Goal: Information Seeking & Learning: Learn about a topic

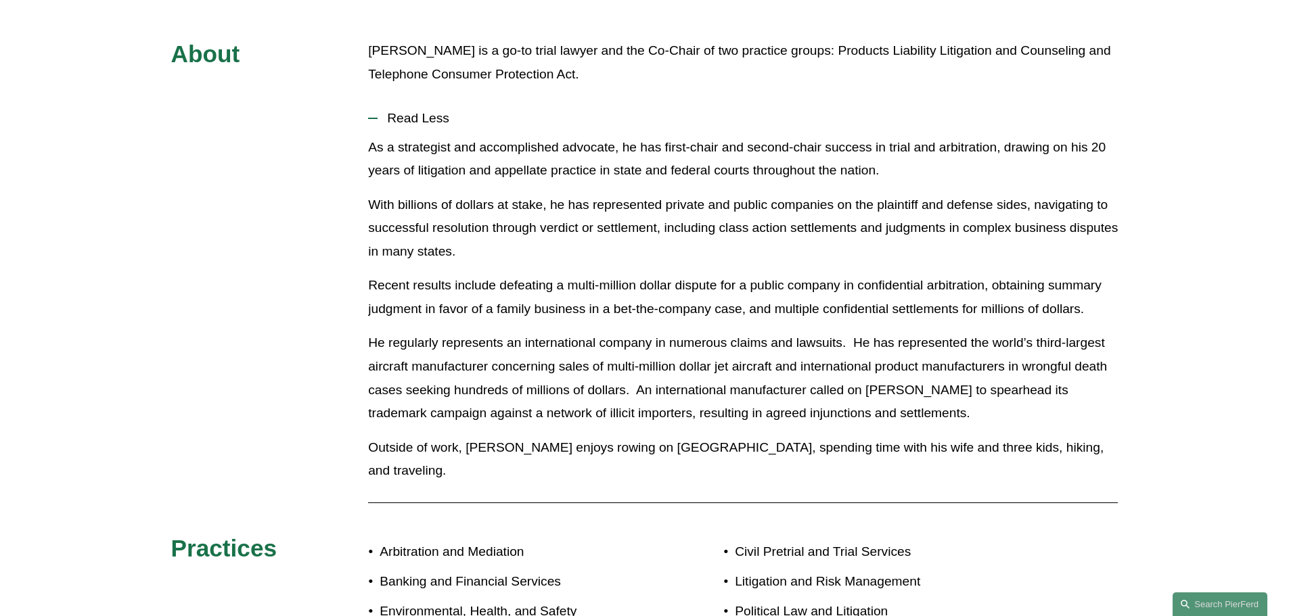
scroll to position [470, 0]
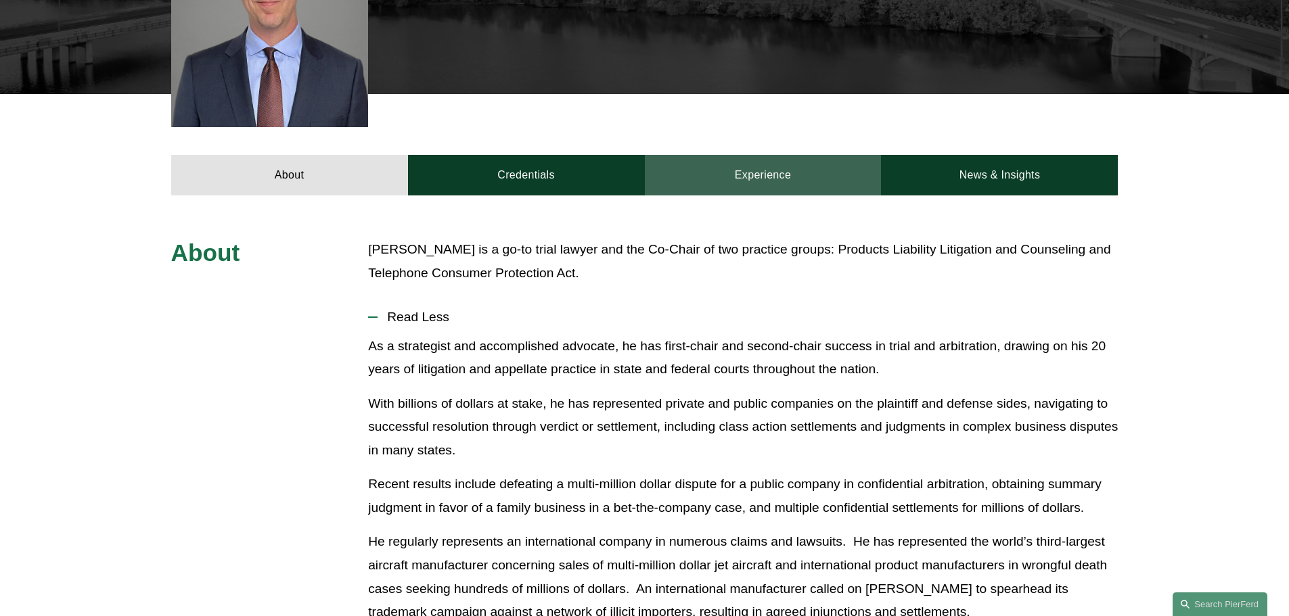
click at [790, 155] on link "Experience" at bounding box center [763, 175] width 237 height 41
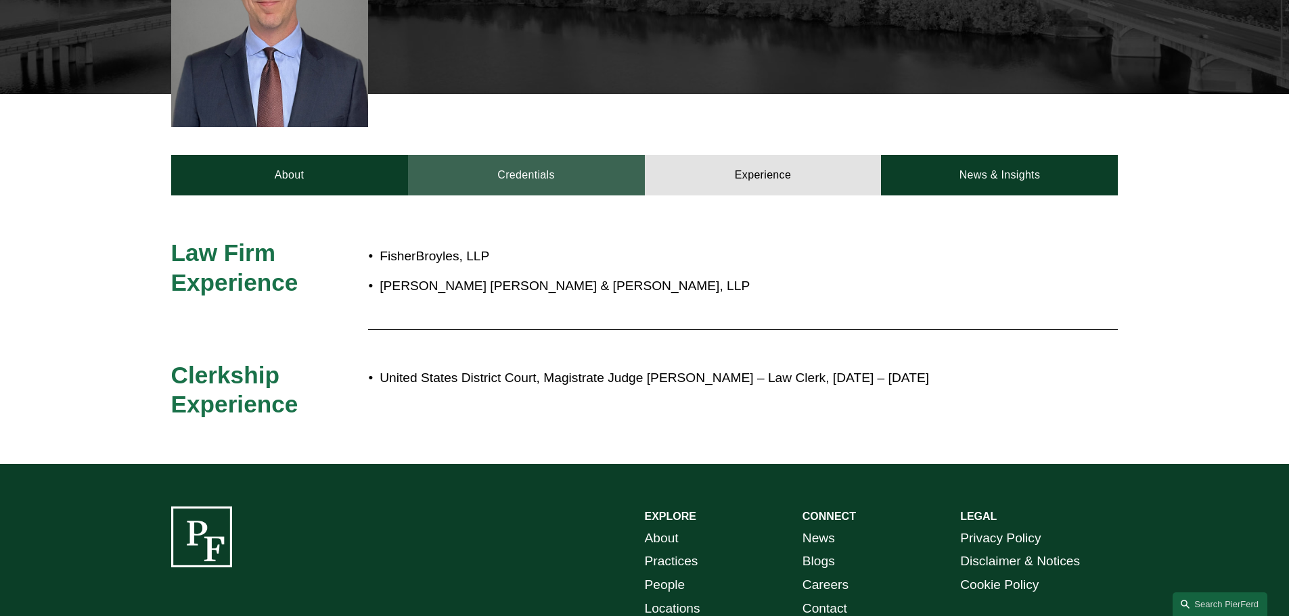
click at [587, 155] on link "Credentials" at bounding box center [526, 175] width 237 height 41
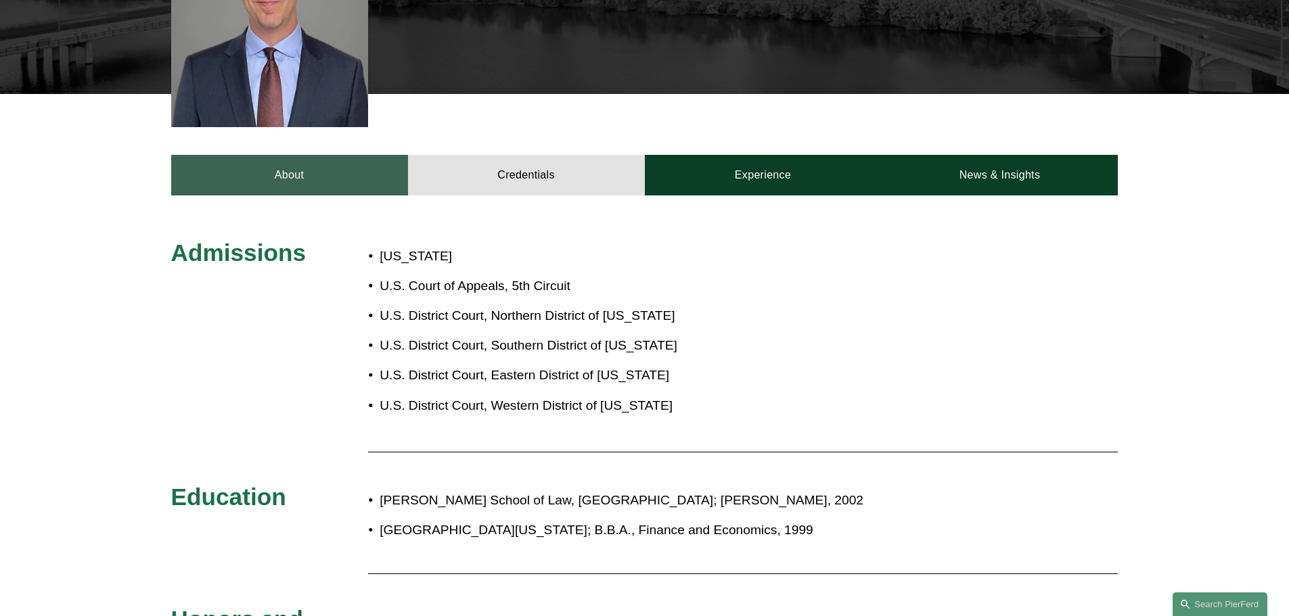
click at [287, 155] on link "About" at bounding box center [289, 175] width 237 height 41
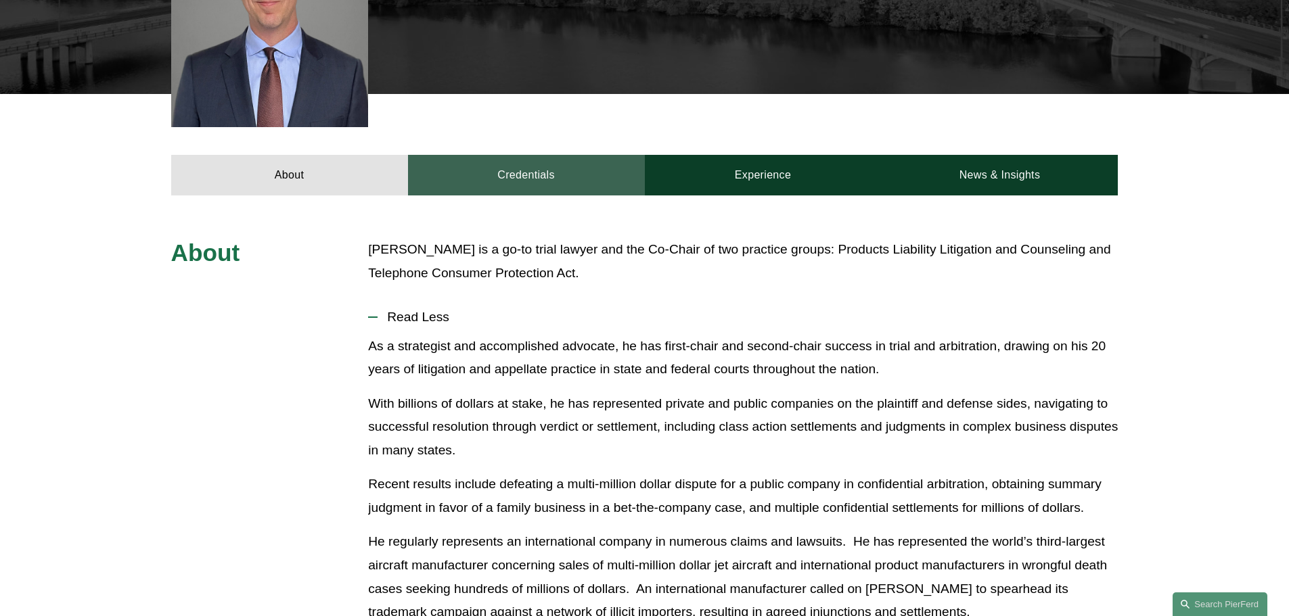
click at [566, 169] on link "Credentials" at bounding box center [526, 175] width 237 height 41
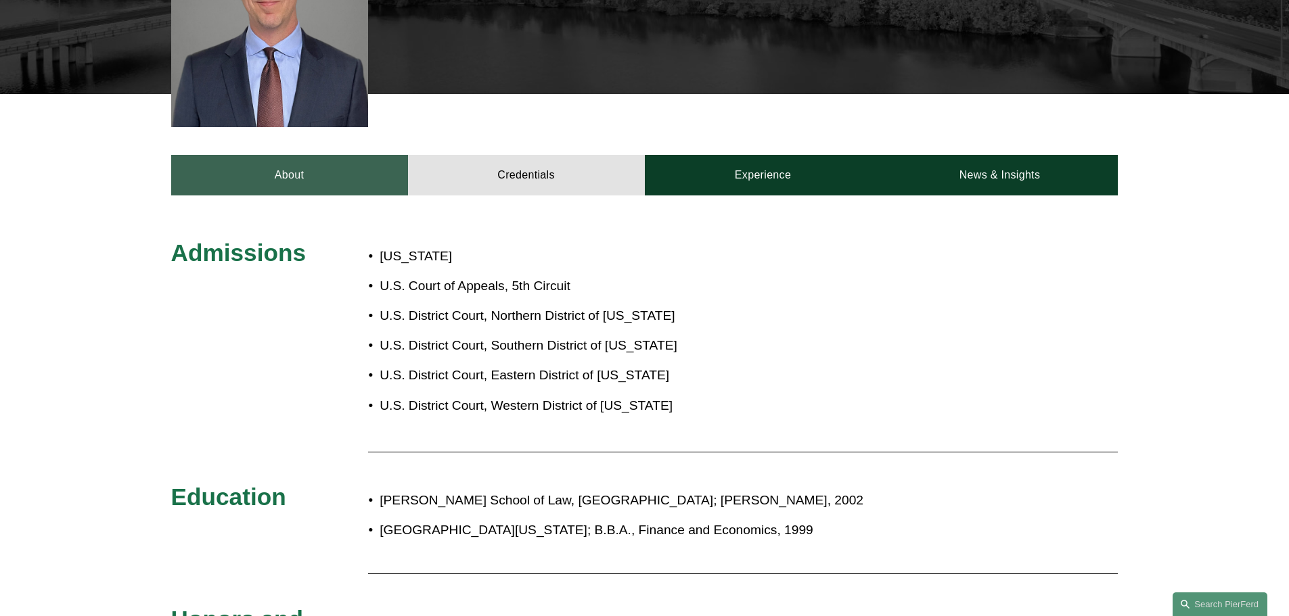
click at [306, 161] on link "About" at bounding box center [289, 175] width 237 height 41
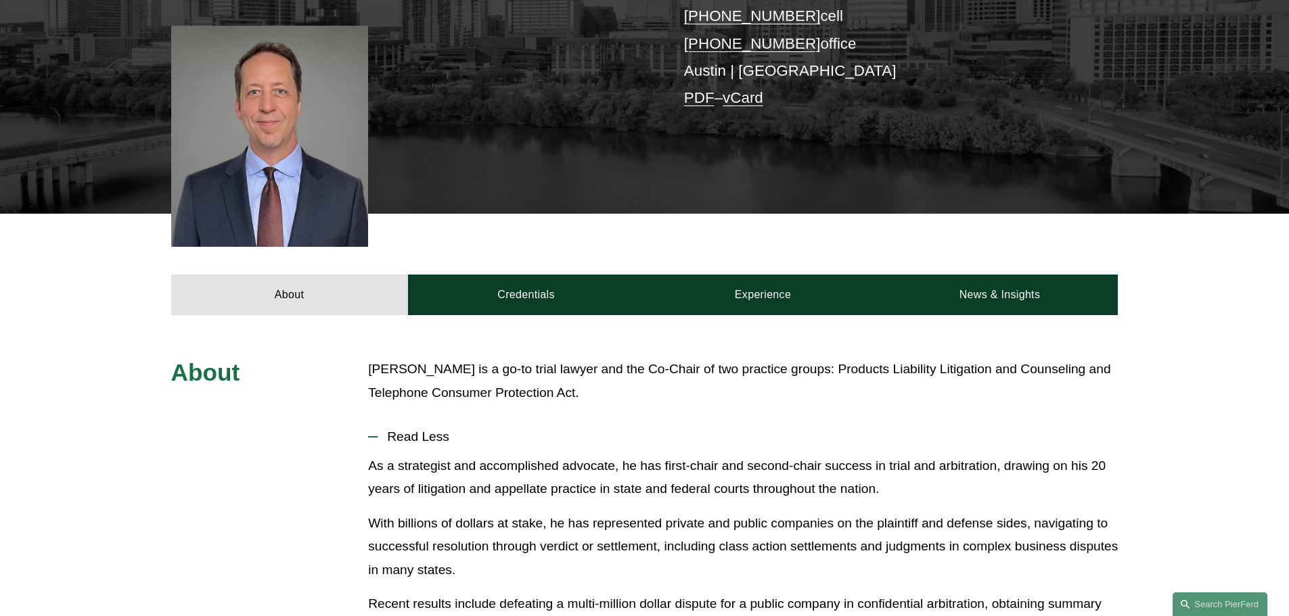
scroll to position [203, 0]
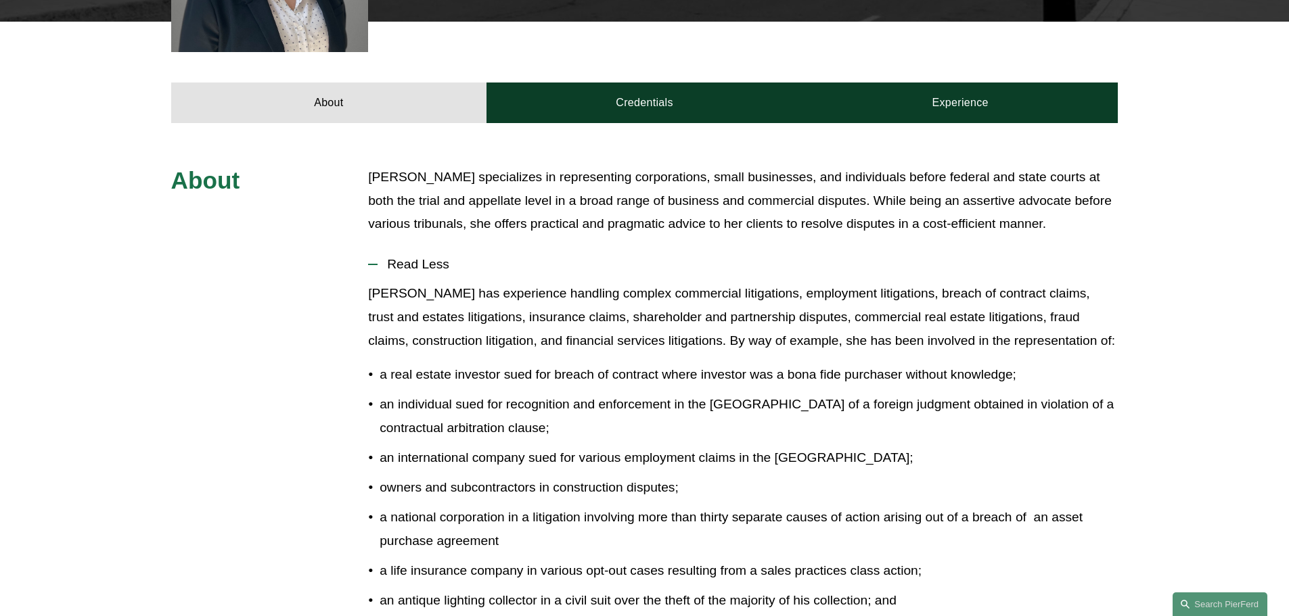
scroll to position [609, 0]
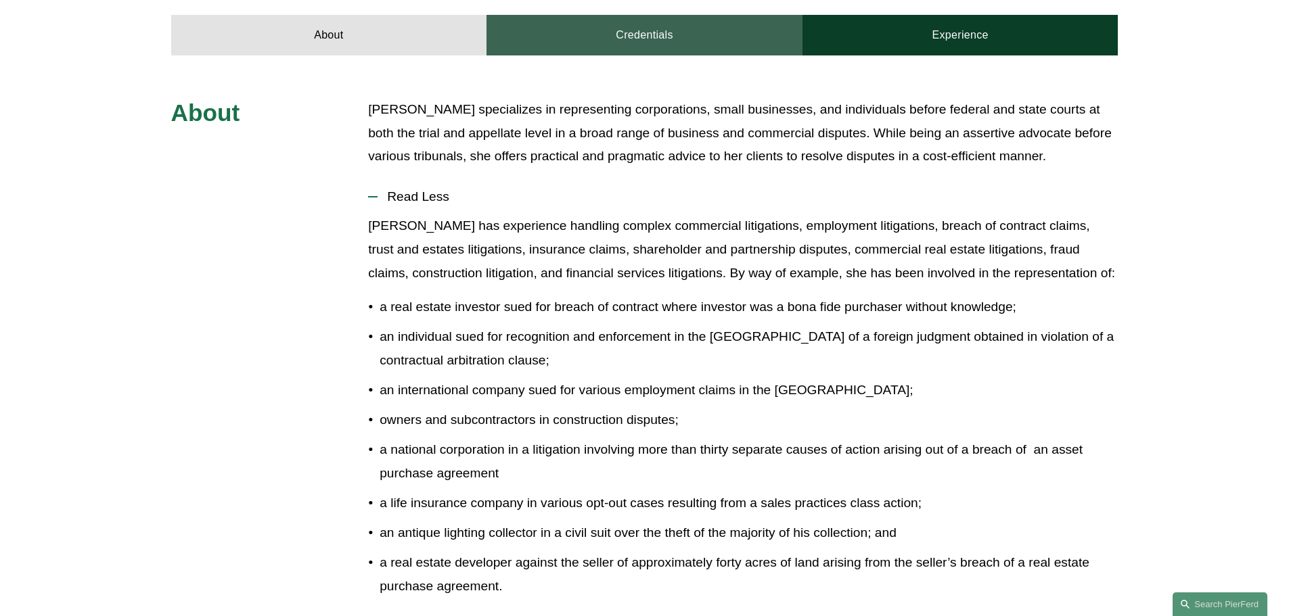
click at [648, 31] on link "Credentials" at bounding box center [644, 35] width 316 height 41
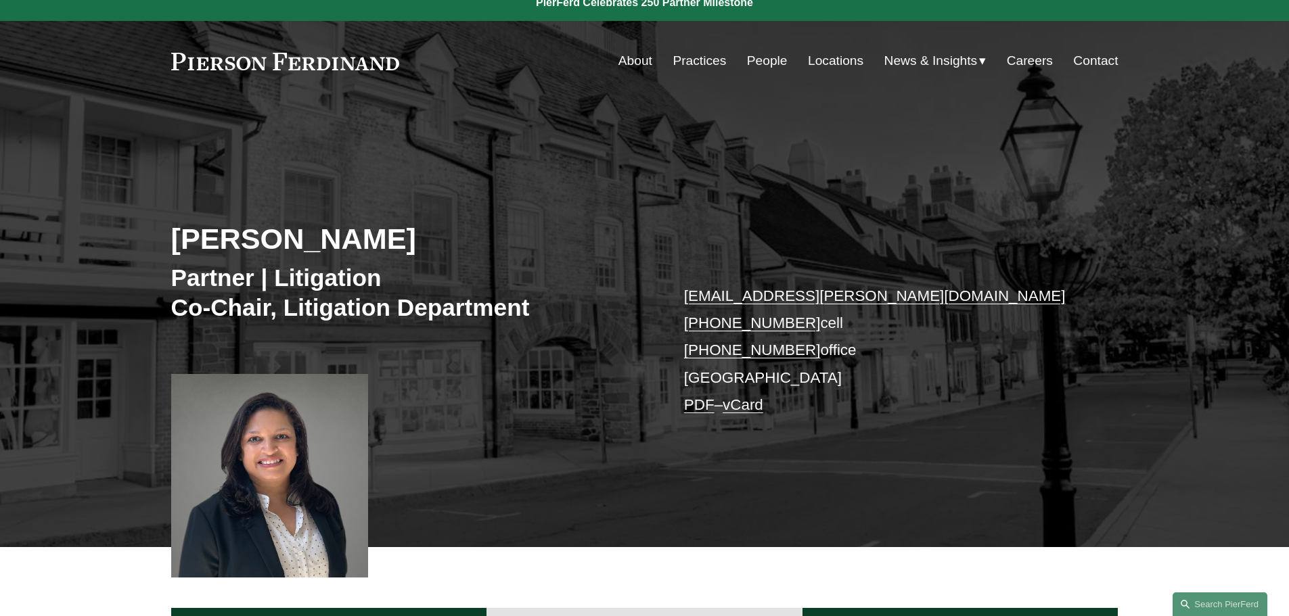
scroll to position [0, 0]
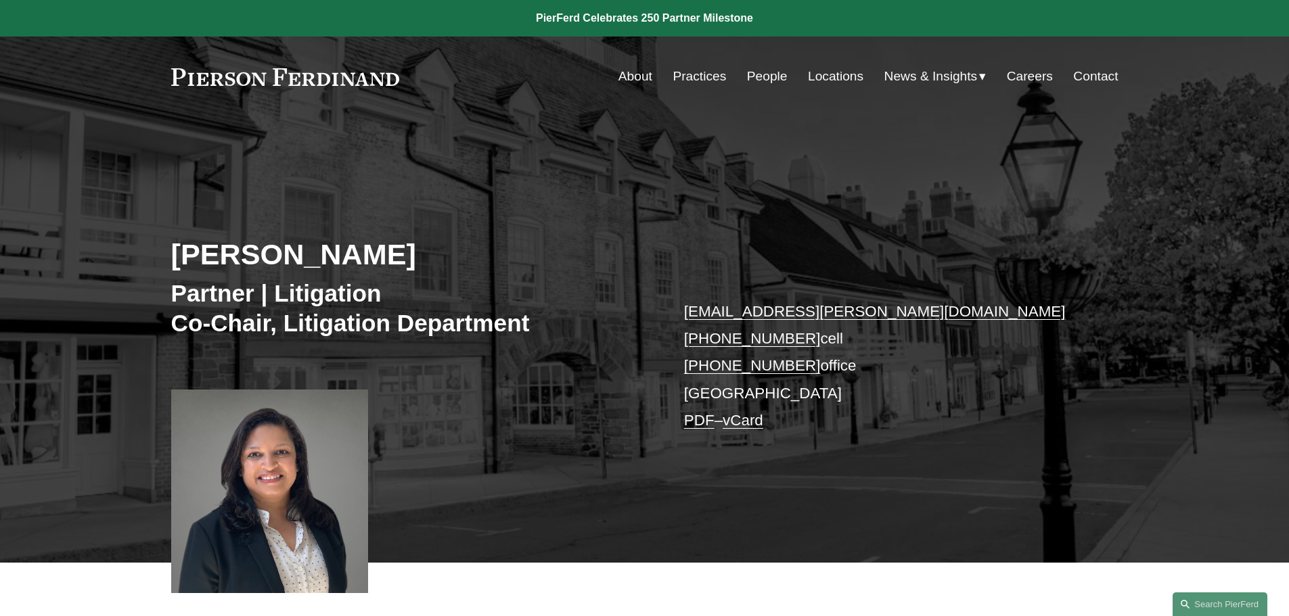
click at [685, 81] on link "Practices" at bounding box center [698, 77] width 53 height 26
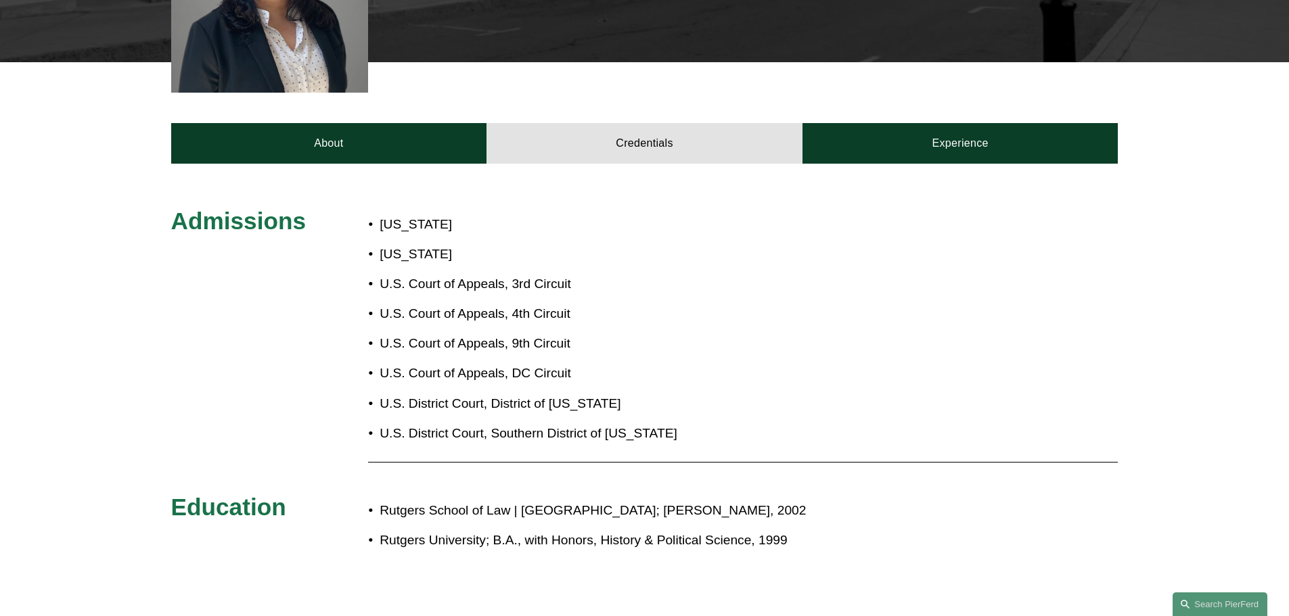
scroll to position [541, 0]
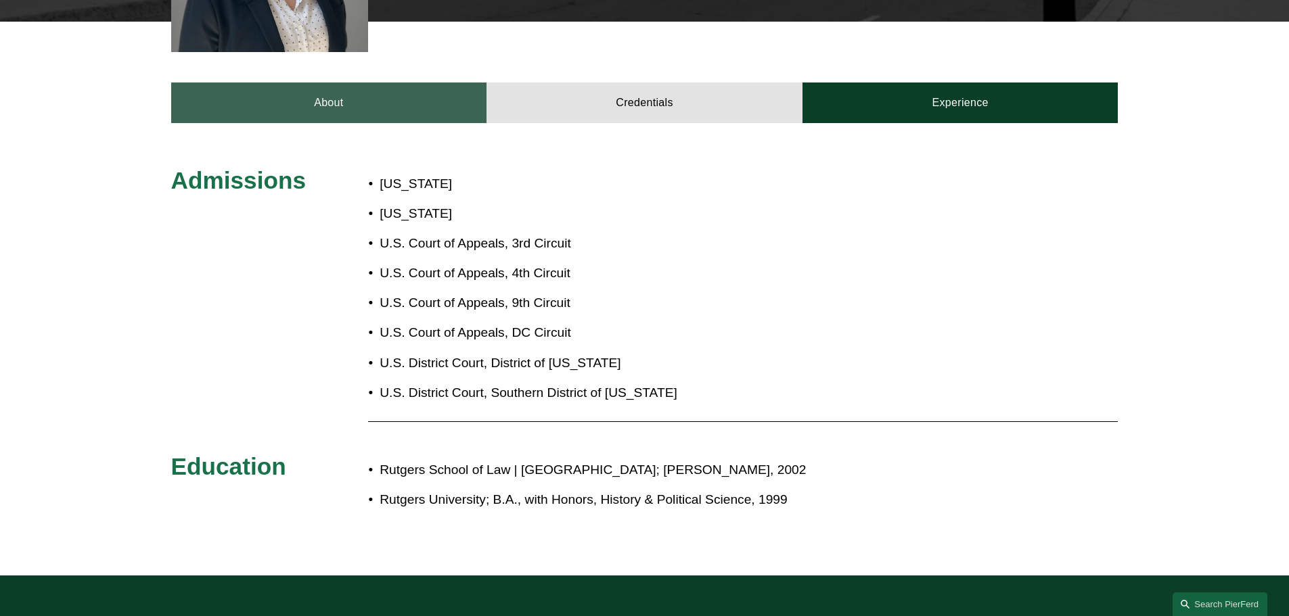
click at [373, 99] on link "About" at bounding box center [329, 103] width 316 height 41
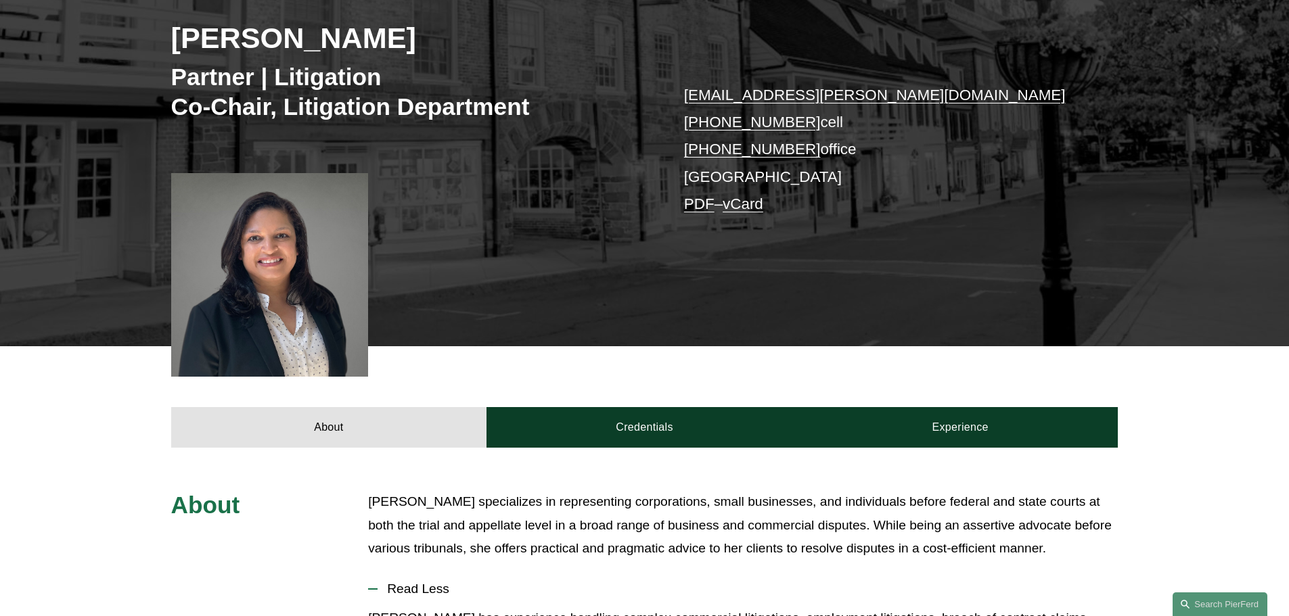
scroll to position [271, 0]
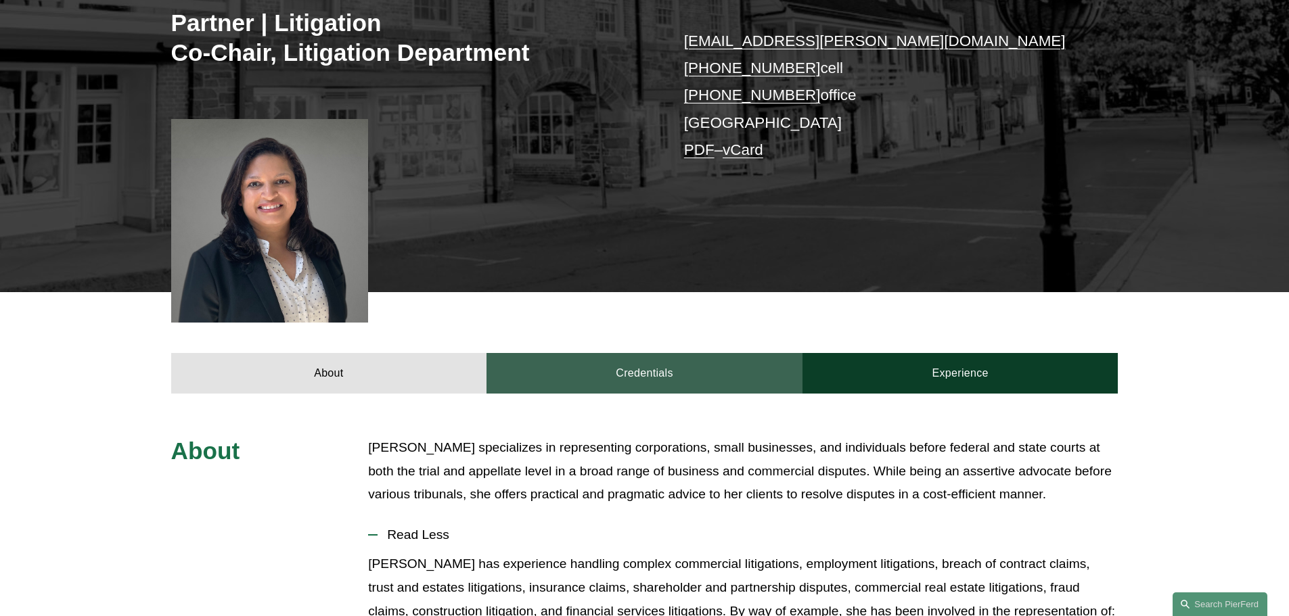
click at [677, 371] on link "Credentials" at bounding box center [644, 373] width 316 height 41
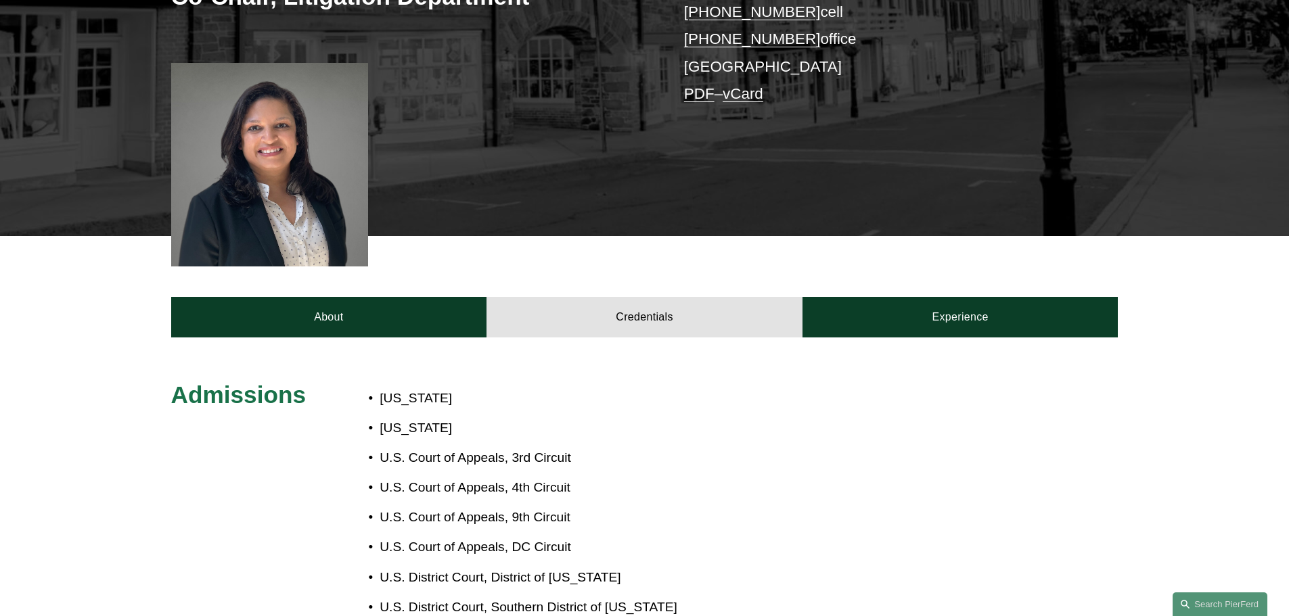
scroll to position [338, 0]
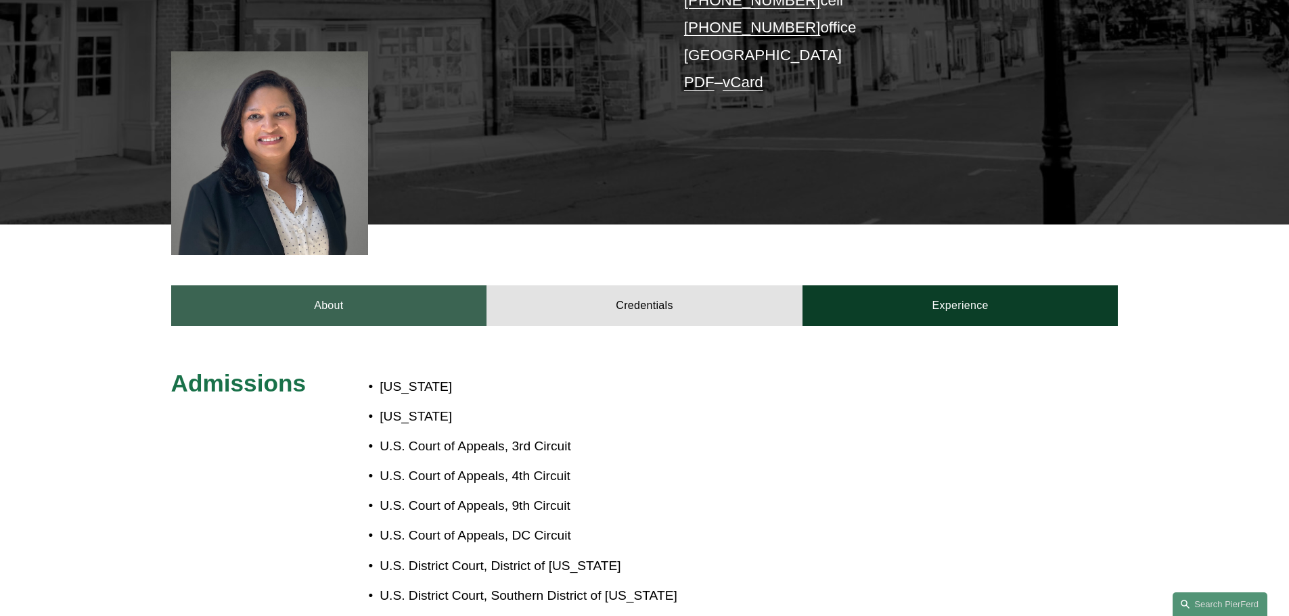
click at [359, 310] on link "About" at bounding box center [329, 306] width 316 height 41
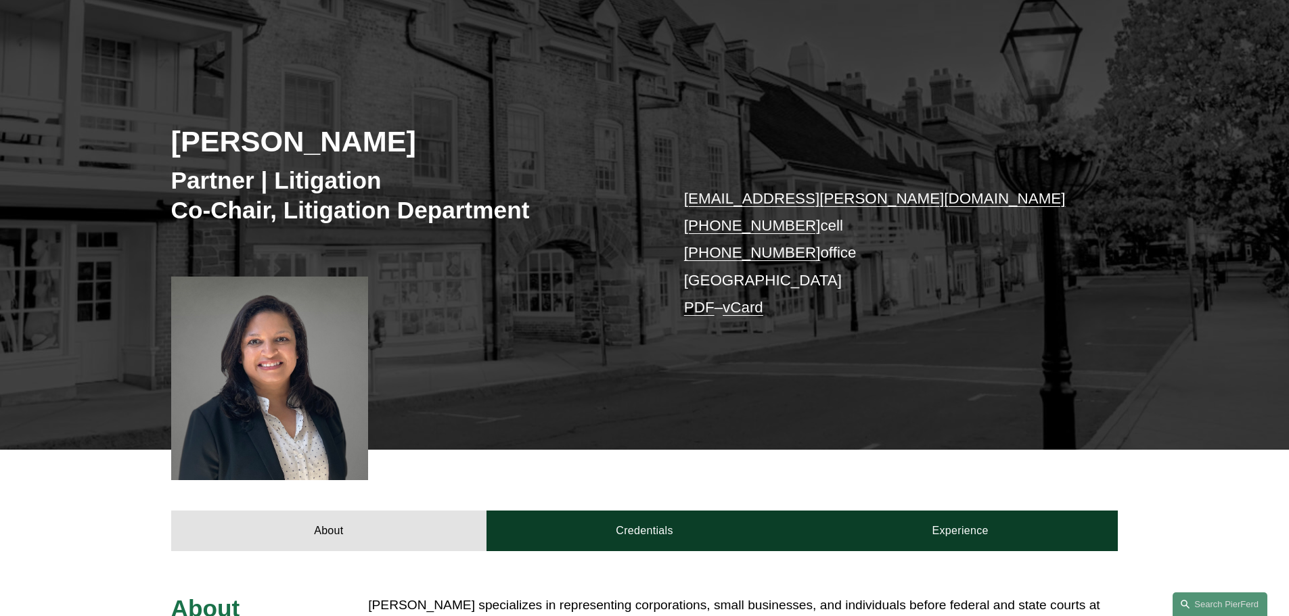
scroll to position [0, 0]
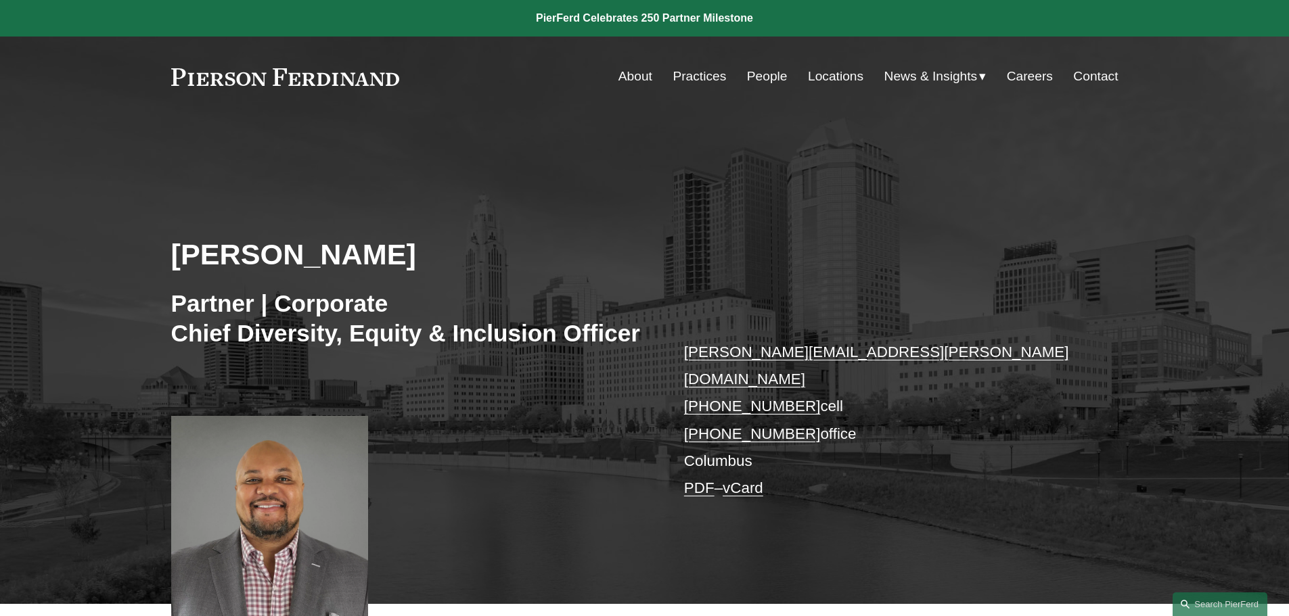
click at [750, 75] on link "People" at bounding box center [767, 77] width 41 height 26
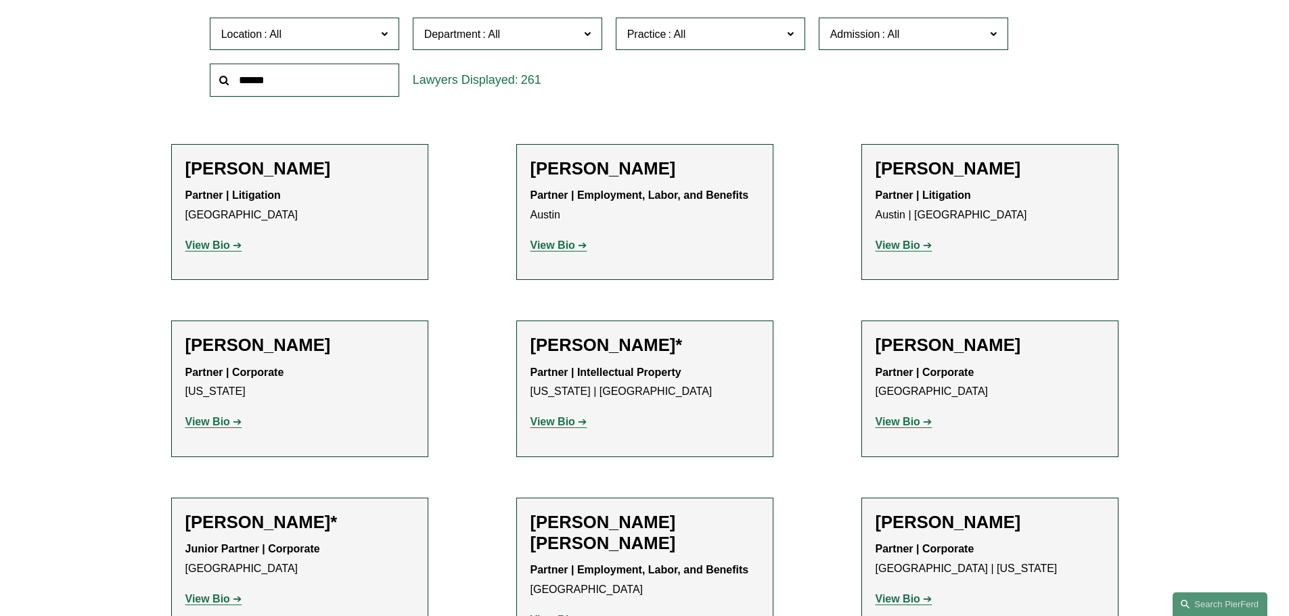
scroll to position [474, 0]
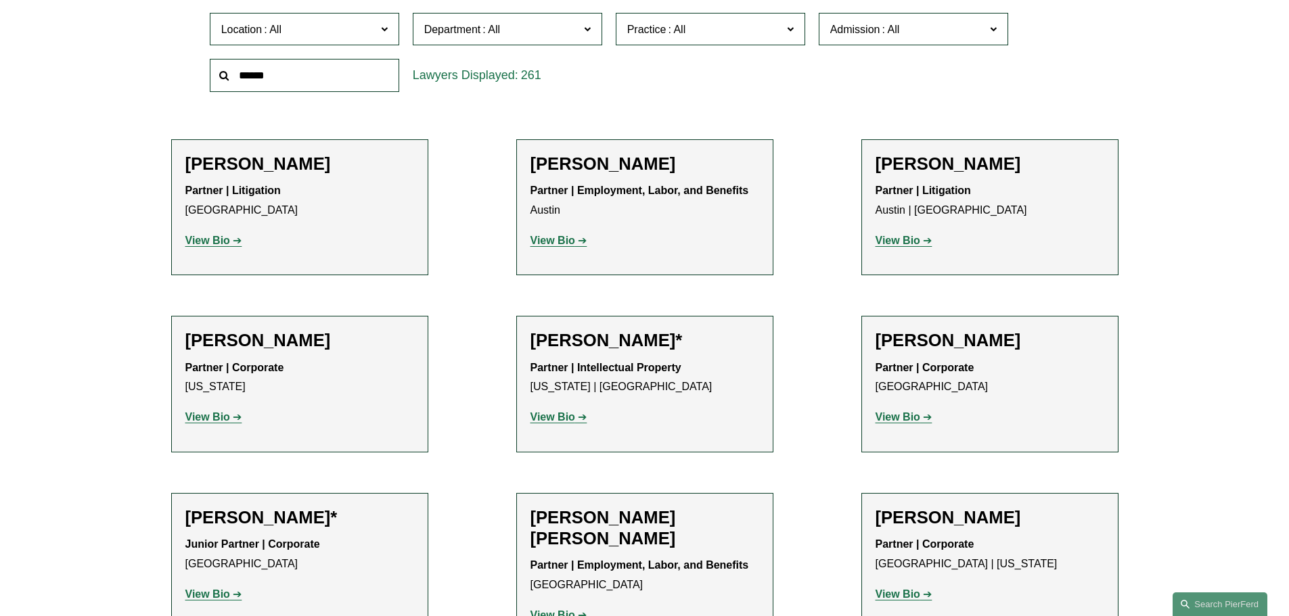
click at [900, 244] on strong "View Bio" at bounding box center [897, 241] width 45 height 12
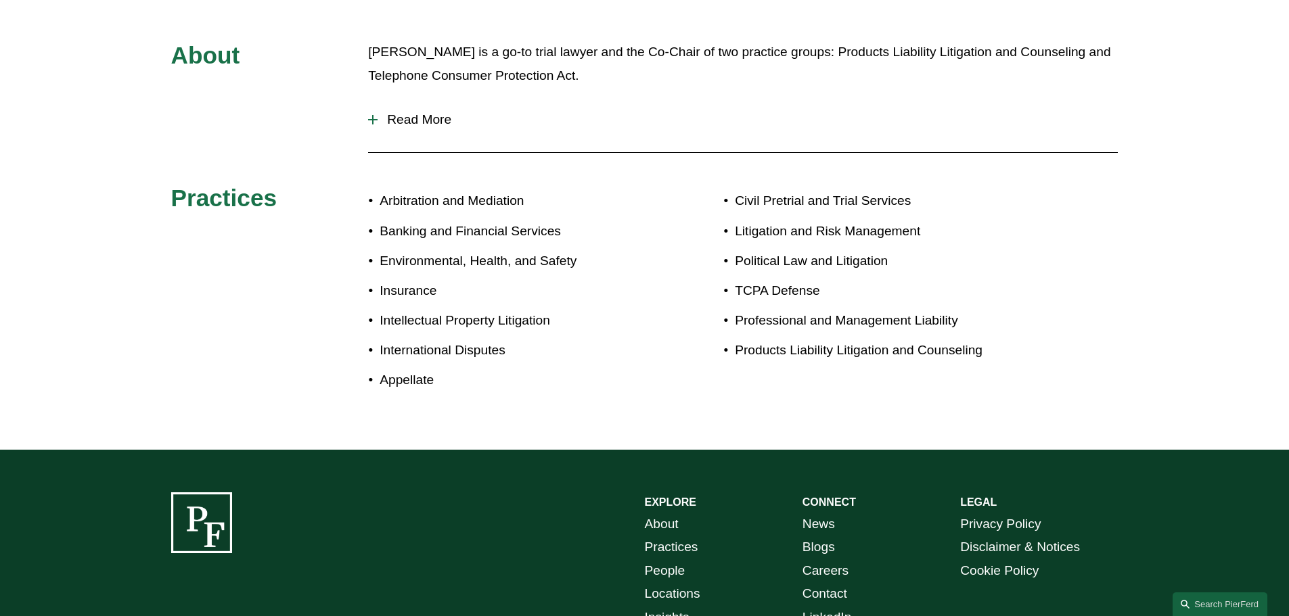
scroll to position [406, 0]
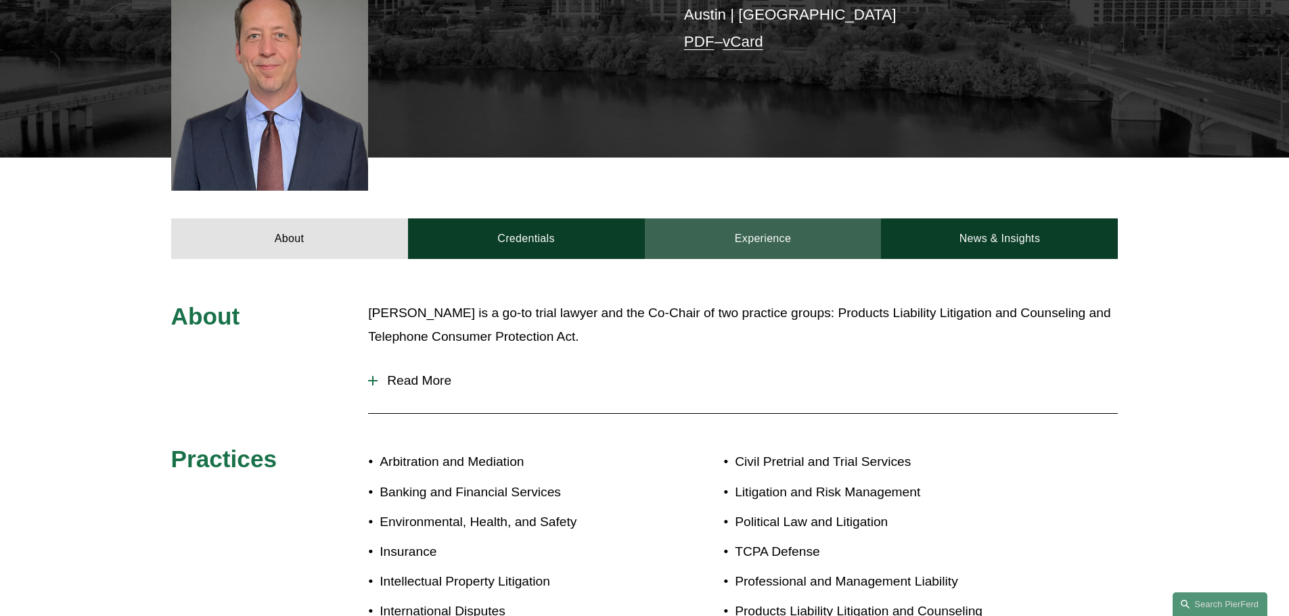
click at [782, 219] on link "Experience" at bounding box center [763, 239] width 237 height 41
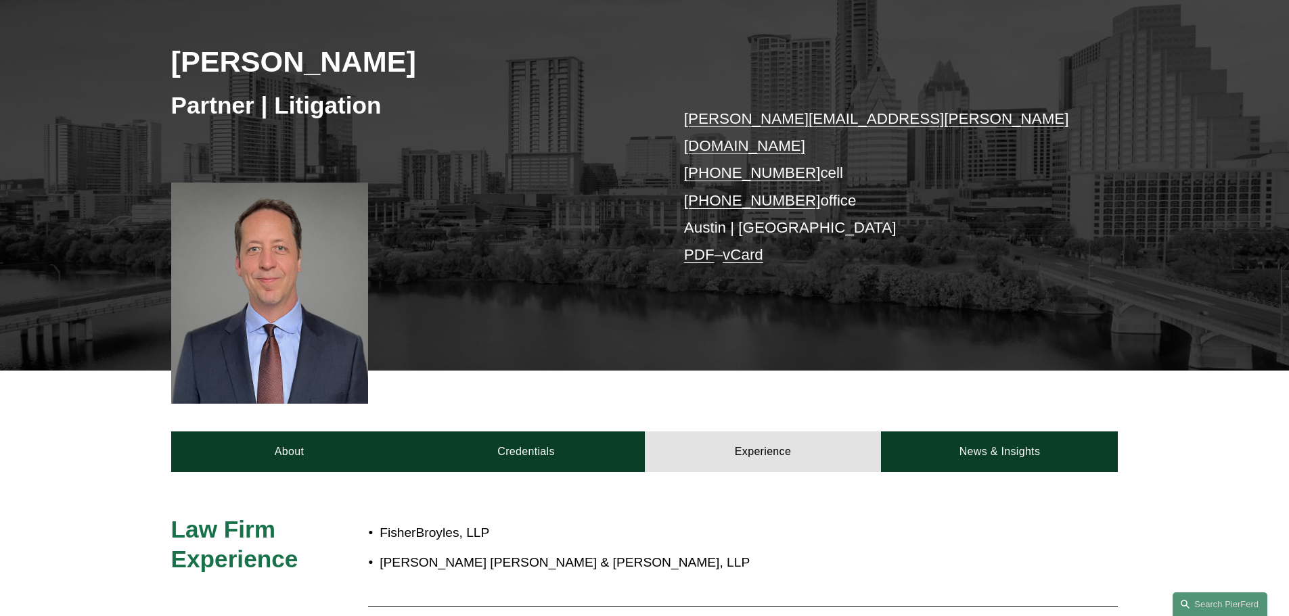
scroll to position [203, 0]
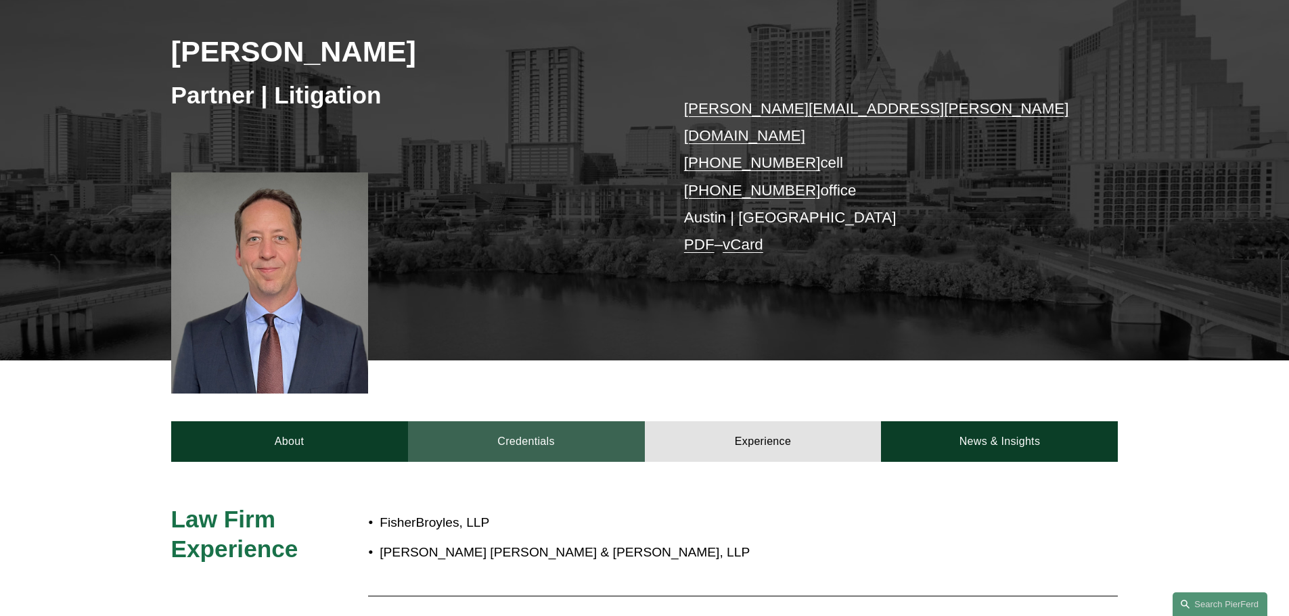
click at [511, 421] on link "Credentials" at bounding box center [526, 441] width 237 height 41
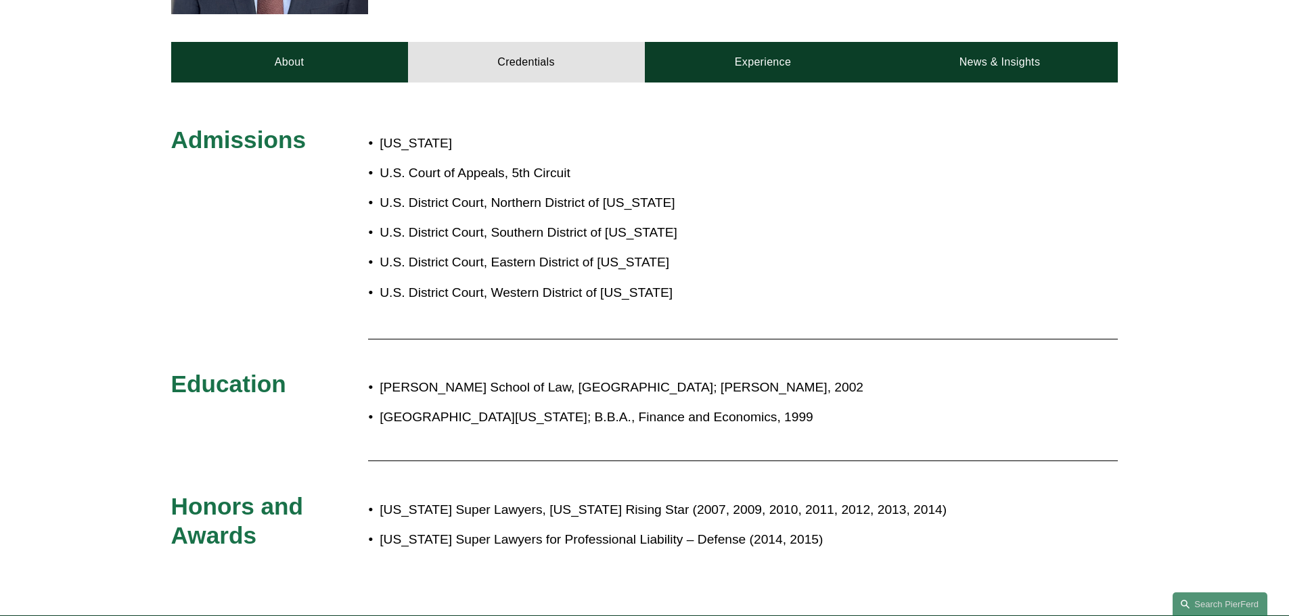
scroll to position [677, 0]
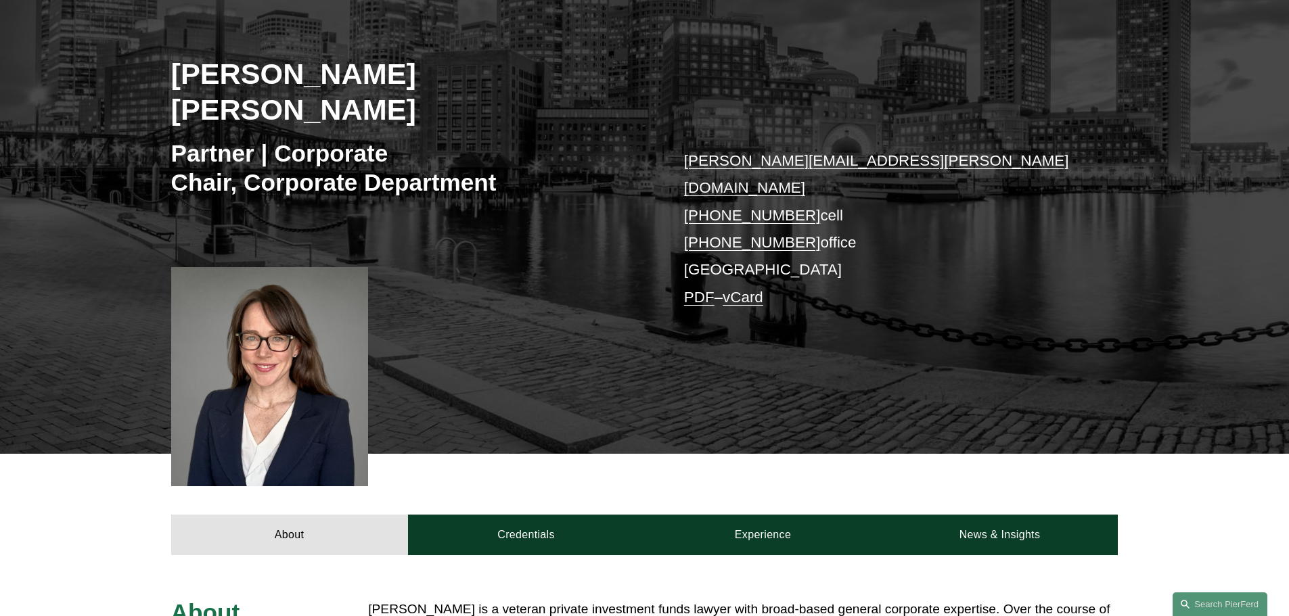
scroll to position [338, 0]
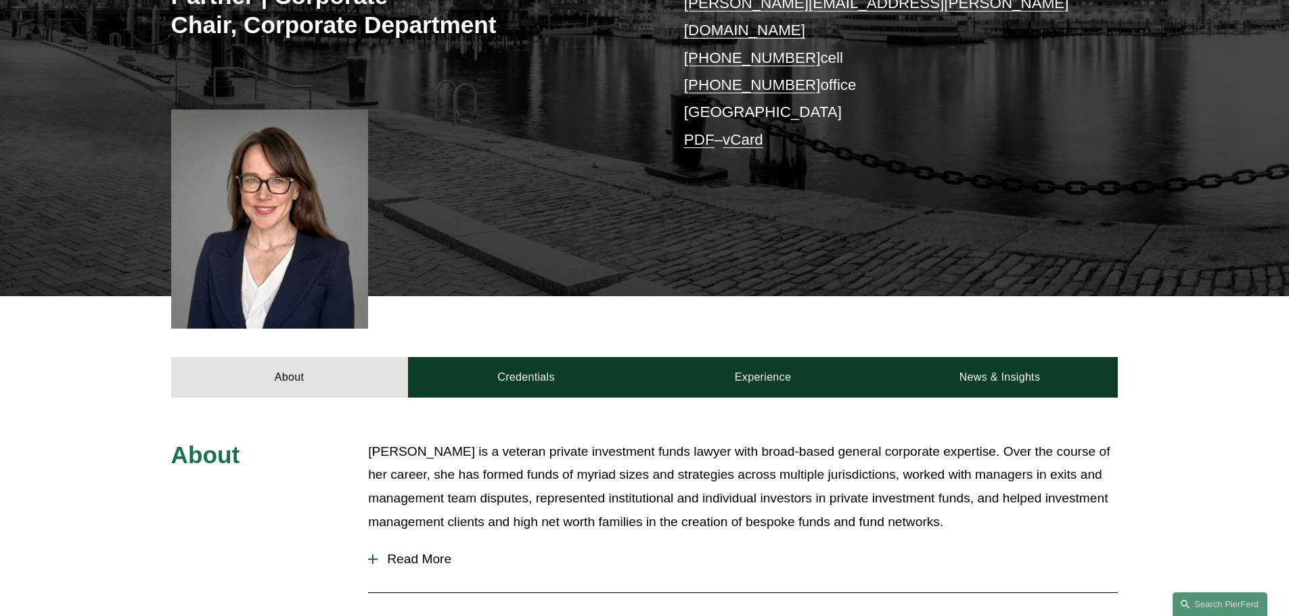
click at [394, 552] on span "Read More" at bounding box center [748, 559] width 740 height 15
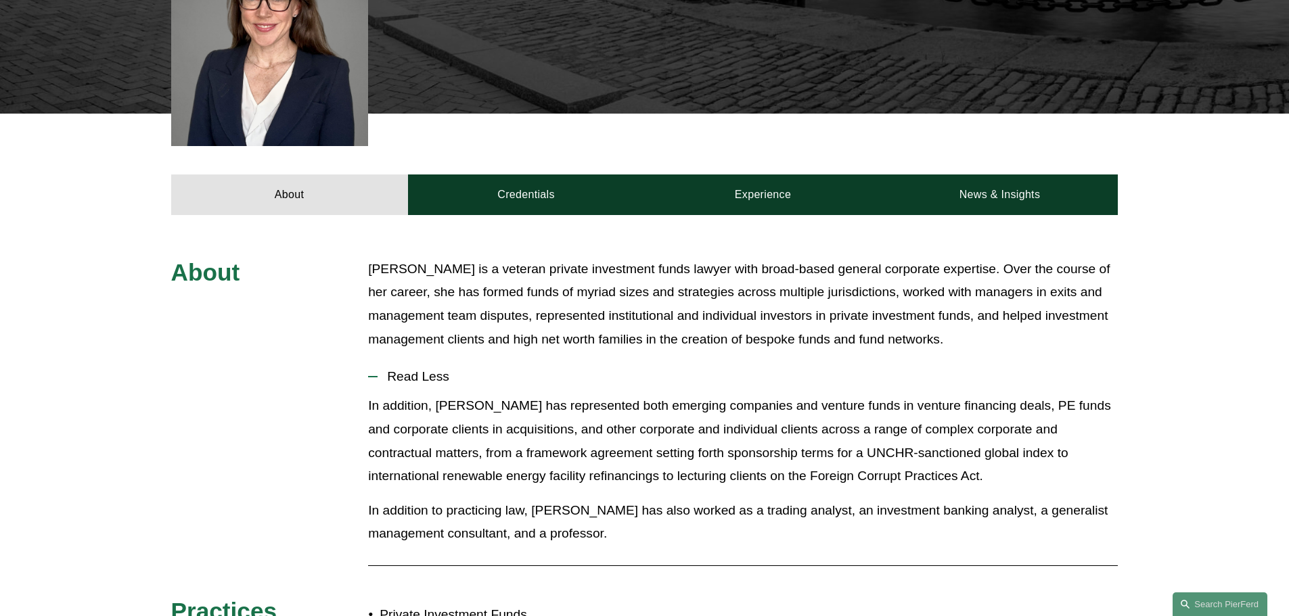
scroll to position [541, 0]
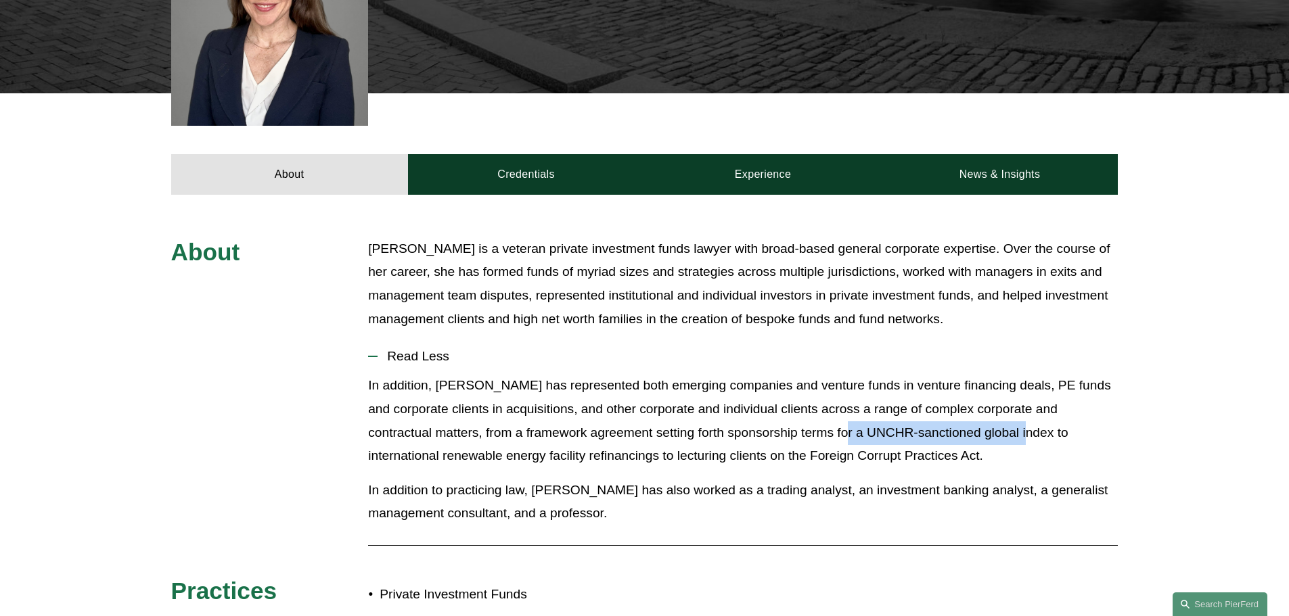
drag, startPoint x: 802, startPoint y: 380, endPoint x: 988, endPoint y: 385, distance: 185.4
click at [988, 385] on p "In addition, Weatherly has represented both emerging companies and venture fund…" at bounding box center [743, 420] width 750 height 93
copy p "UNCHR-sanctioned global index"
click at [1099, 374] on p "In addition, Weatherly has represented both emerging companies and venture fund…" at bounding box center [743, 420] width 750 height 93
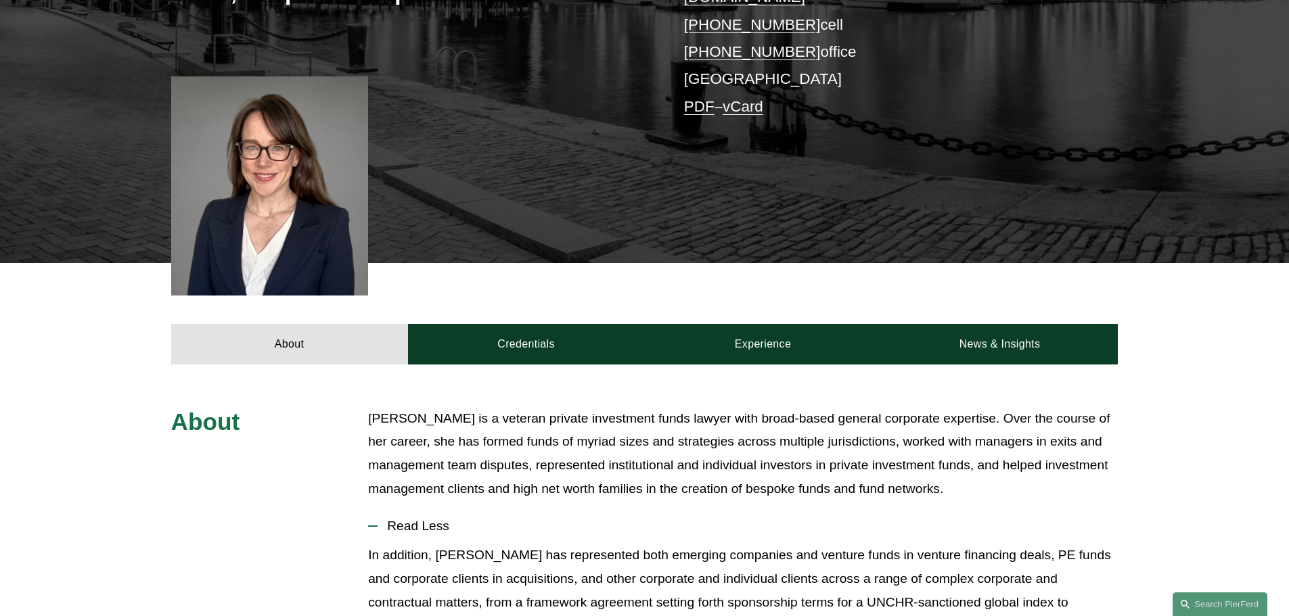
scroll to position [338, 0]
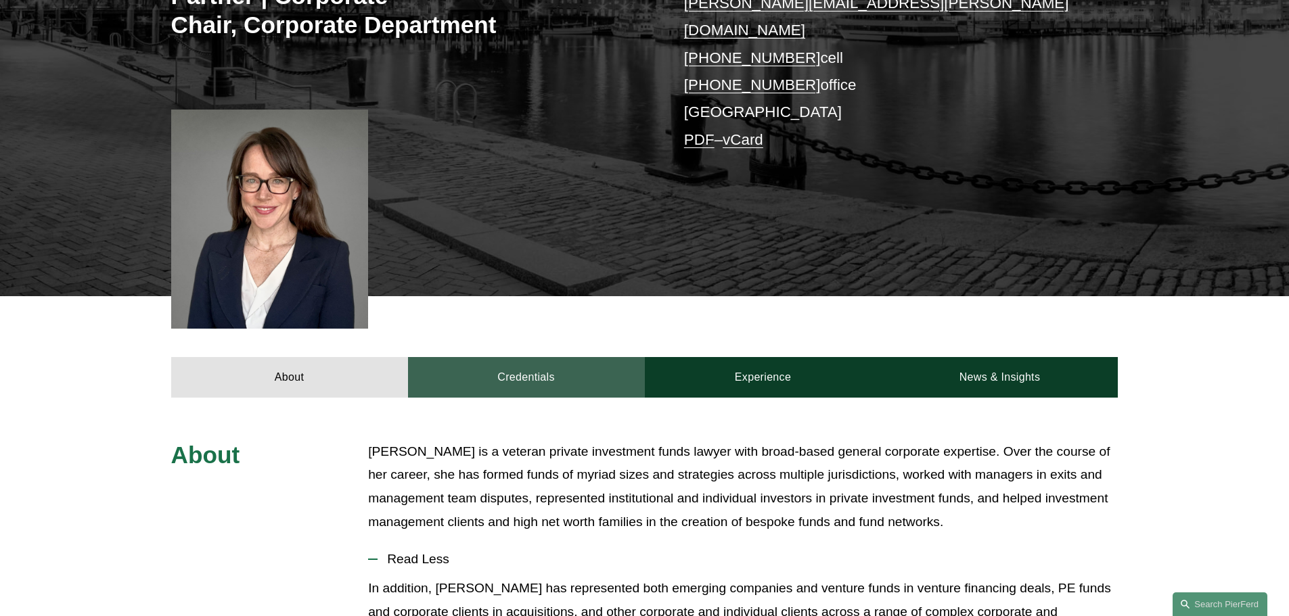
click at [538, 357] on link "Credentials" at bounding box center [526, 377] width 237 height 41
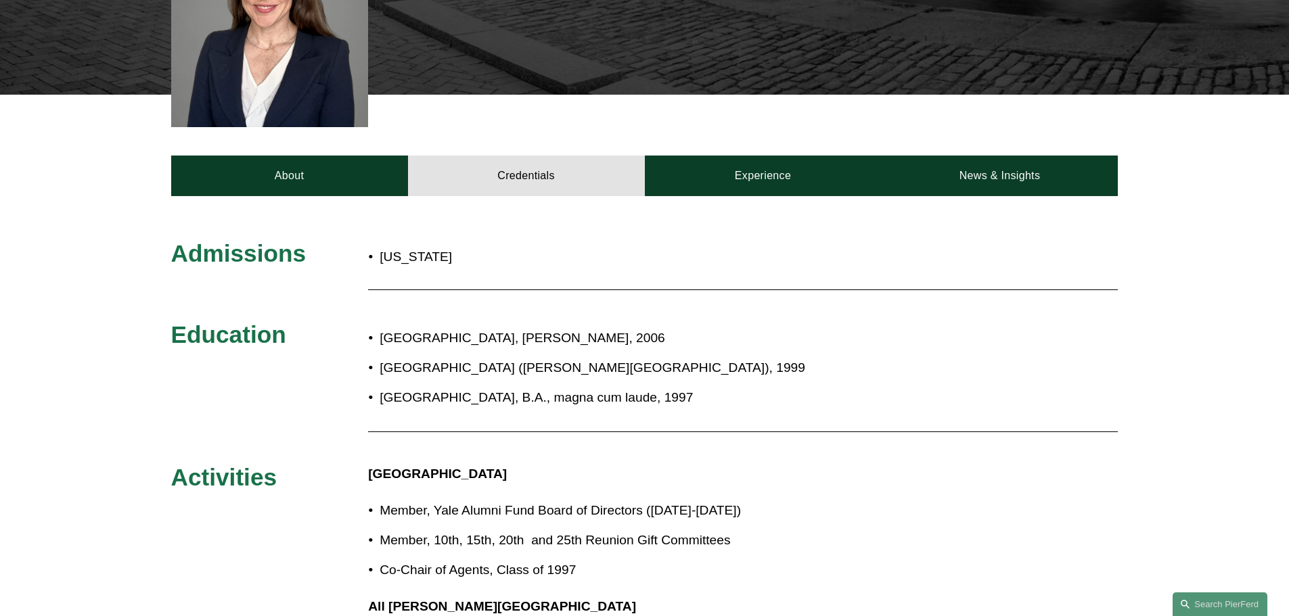
scroll to position [541, 0]
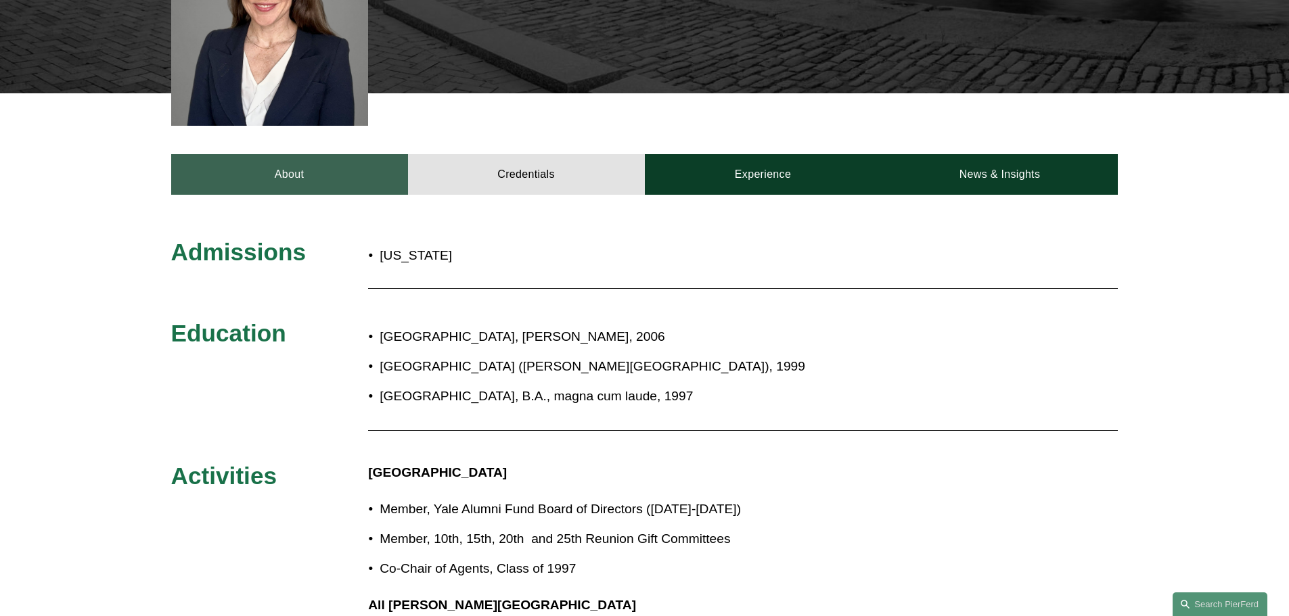
click at [317, 154] on link "About" at bounding box center [289, 174] width 237 height 41
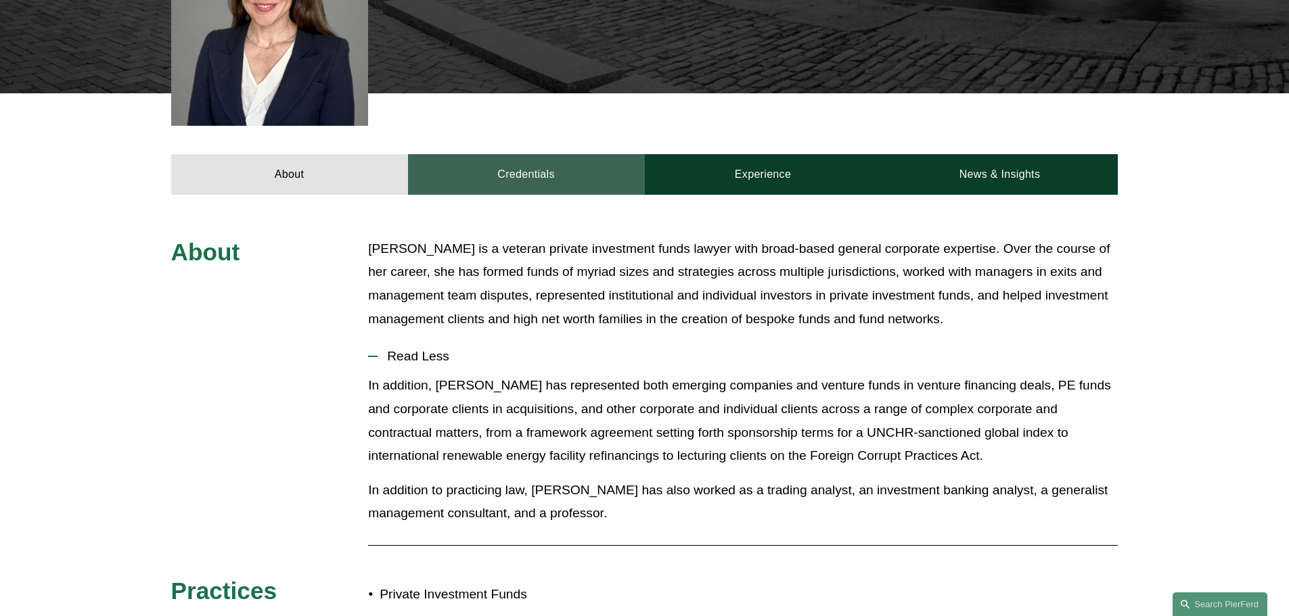
click at [549, 154] on link "Credentials" at bounding box center [526, 174] width 237 height 41
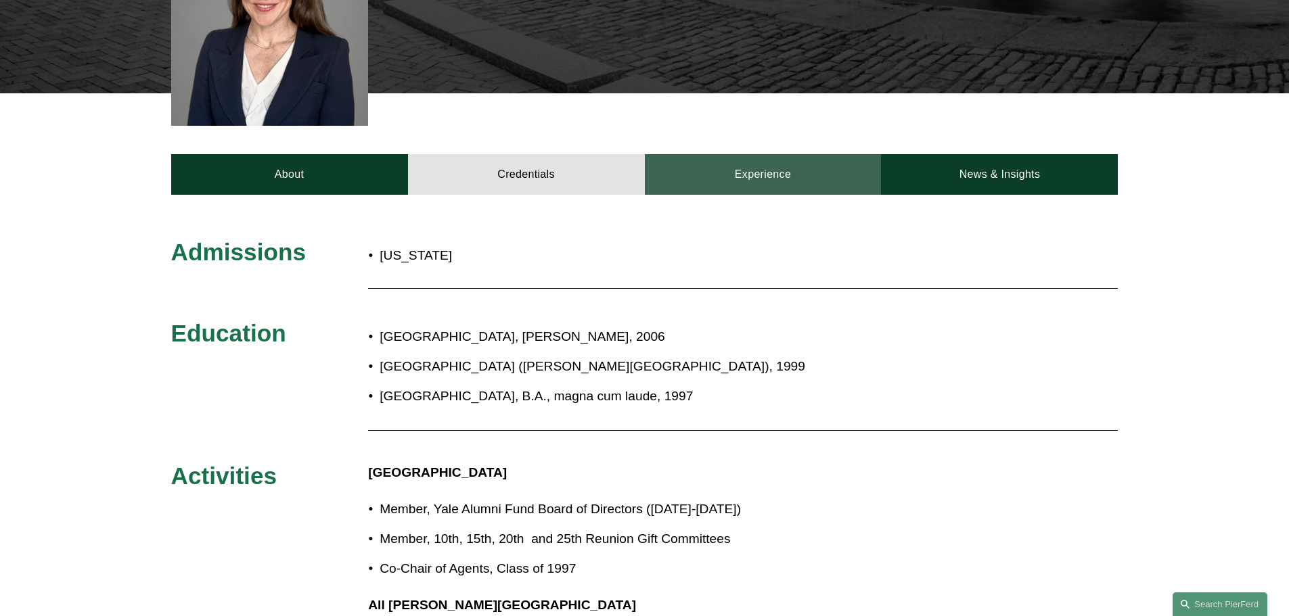
click at [765, 154] on link "Experience" at bounding box center [763, 174] width 237 height 41
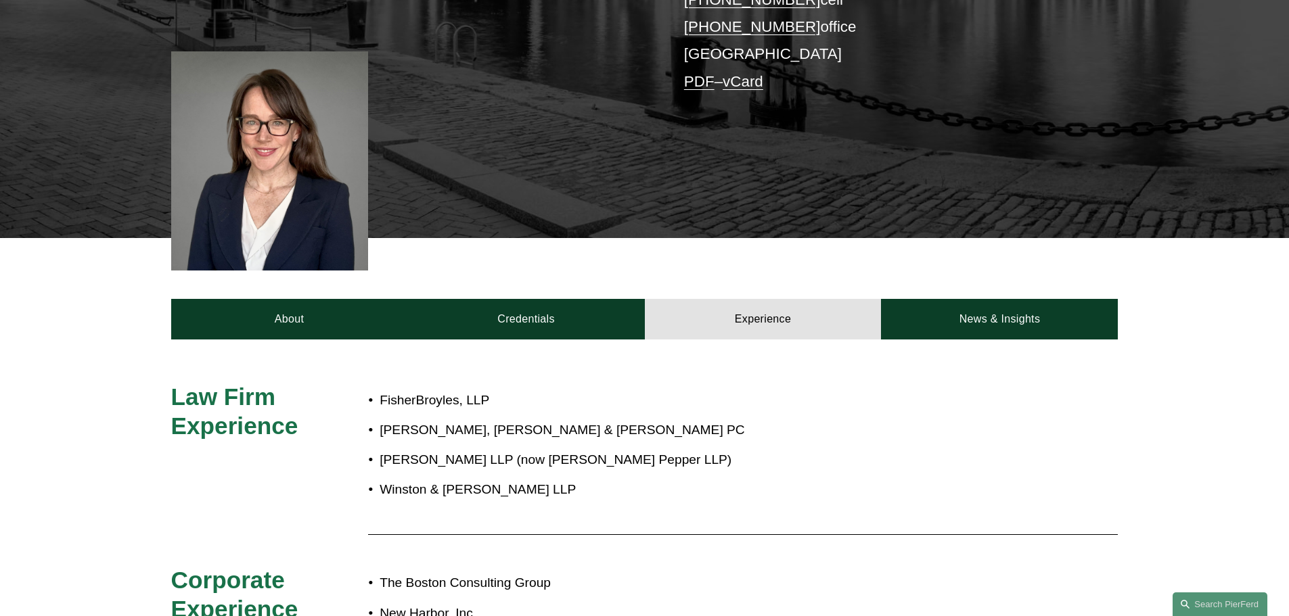
scroll to position [406, 0]
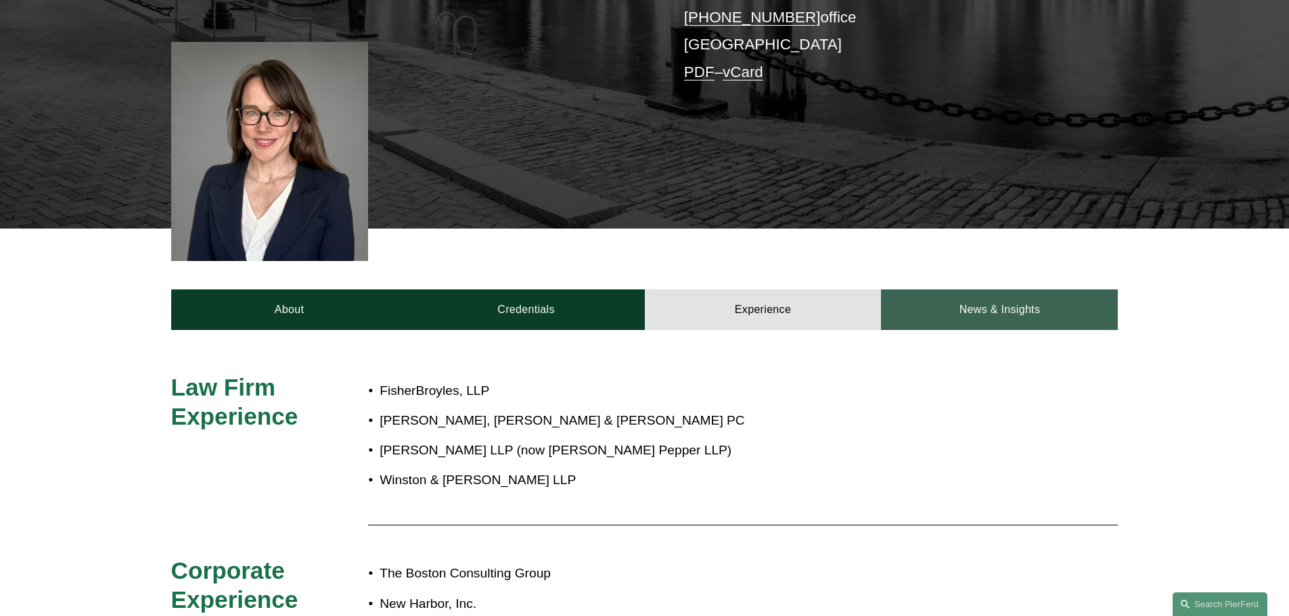
click at [1001, 290] on link "News & Insights" at bounding box center [999, 310] width 237 height 41
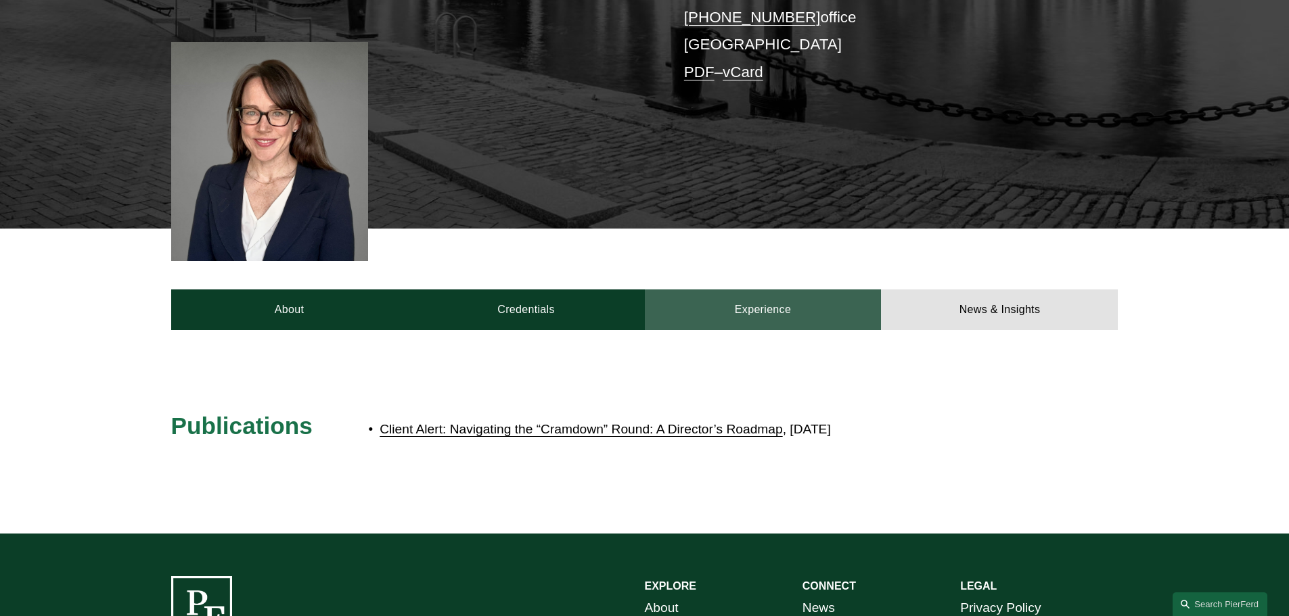
click at [777, 290] on link "Experience" at bounding box center [763, 310] width 237 height 41
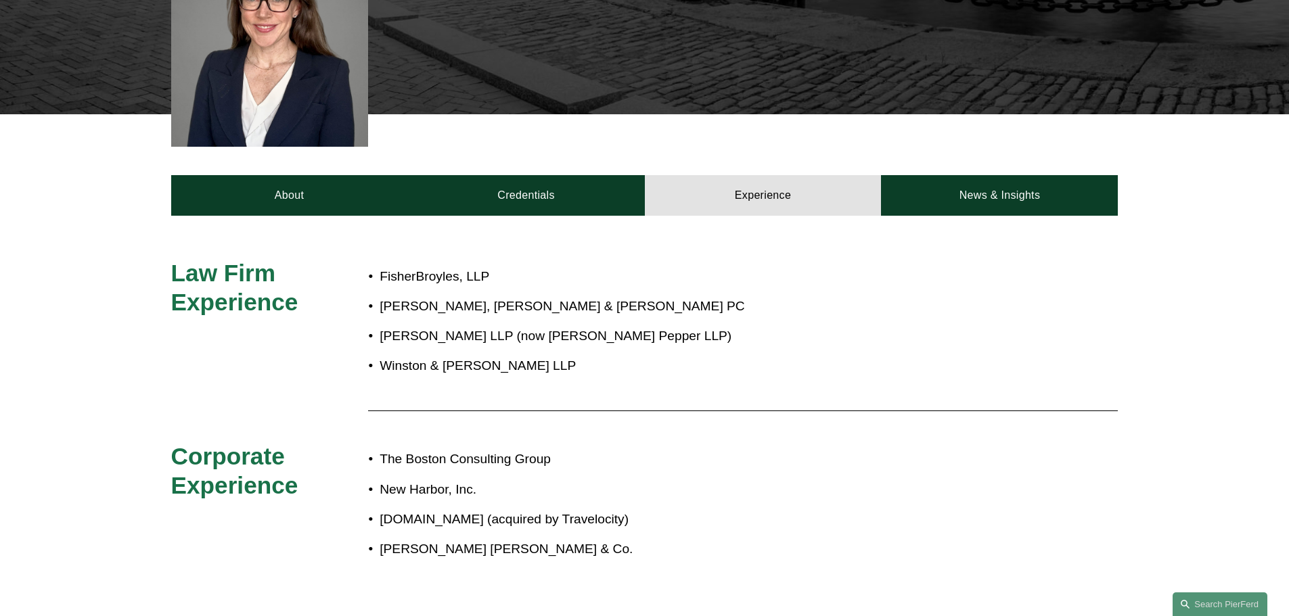
scroll to position [541, 0]
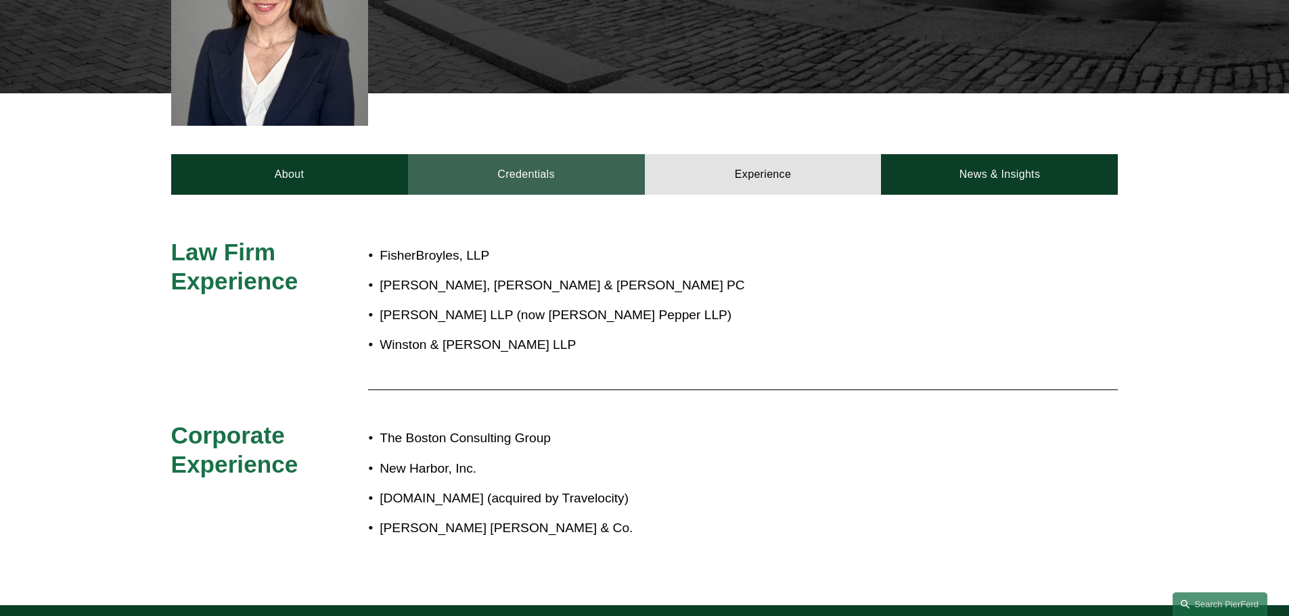
click at [530, 154] on link "Credentials" at bounding box center [526, 174] width 237 height 41
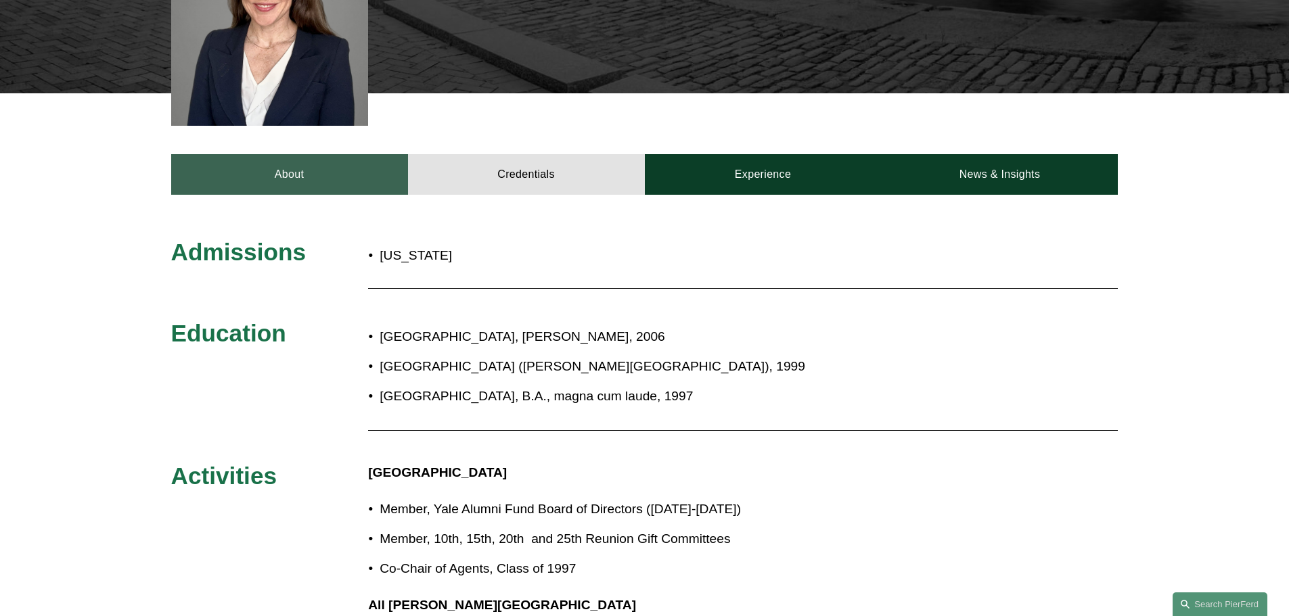
click at [321, 154] on link "About" at bounding box center [289, 174] width 237 height 41
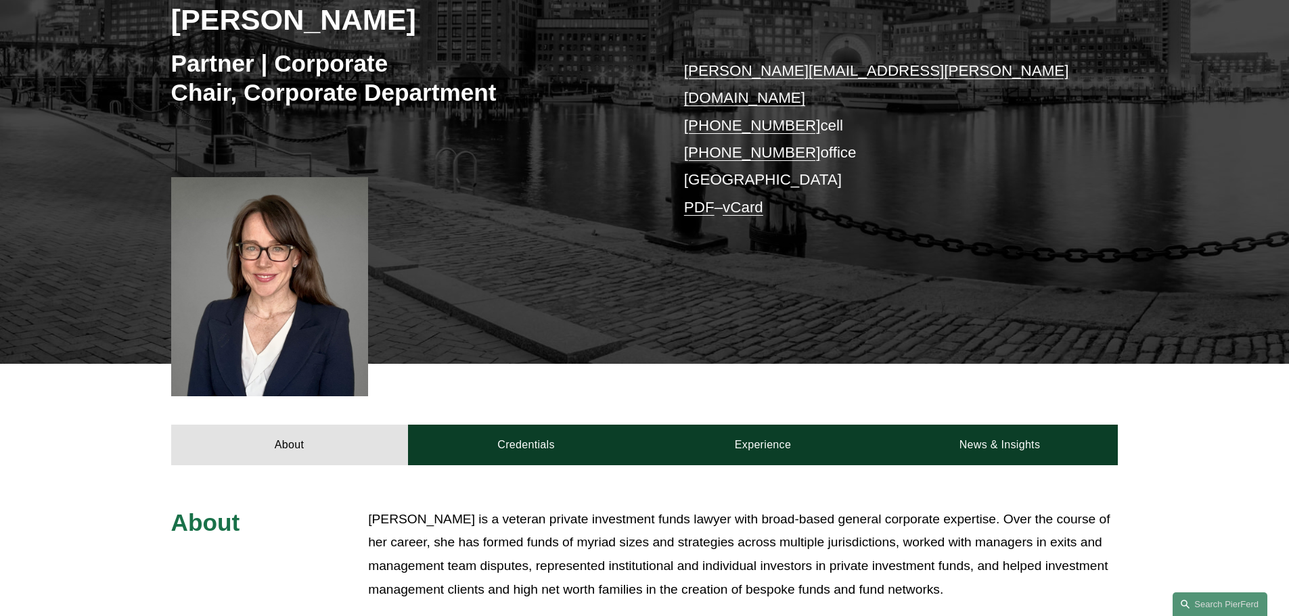
scroll to position [338, 0]
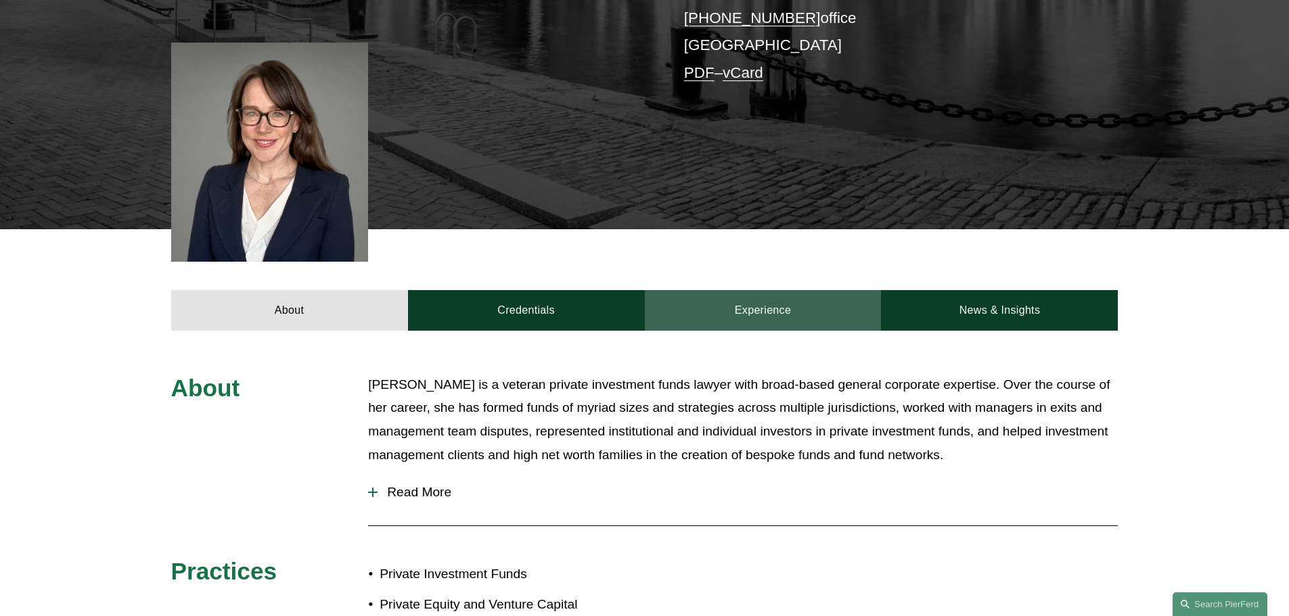
scroll to position [406, 0]
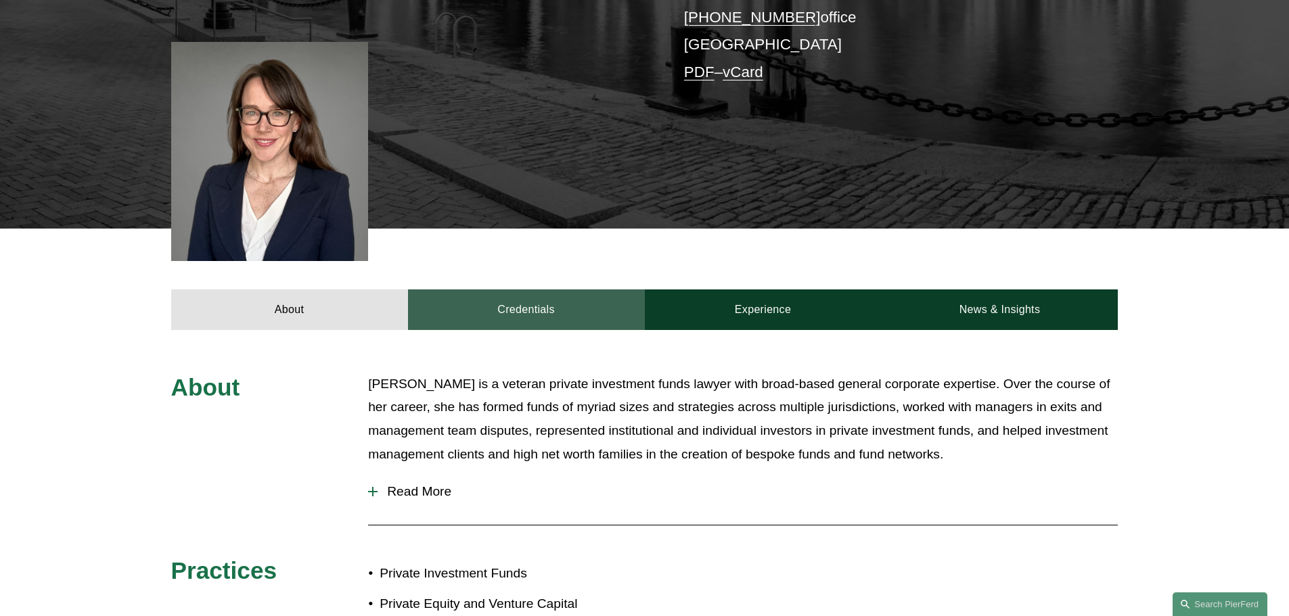
click at [477, 290] on link "Credentials" at bounding box center [526, 310] width 237 height 41
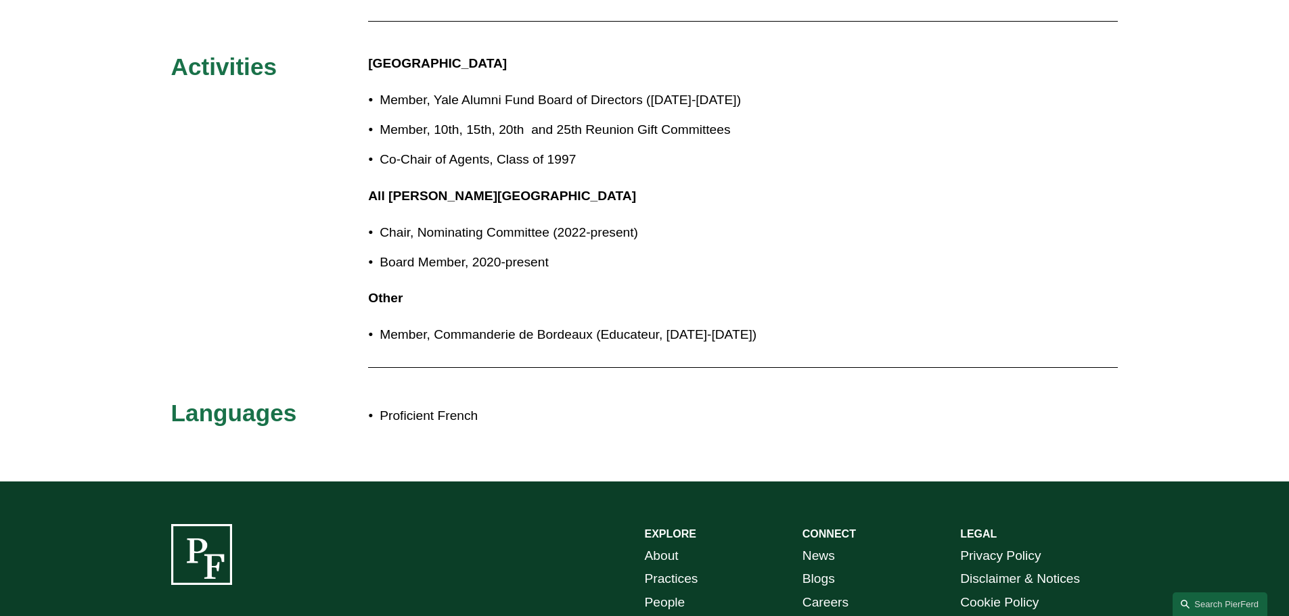
scroll to position [737, 0]
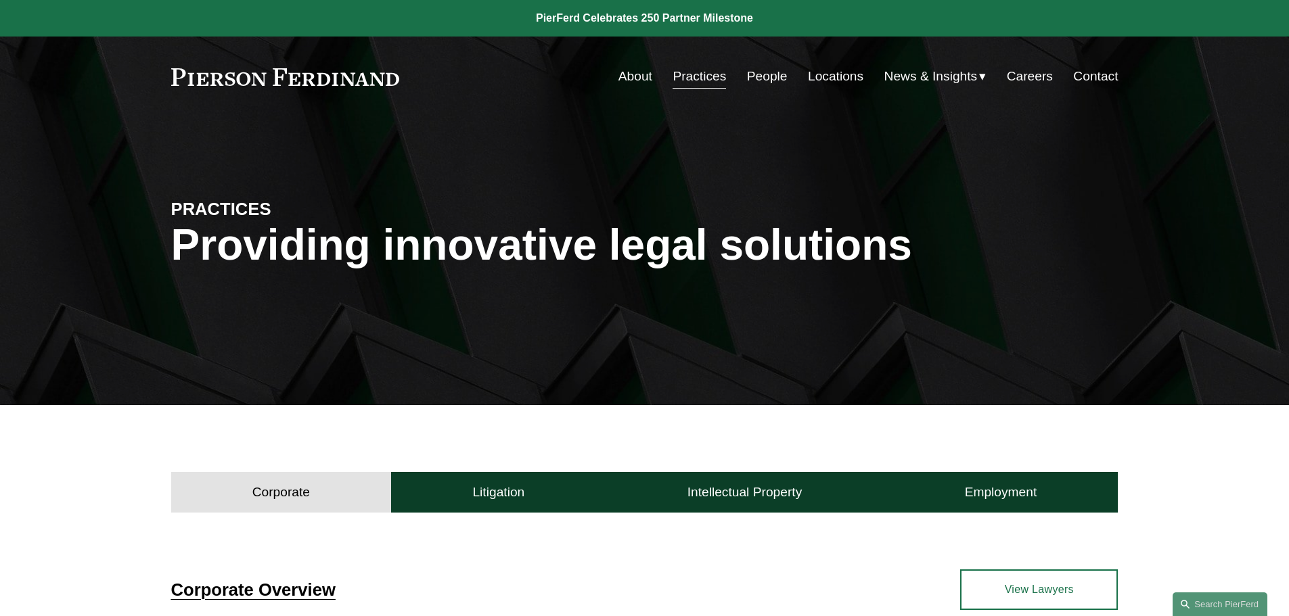
click at [741, 80] on nav "About Practices People Locations News & Insights News Insights Blogs Careers Co…" at bounding box center [868, 77] width 500 height 26
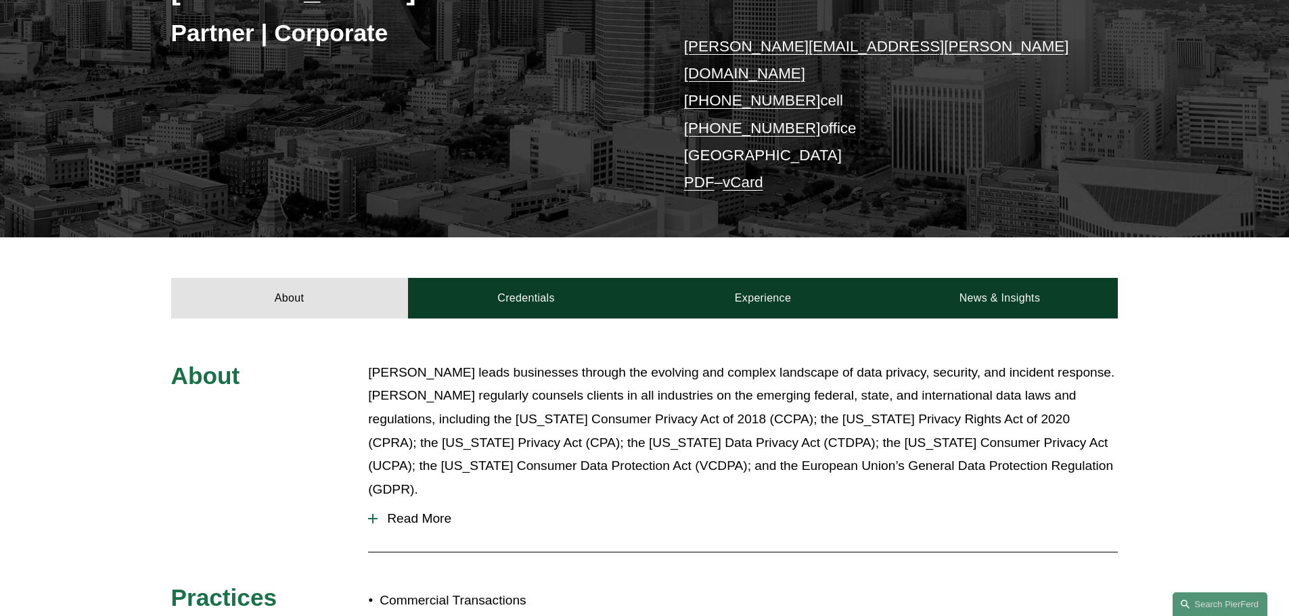
scroll to position [271, 0]
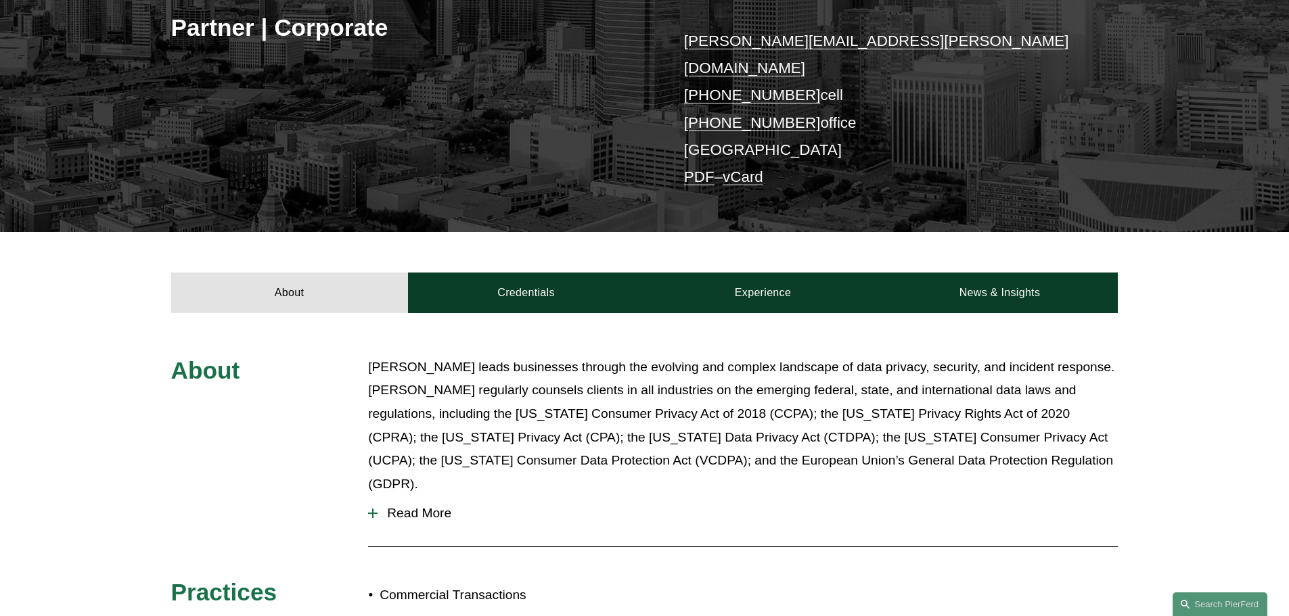
click at [431, 506] on span "Read More" at bounding box center [748, 513] width 740 height 15
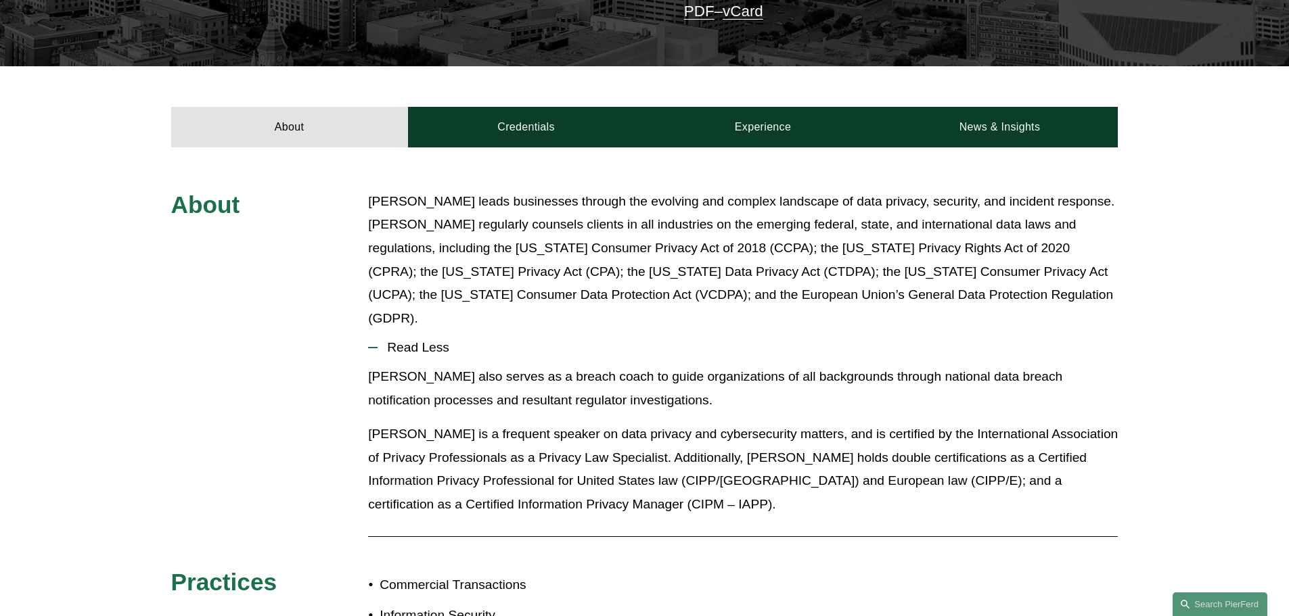
scroll to position [406, 0]
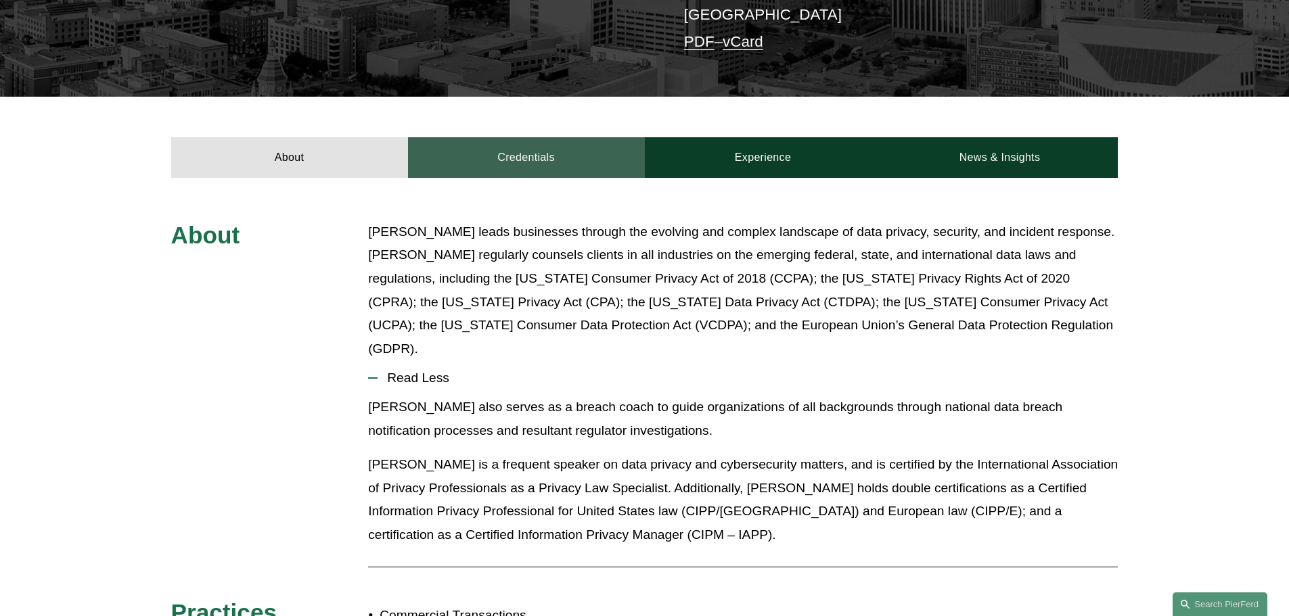
click at [551, 142] on link "Credentials" at bounding box center [526, 157] width 237 height 41
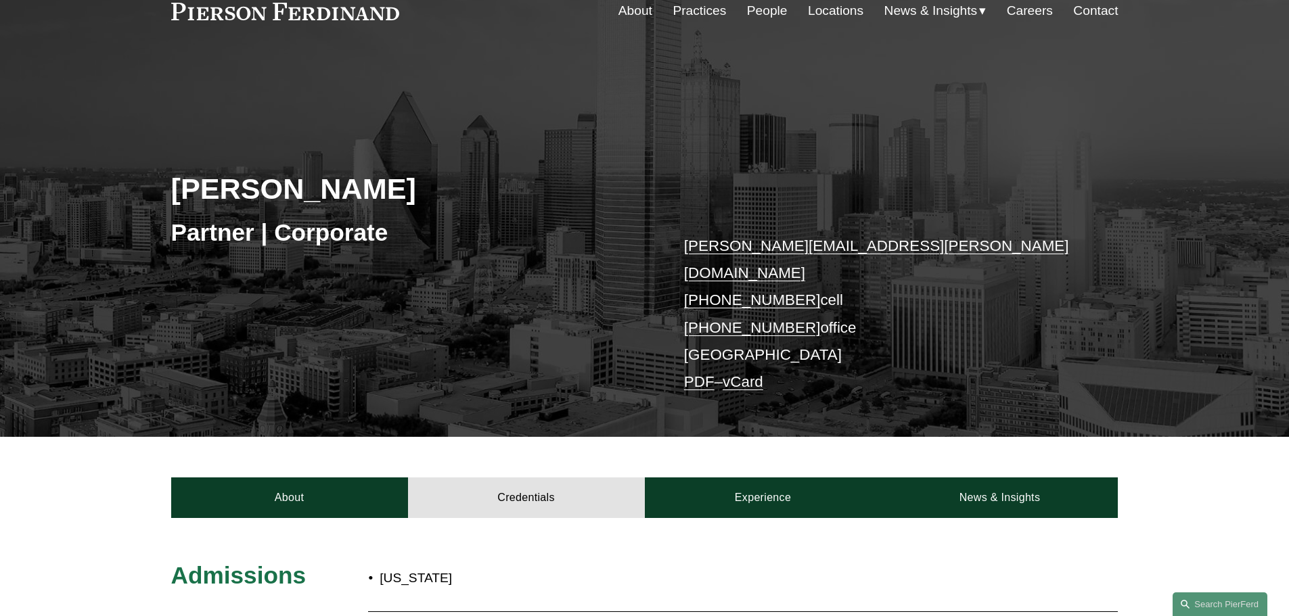
scroll to position [0, 0]
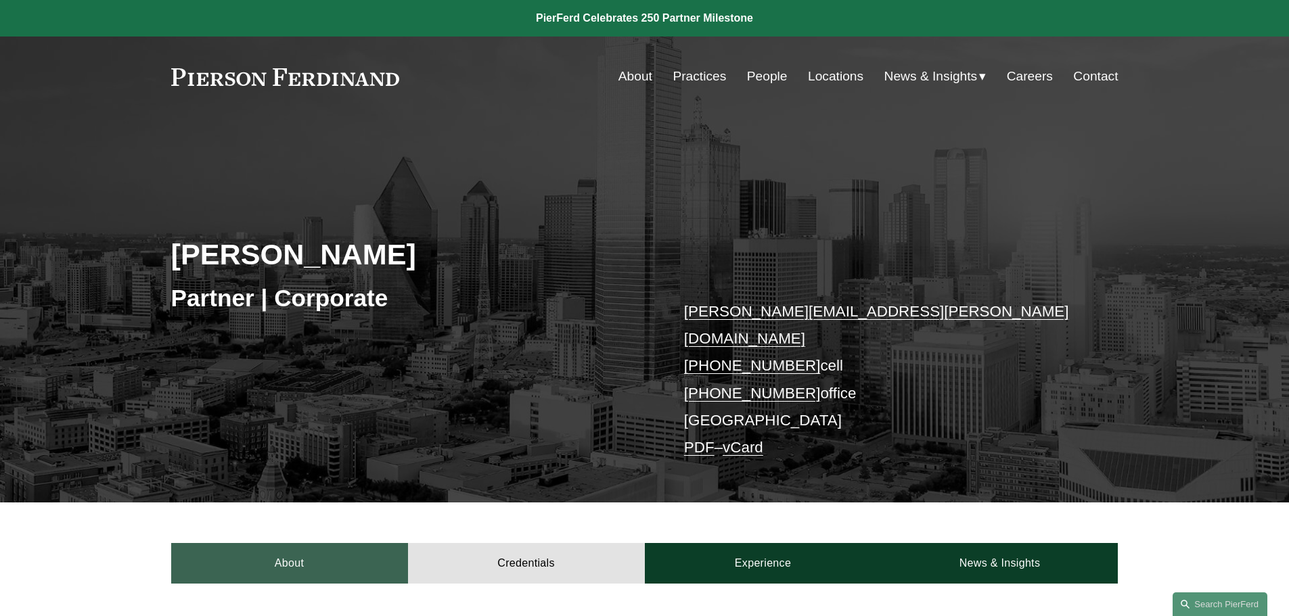
click at [273, 544] on link "About" at bounding box center [289, 563] width 237 height 41
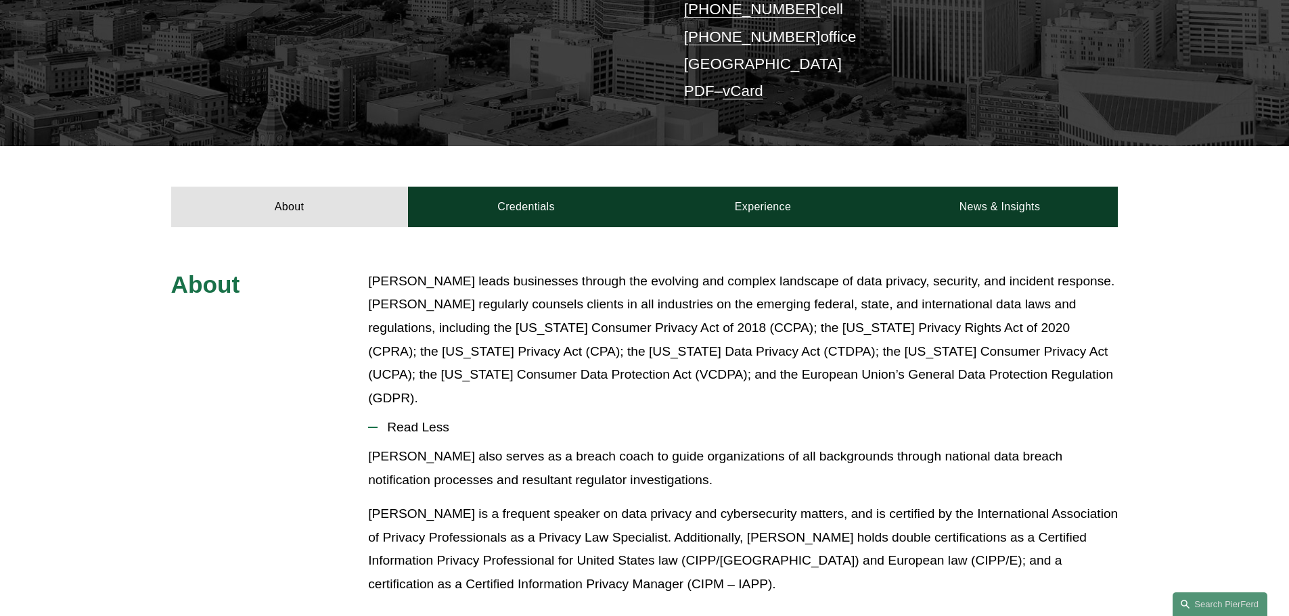
scroll to position [338, 0]
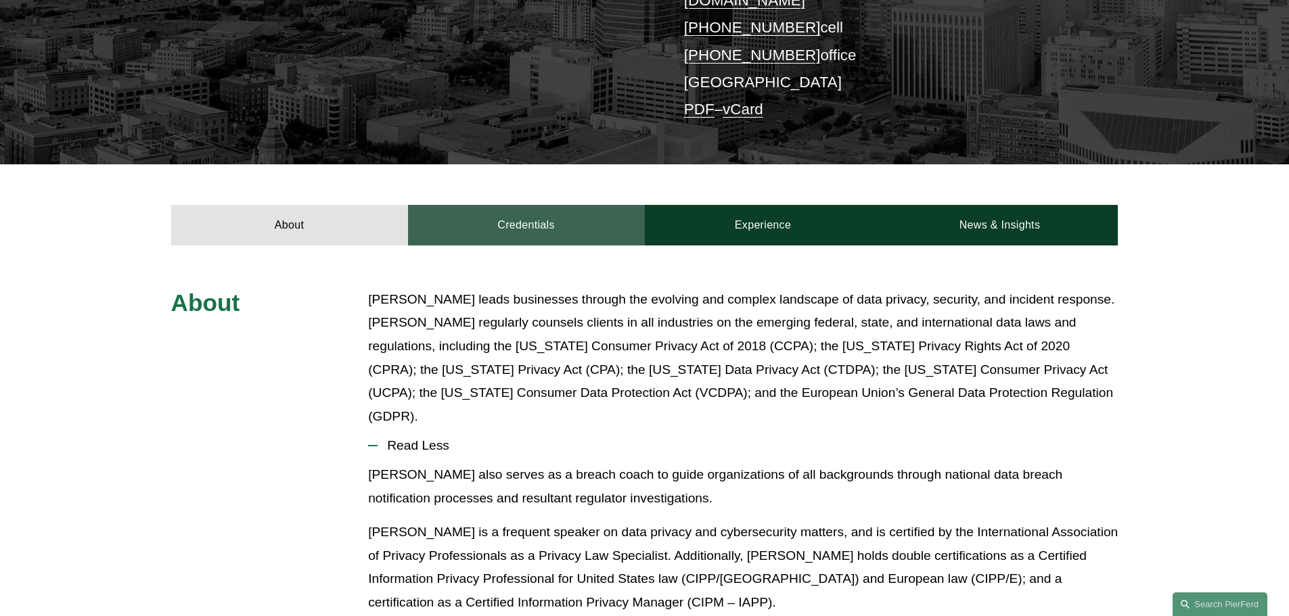
click at [596, 207] on link "Credentials" at bounding box center [526, 225] width 237 height 41
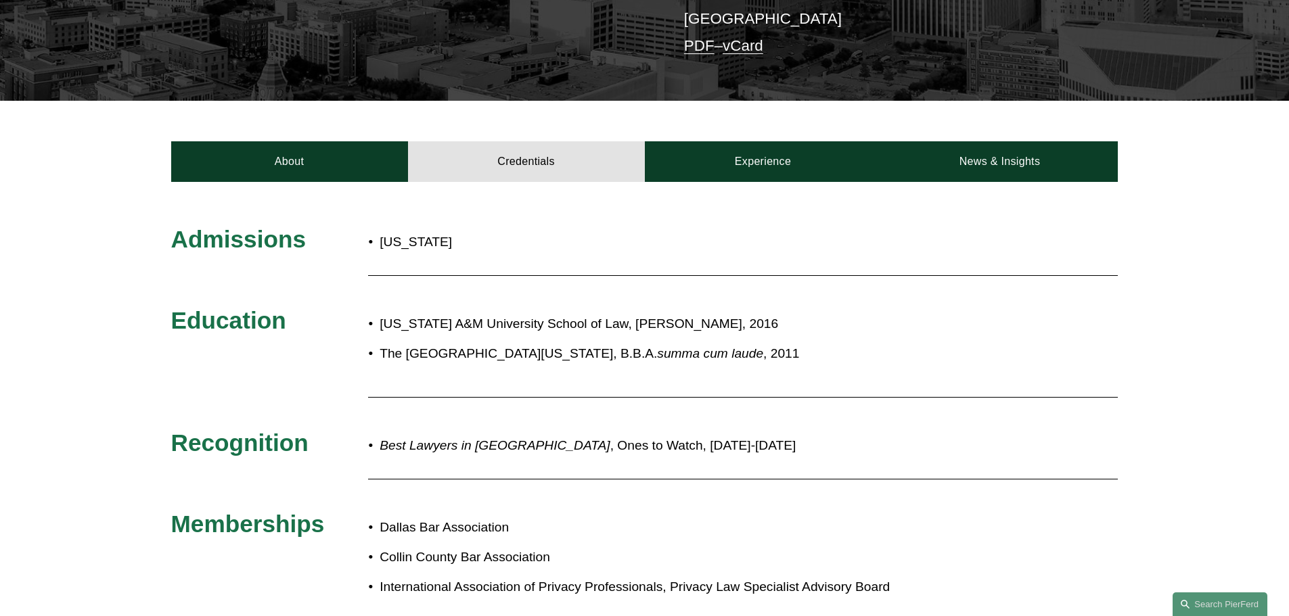
scroll to position [271, 0]
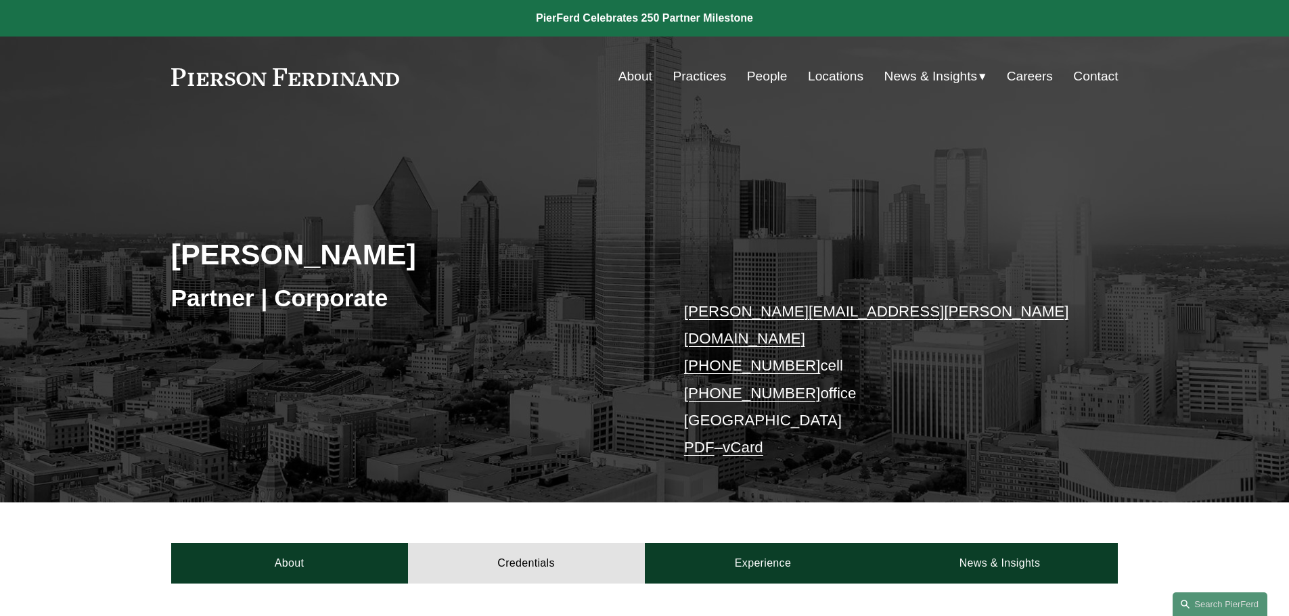
click at [753, 72] on link "People" at bounding box center [767, 77] width 41 height 26
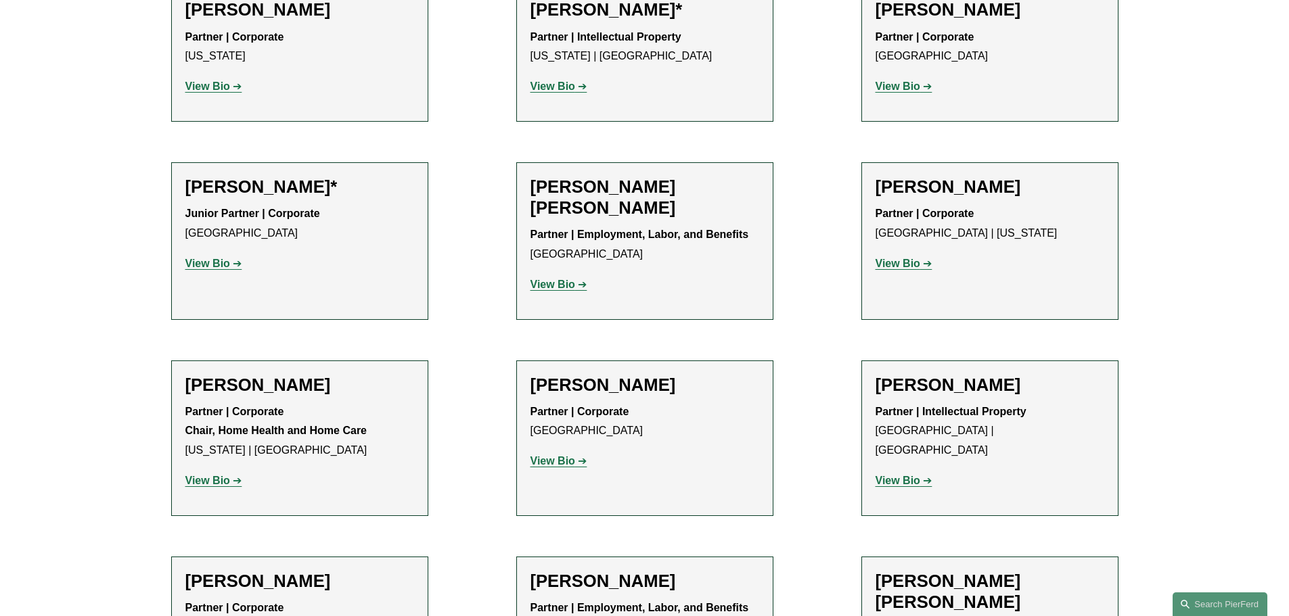
scroll to position [812, 0]
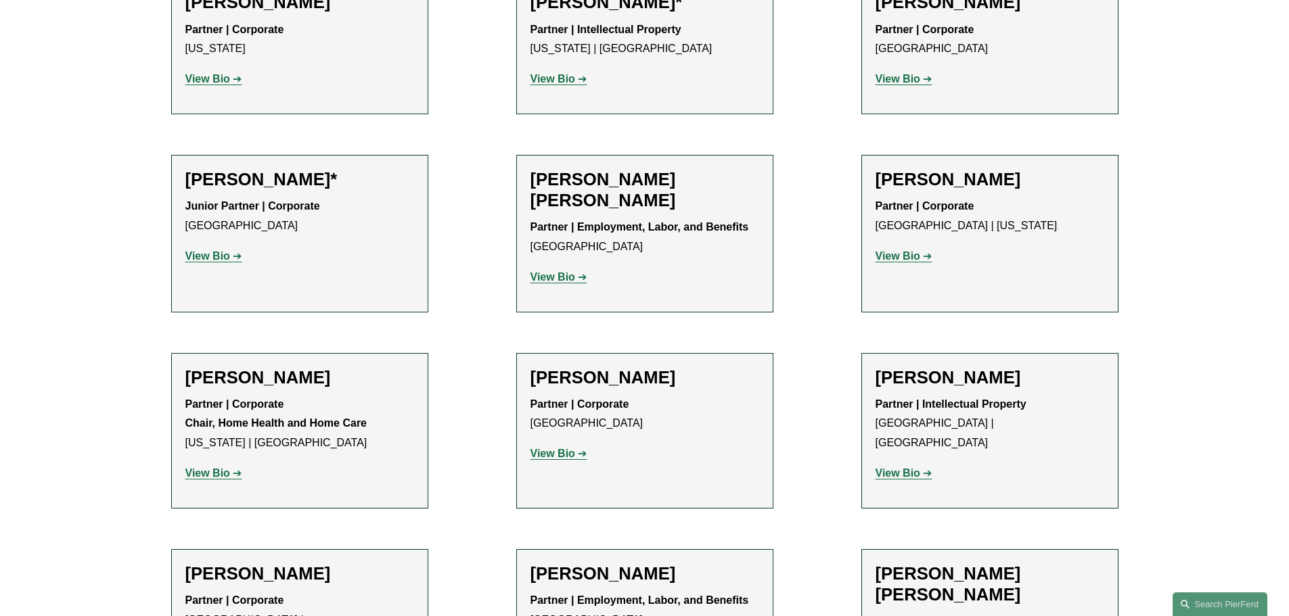
click at [195, 255] on strong "View Bio" at bounding box center [207, 256] width 45 height 12
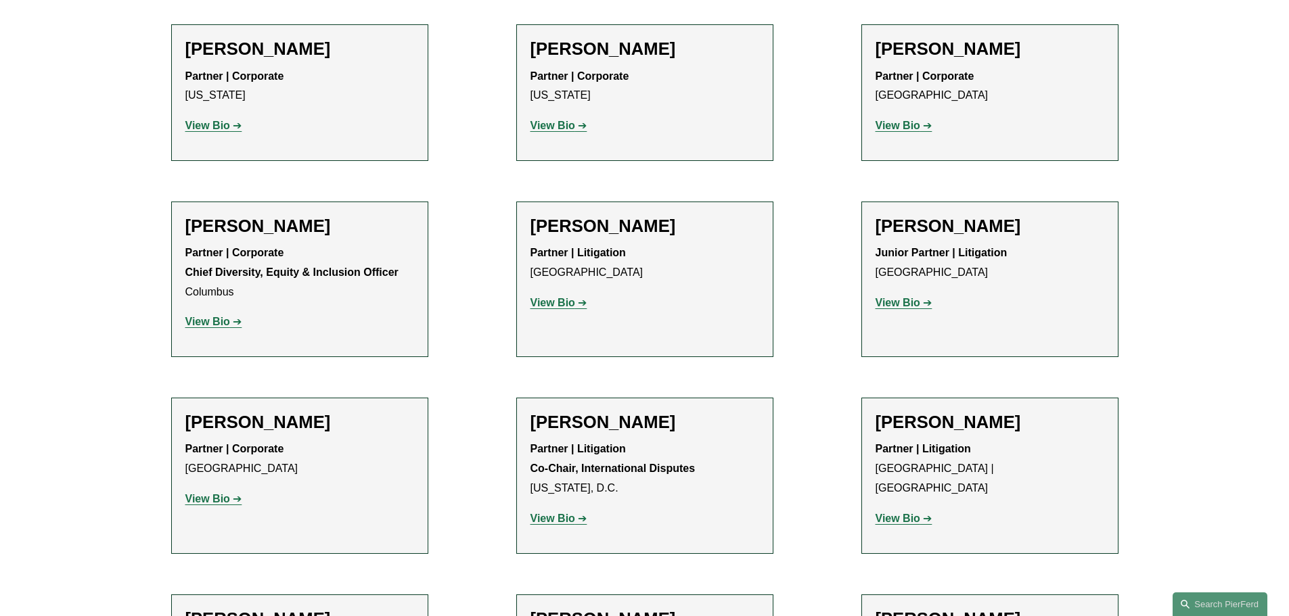
scroll to position [2165, 0]
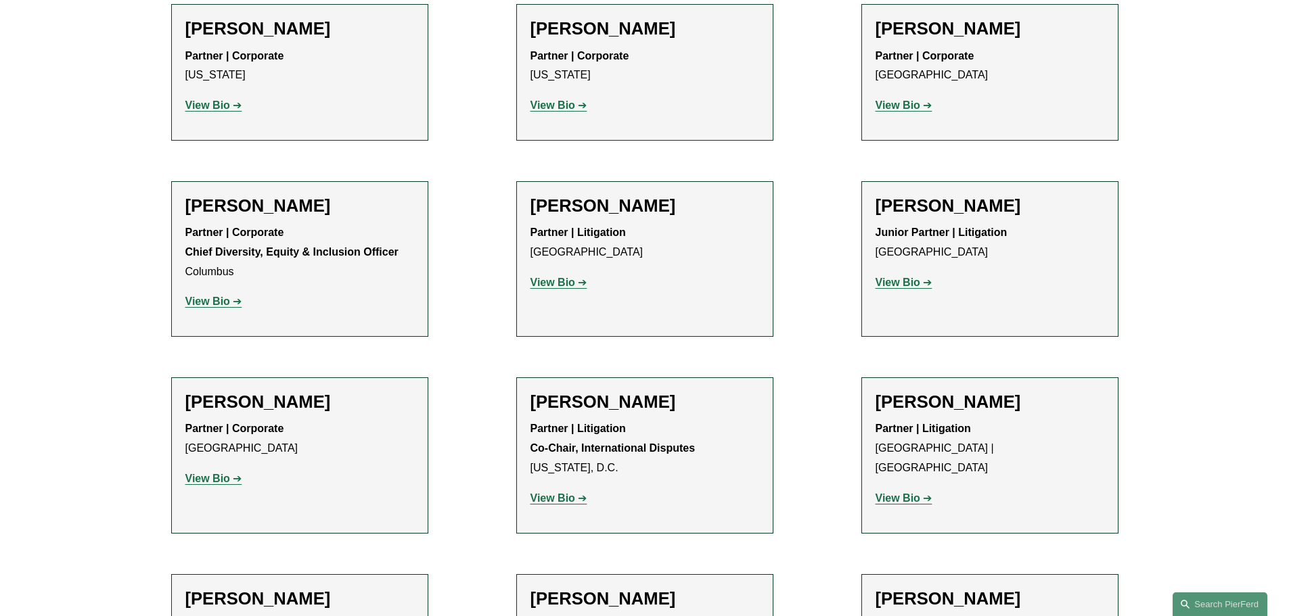
click at [890, 277] on strong "View Bio" at bounding box center [897, 283] width 45 height 12
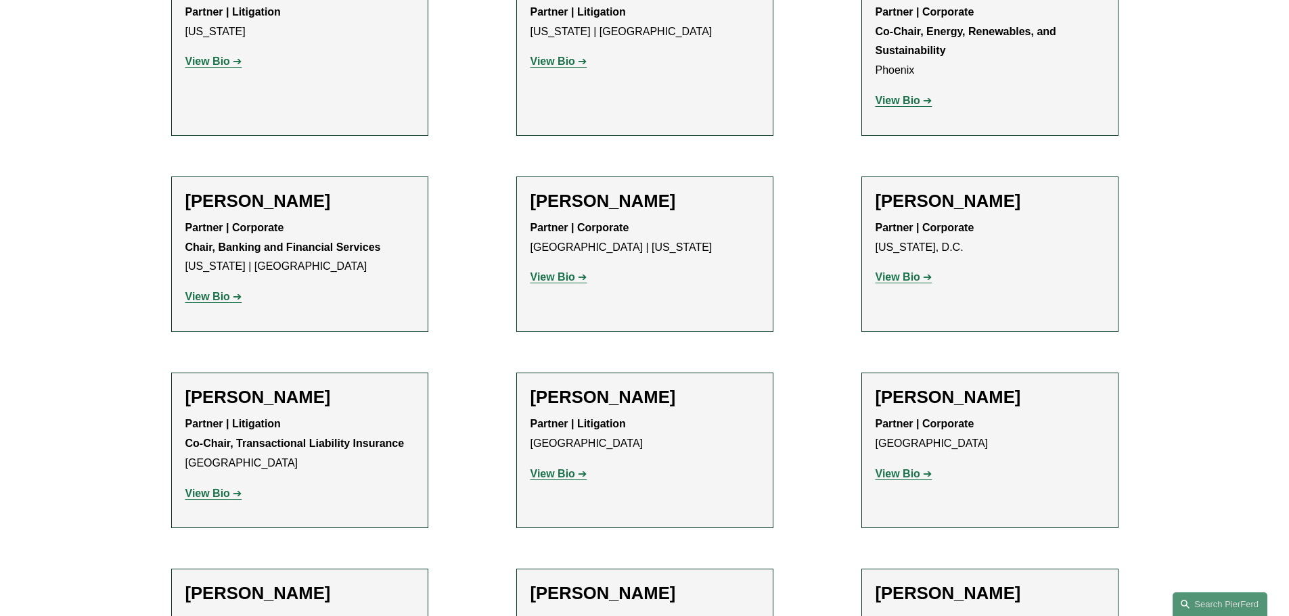
scroll to position [4804, 0]
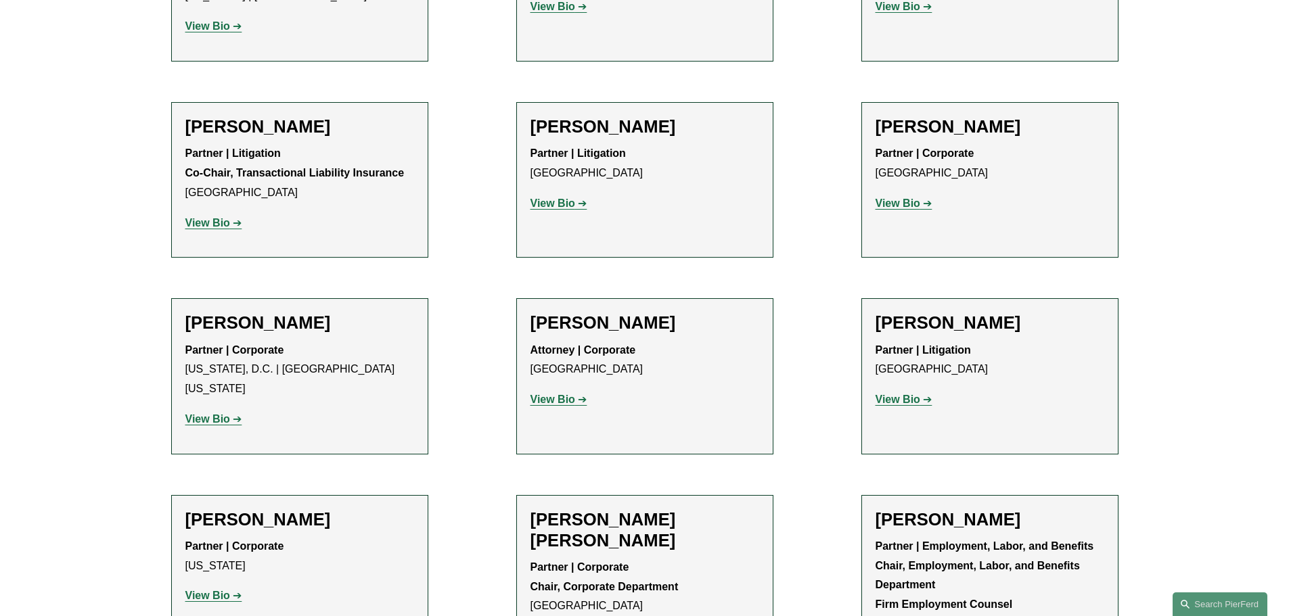
click at [892, 394] on strong "View Bio" at bounding box center [897, 400] width 45 height 12
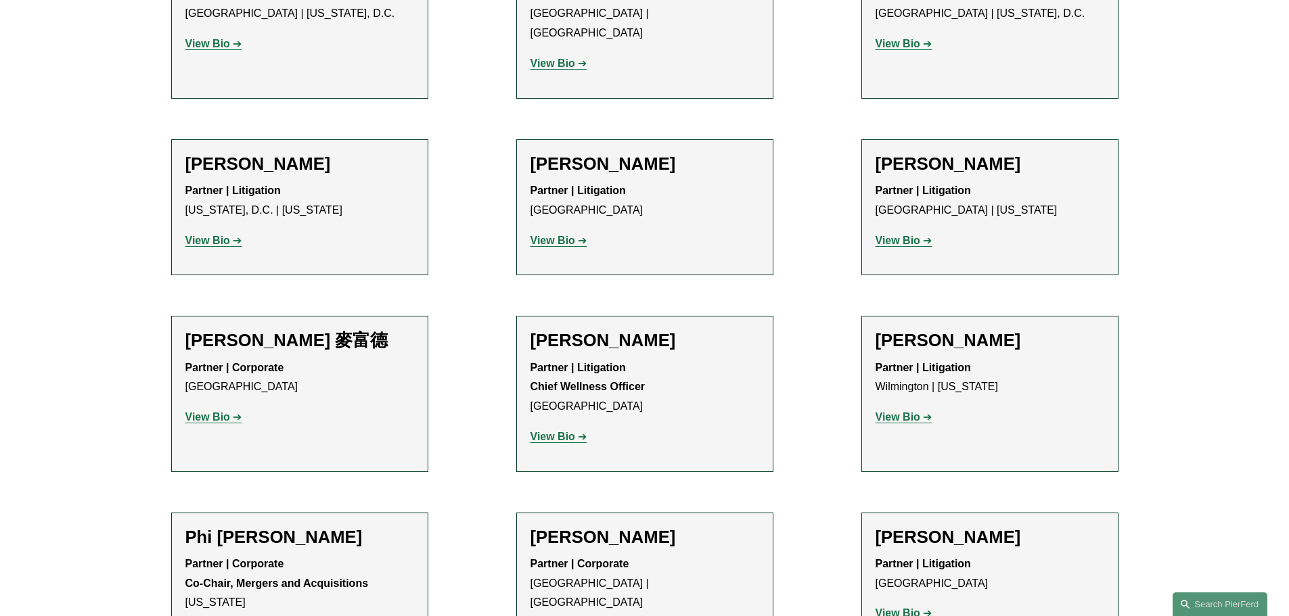
scroll to position [10825, 0]
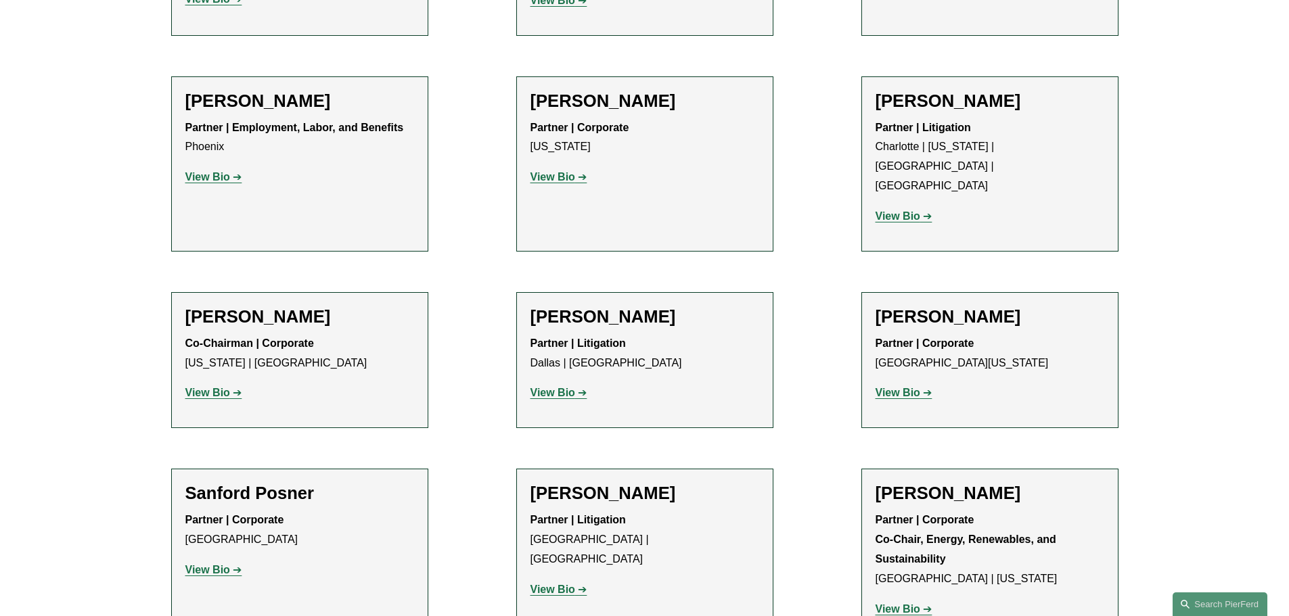
scroll to position [12516, 0]
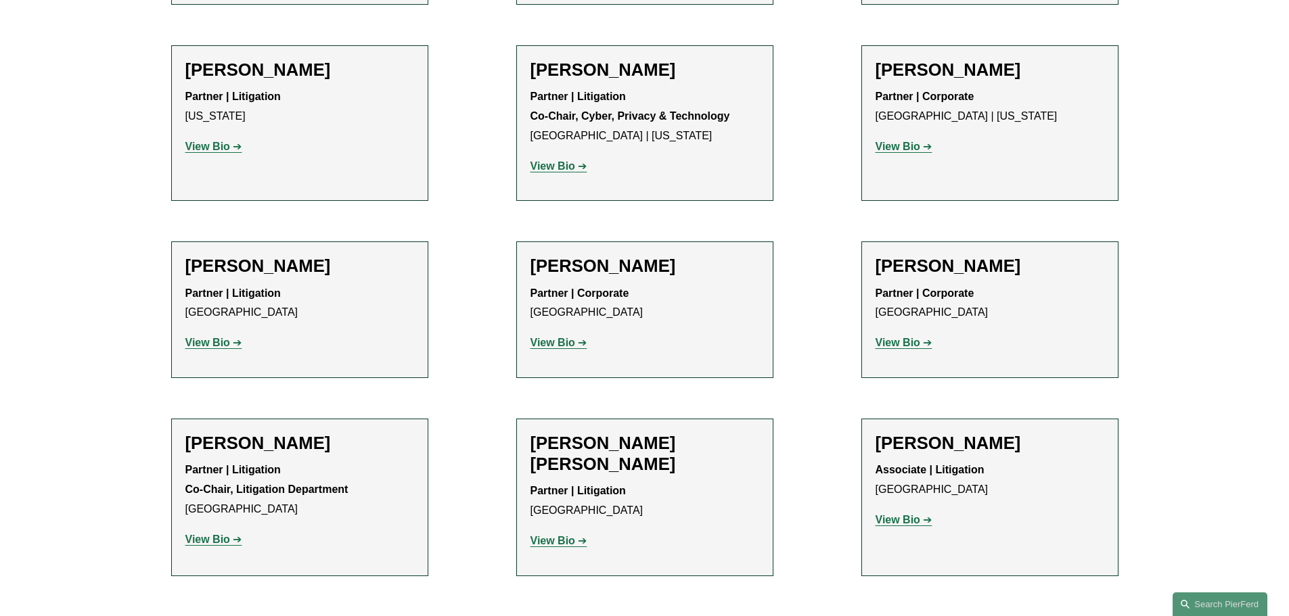
scroll to position [11907, 0]
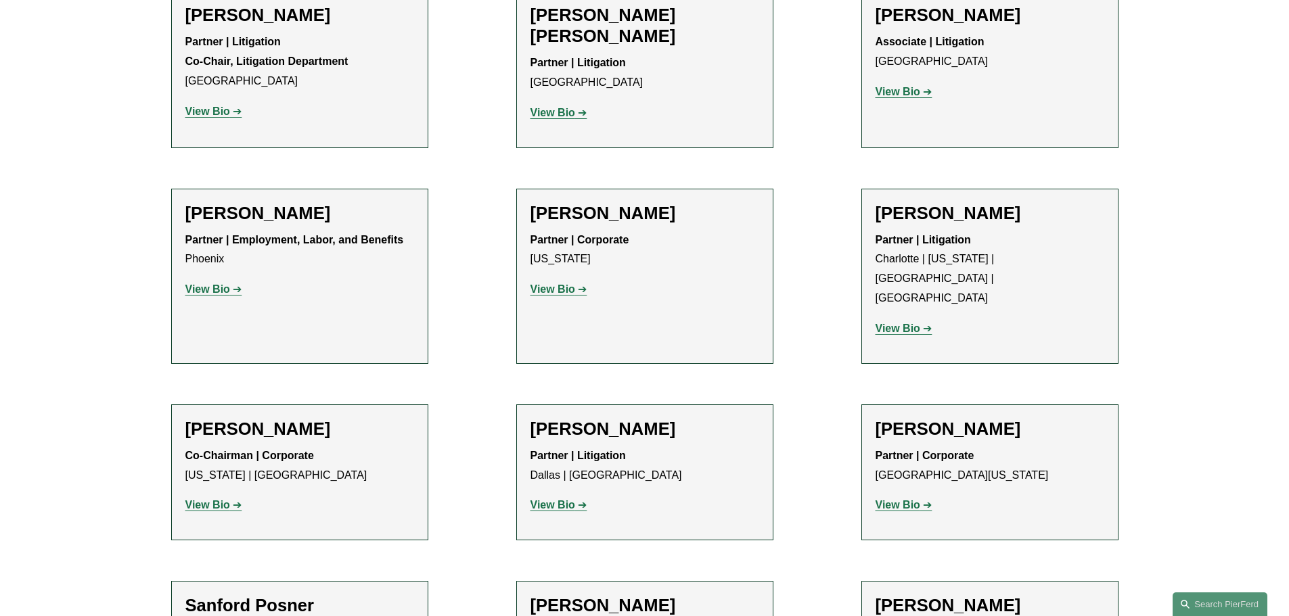
scroll to position [12584, 0]
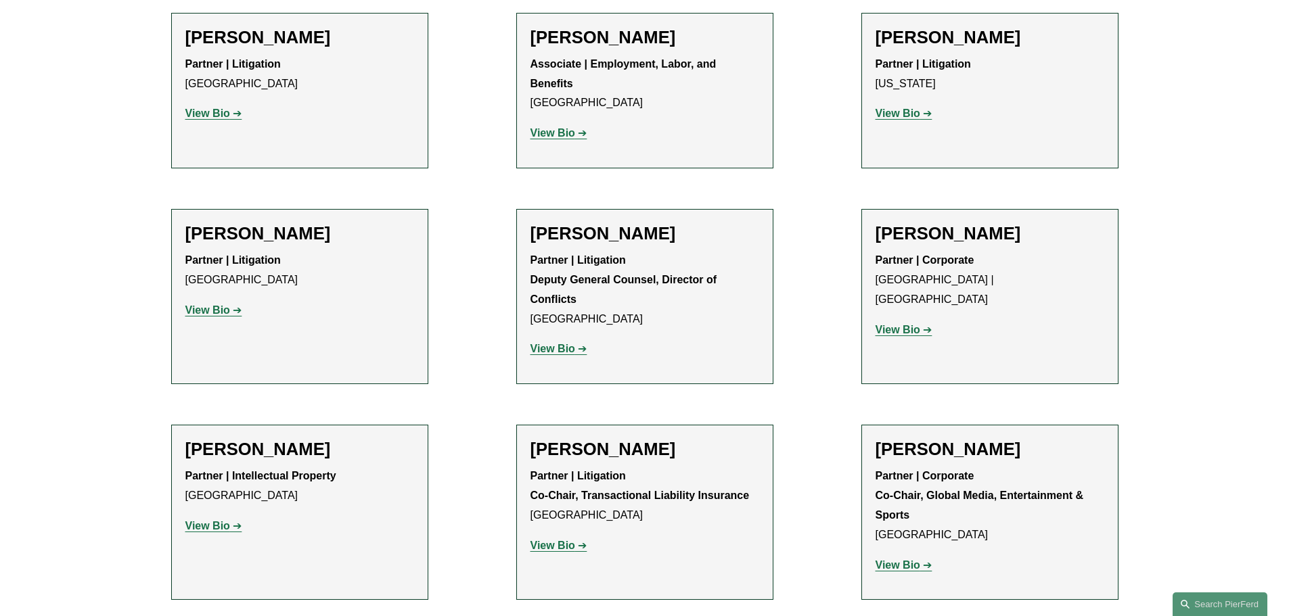
scroll to position [14411, 0]
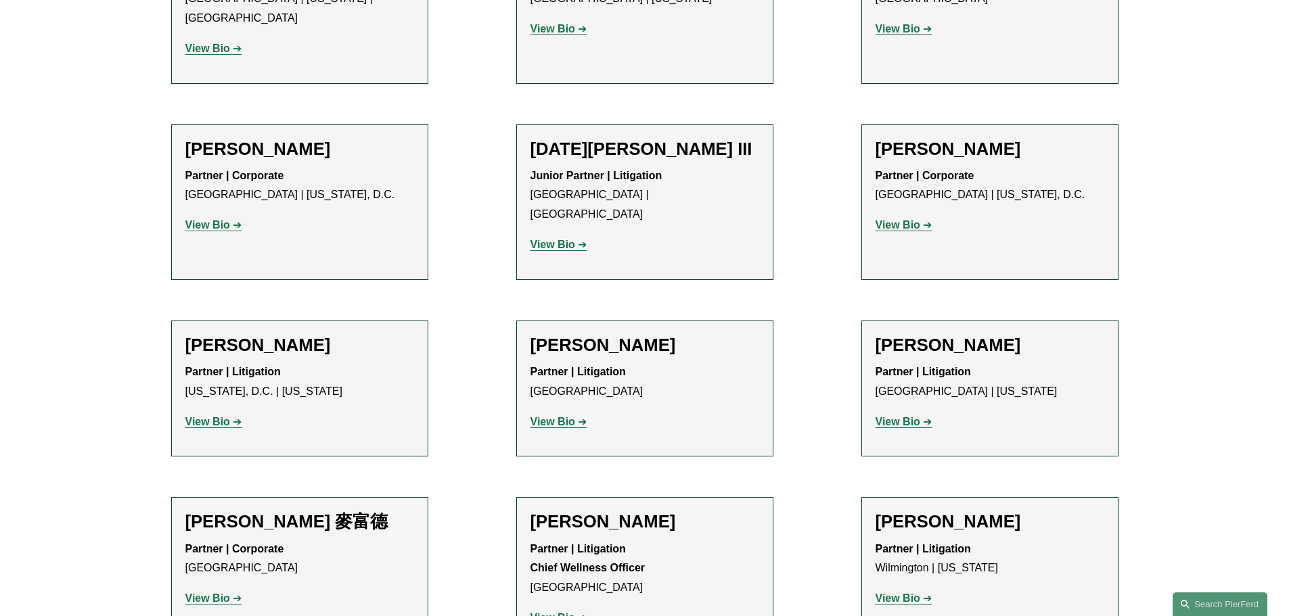
scroll to position [10862, 0]
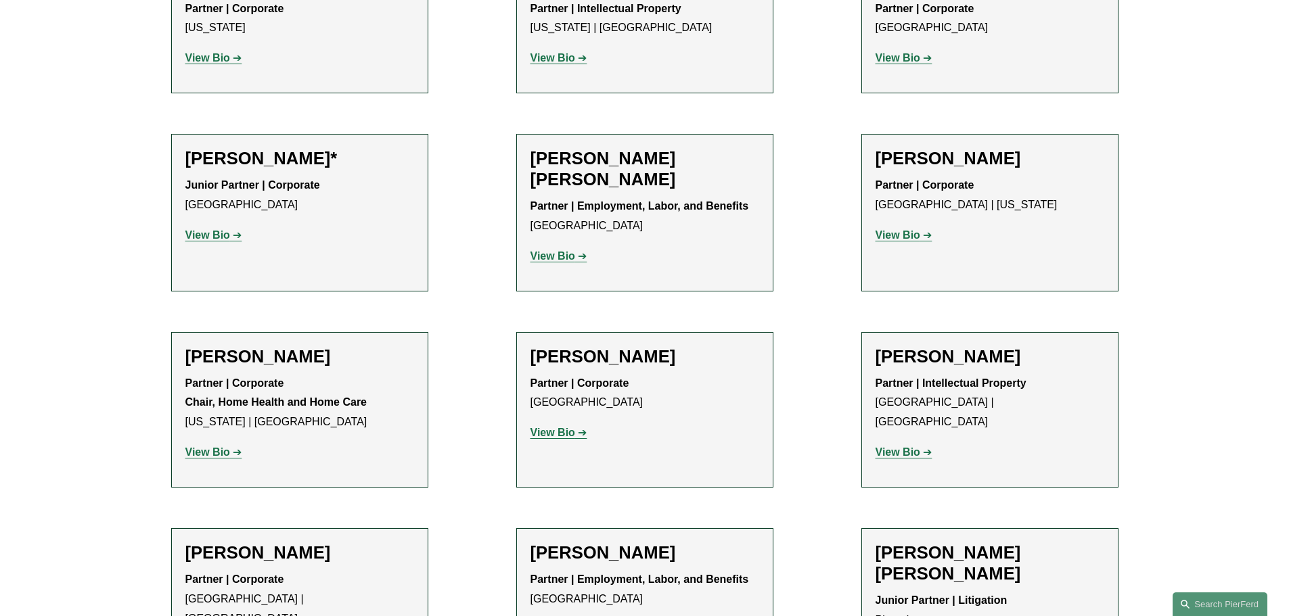
scroll to position [0, 0]
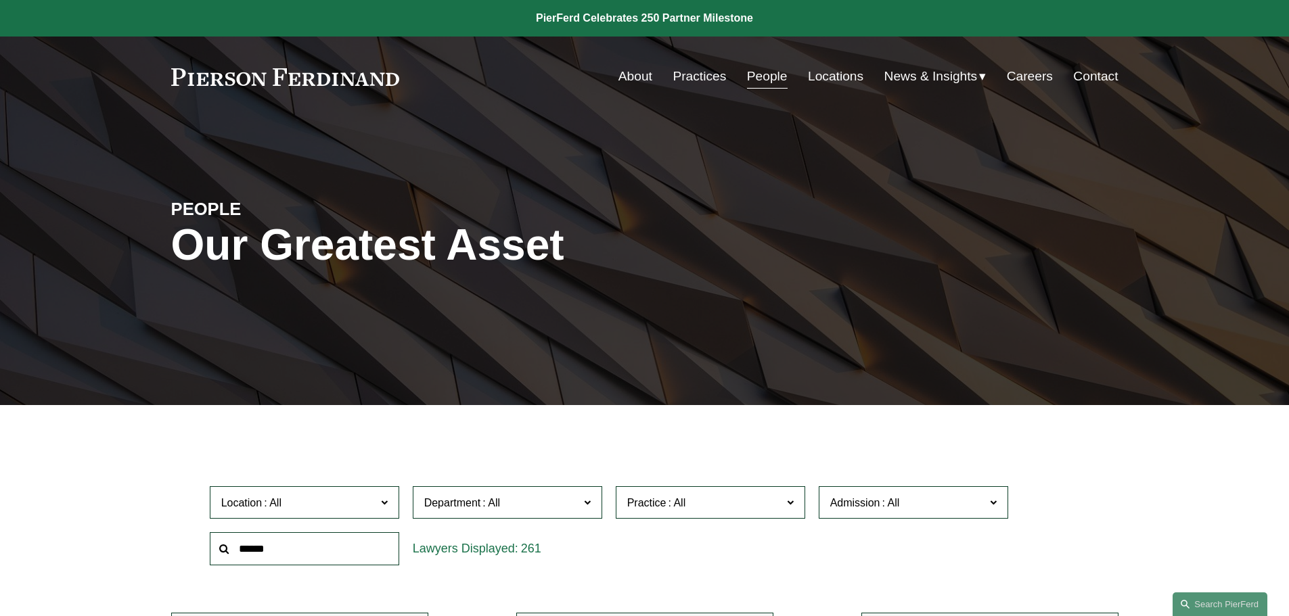
click at [831, 75] on link "Locations" at bounding box center [835, 77] width 55 height 26
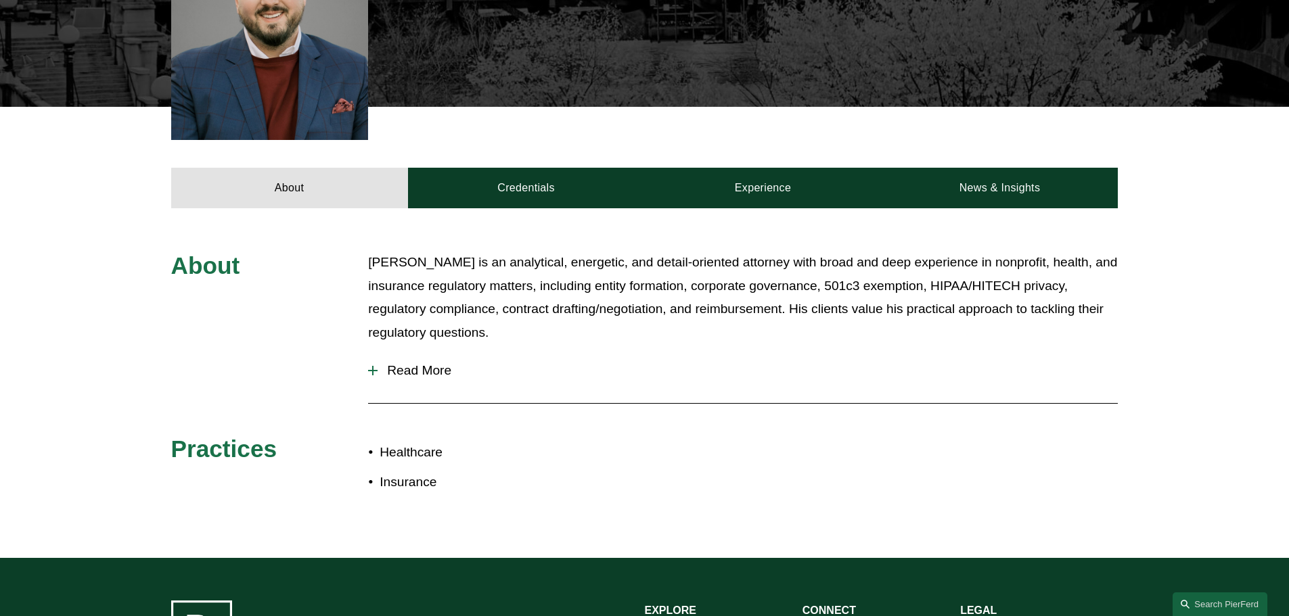
scroll to position [553, 0]
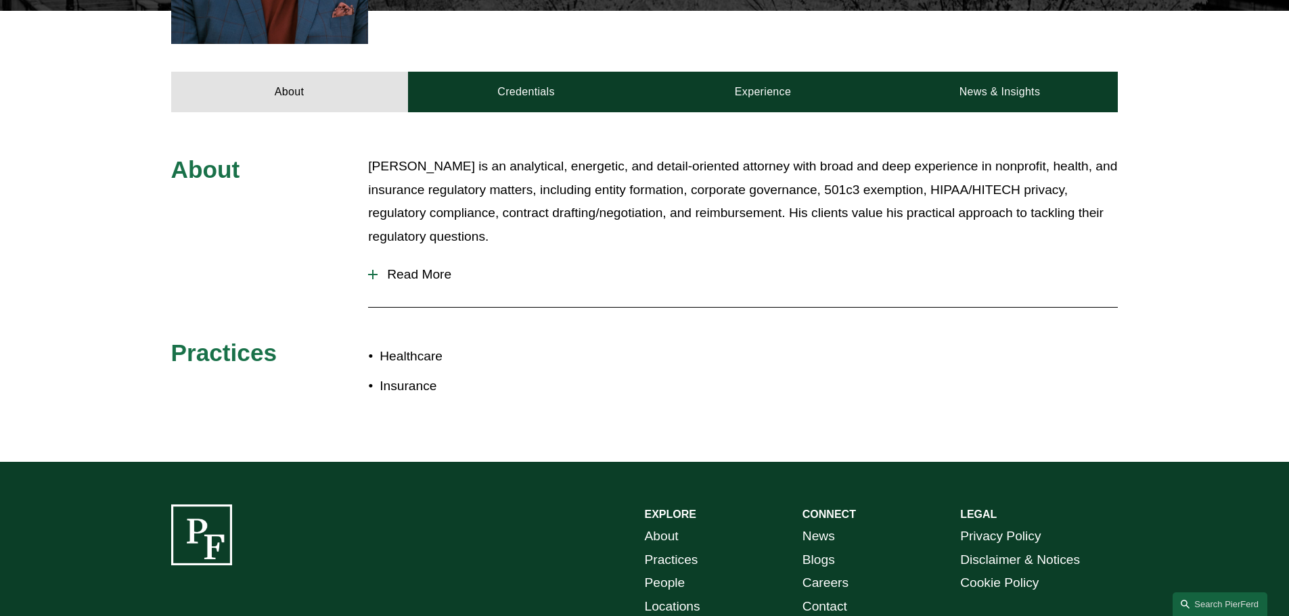
click at [403, 267] on span "Read More" at bounding box center [748, 274] width 740 height 15
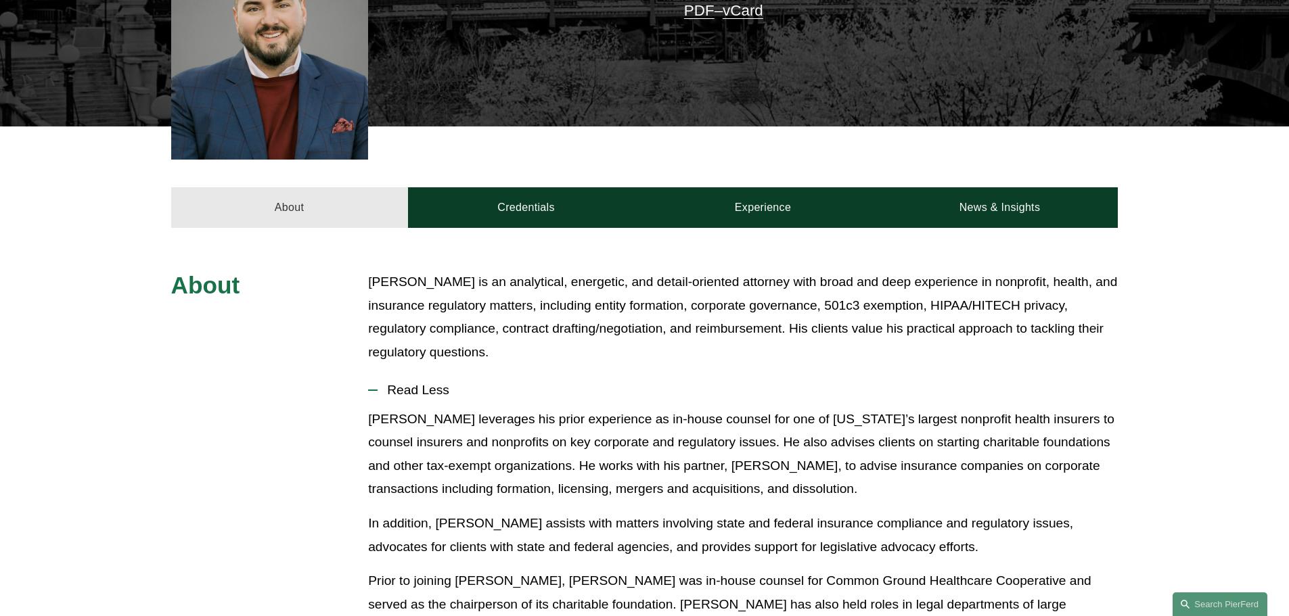
scroll to position [417, 0]
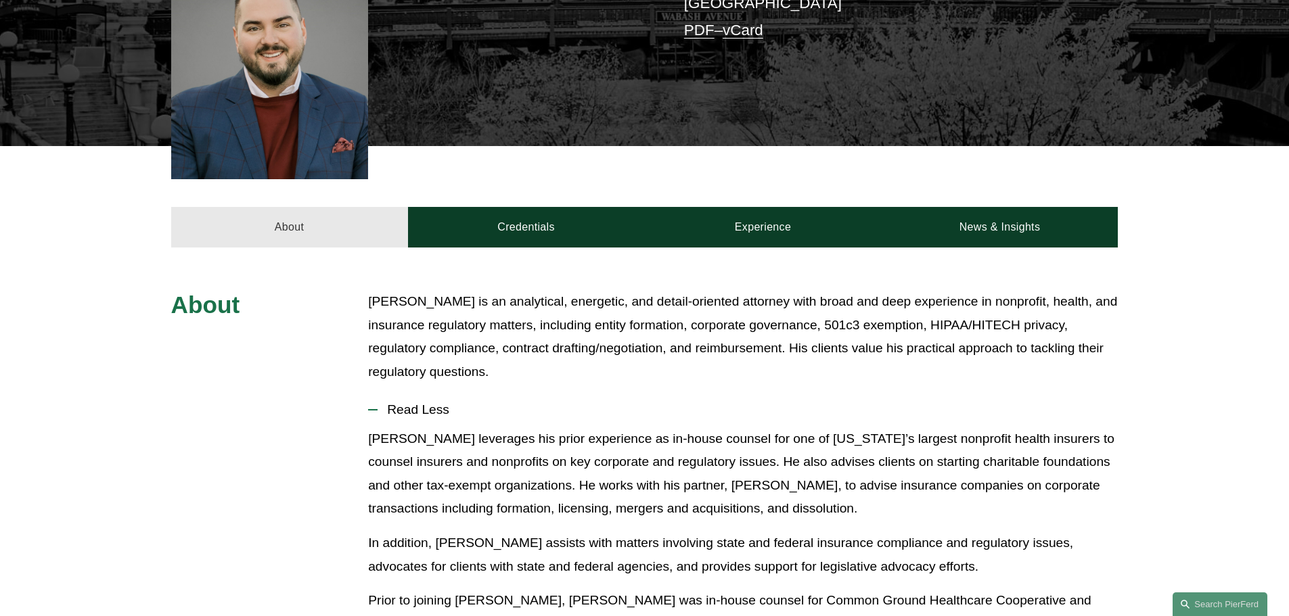
click at [315, 208] on link "About" at bounding box center [289, 227] width 237 height 41
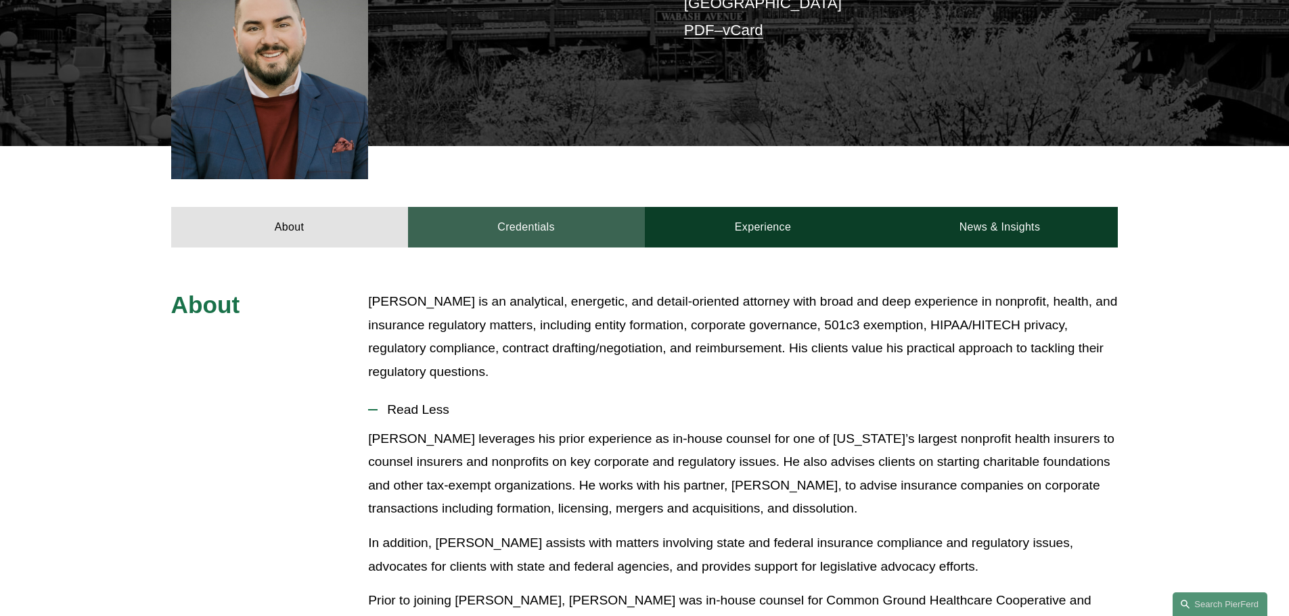
click at [488, 216] on link "Credentials" at bounding box center [526, 227] width 237 height 41
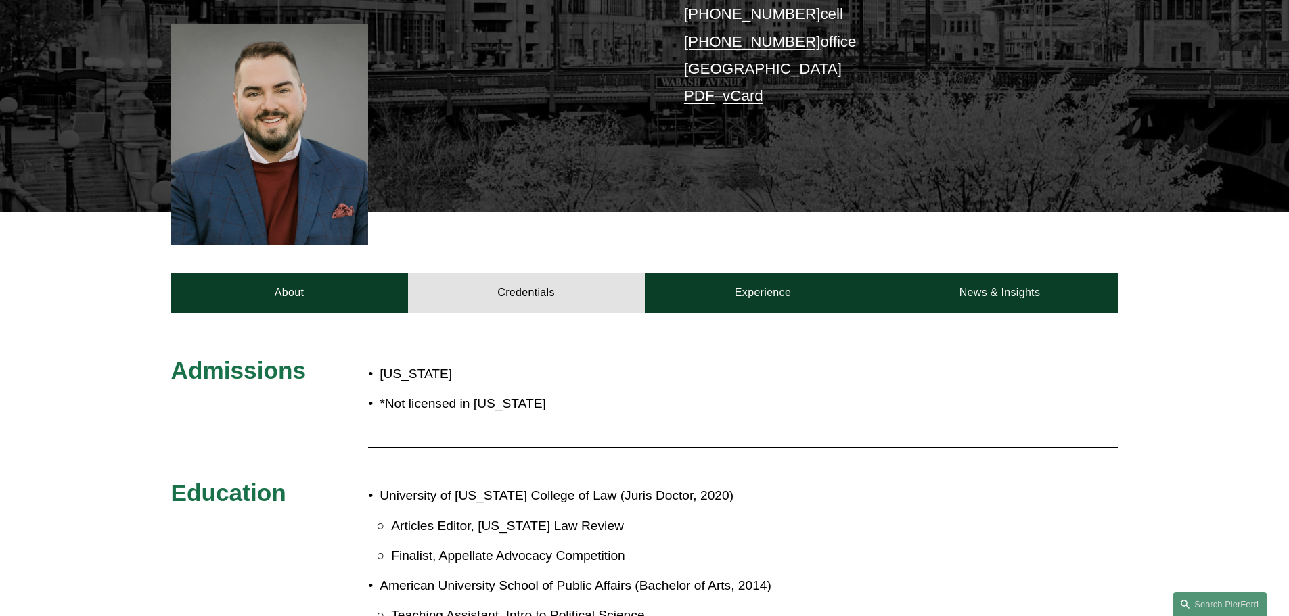
scroll to position [350, 0]
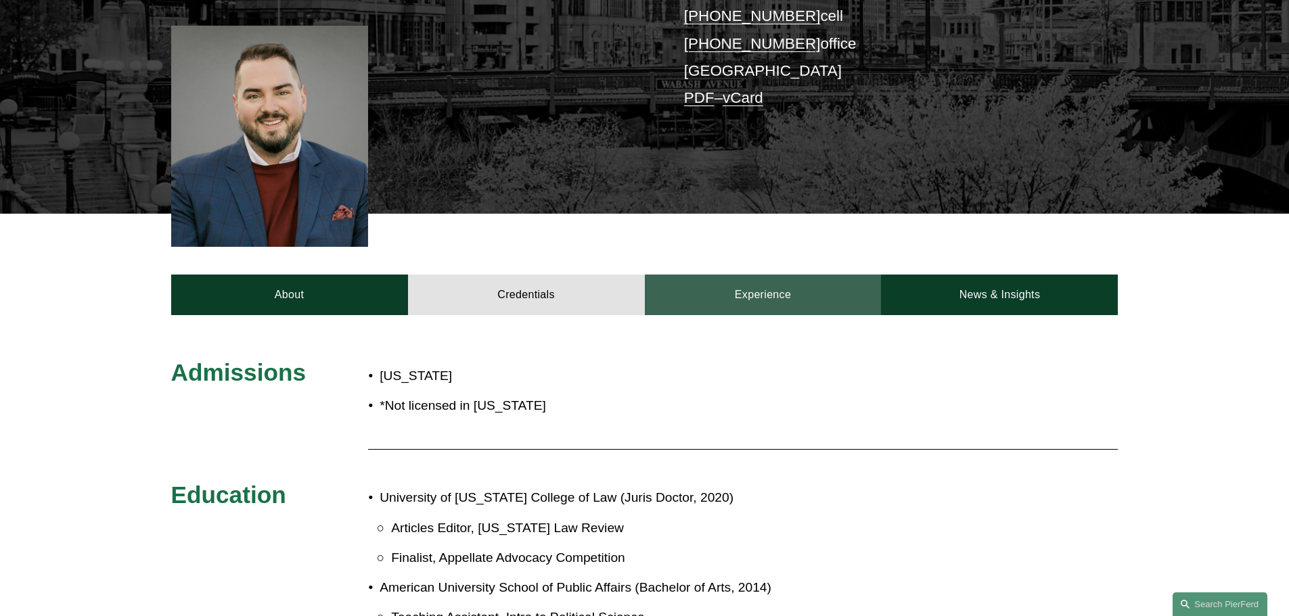
click at [746, 280] on link "Experience" at bounding box center [763, 295] width 237 height 41
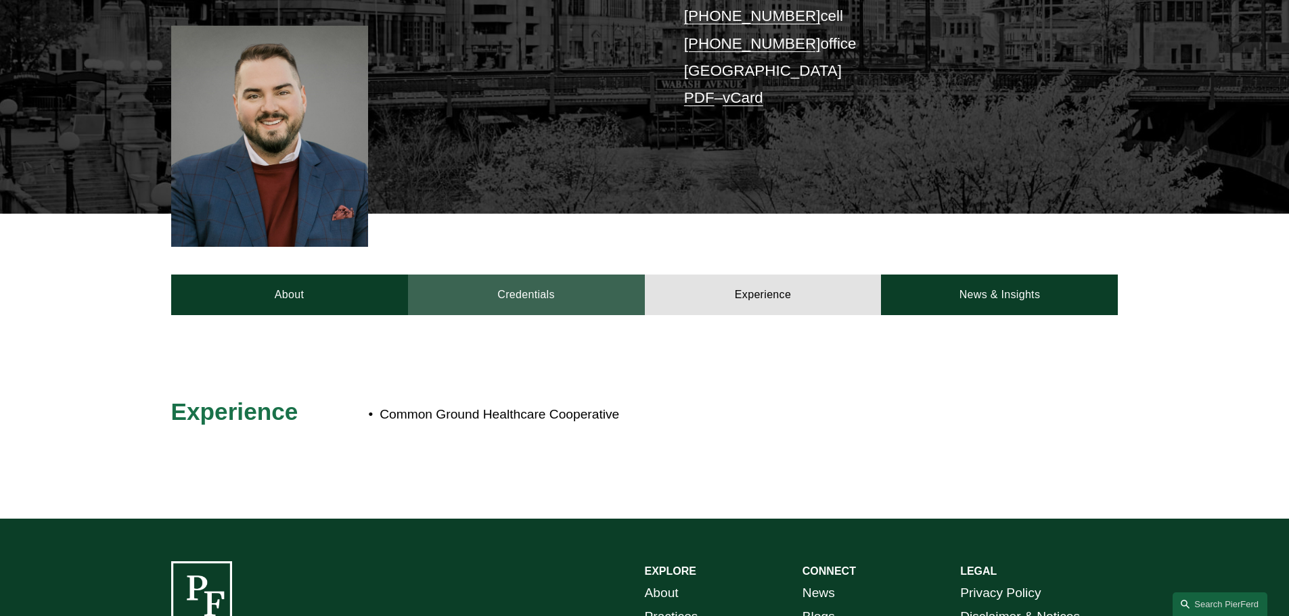
click at [532, 275] on link "Credentials" at bounding box center [526, 295] width 237 height 41
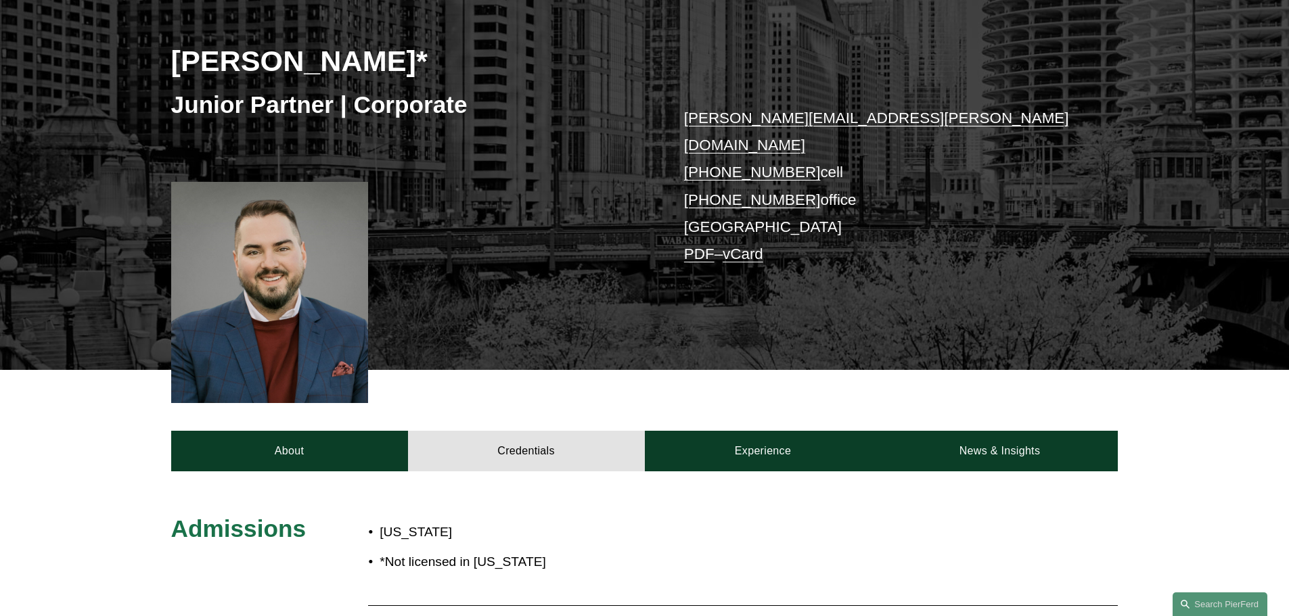
scroll to position [147, 0]
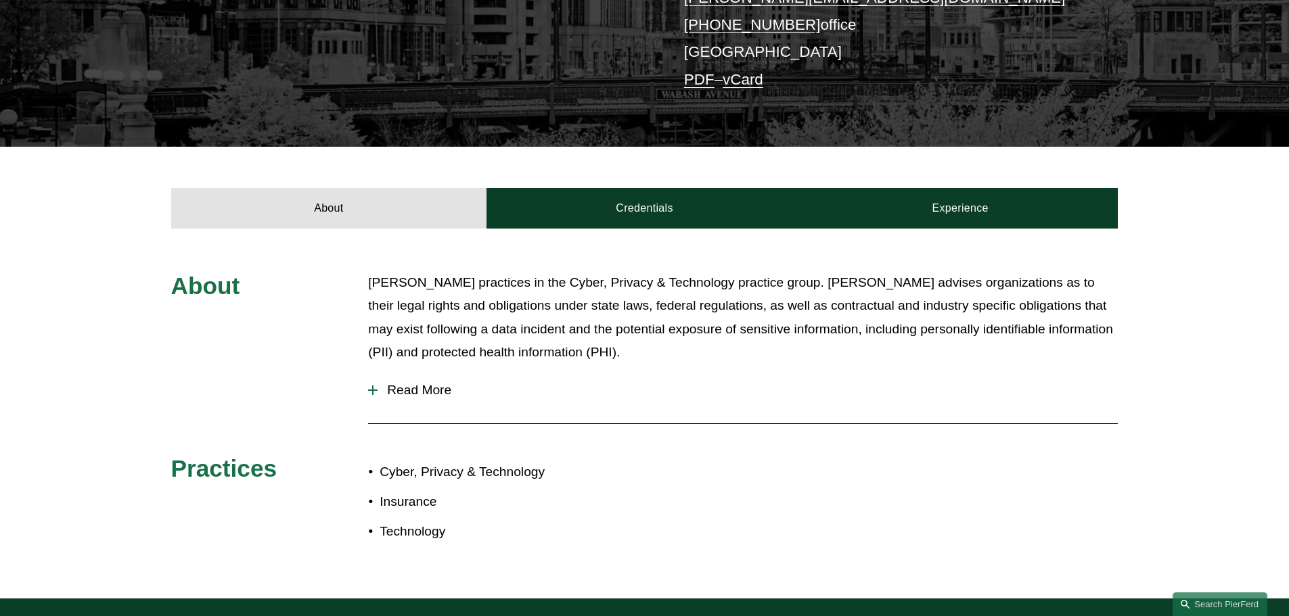
scroll to position [338, 0]
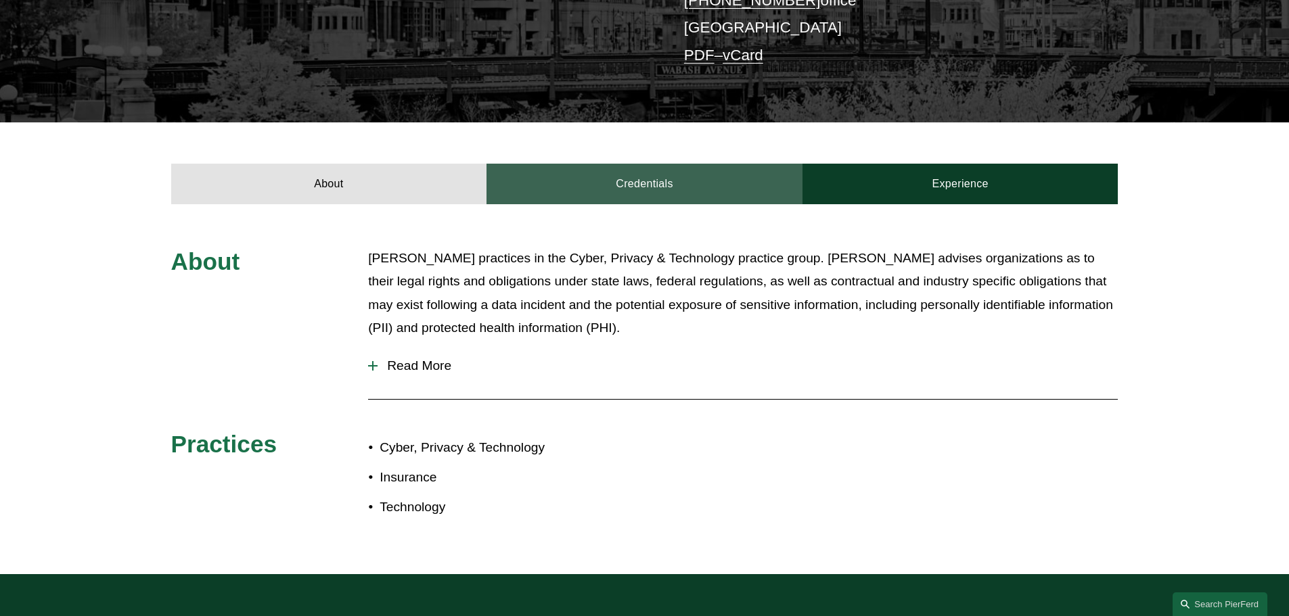
click at [607, 184] on link "Credentials" at bounding box center [644, 184] width 316 height 41
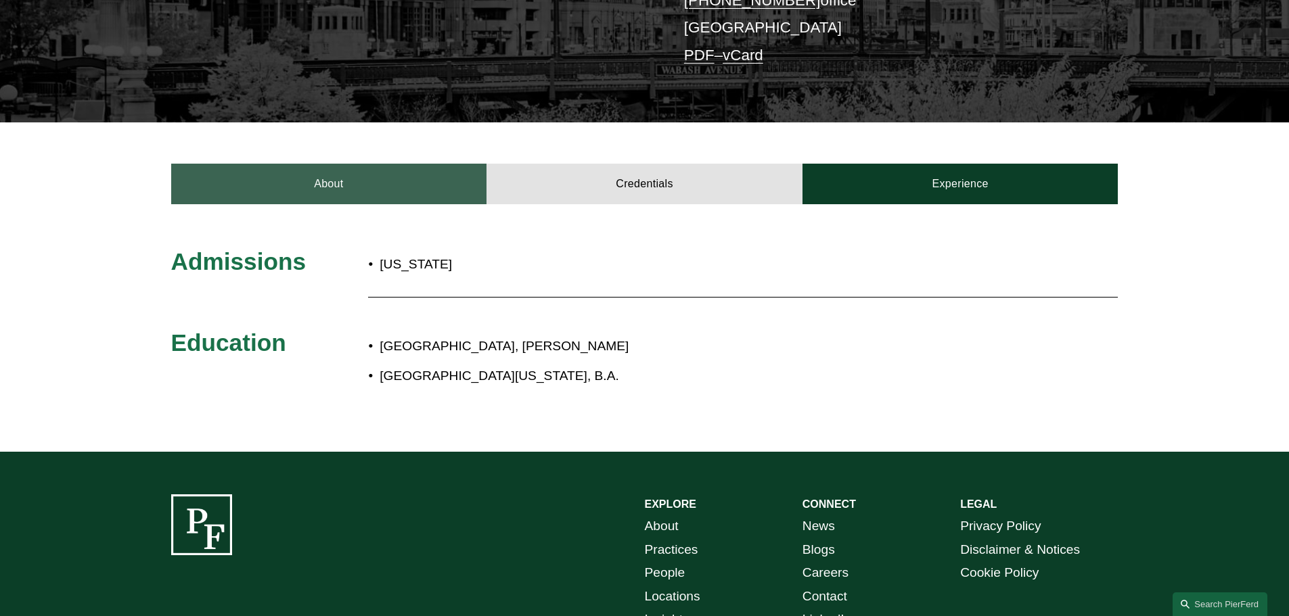
click at [367, 183] on link "About" at bounding box center [329, 184] width 316 height 41
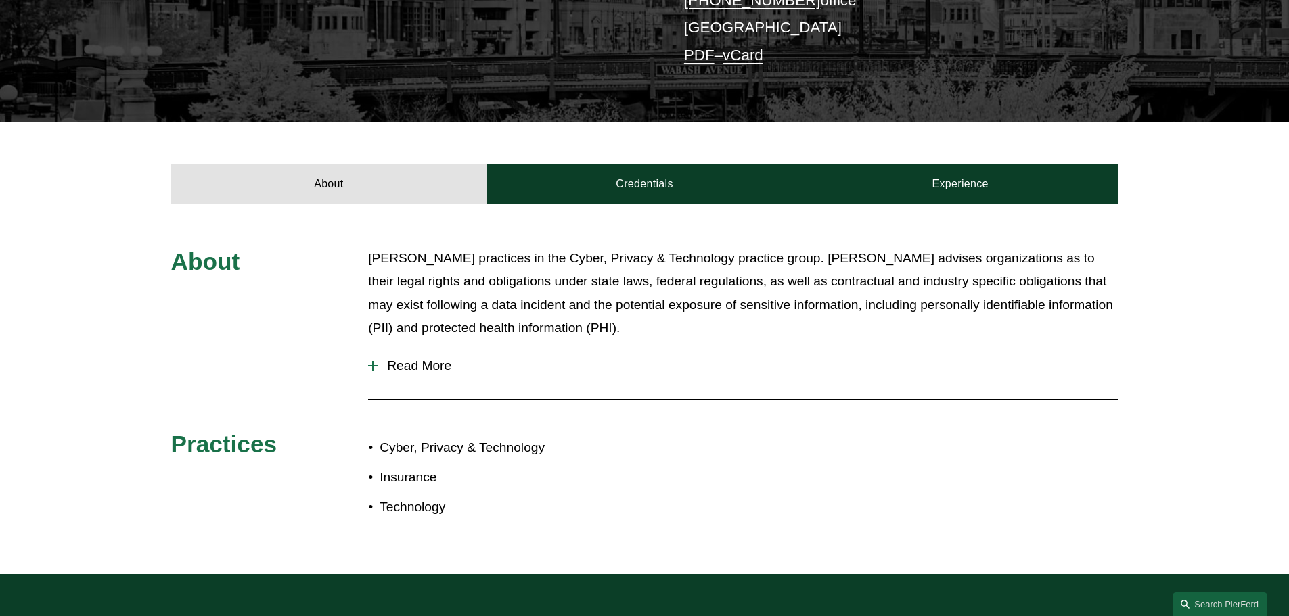
click at [386, 373] on span "Read More" at bounding box center [748, 366] width 740 height 15
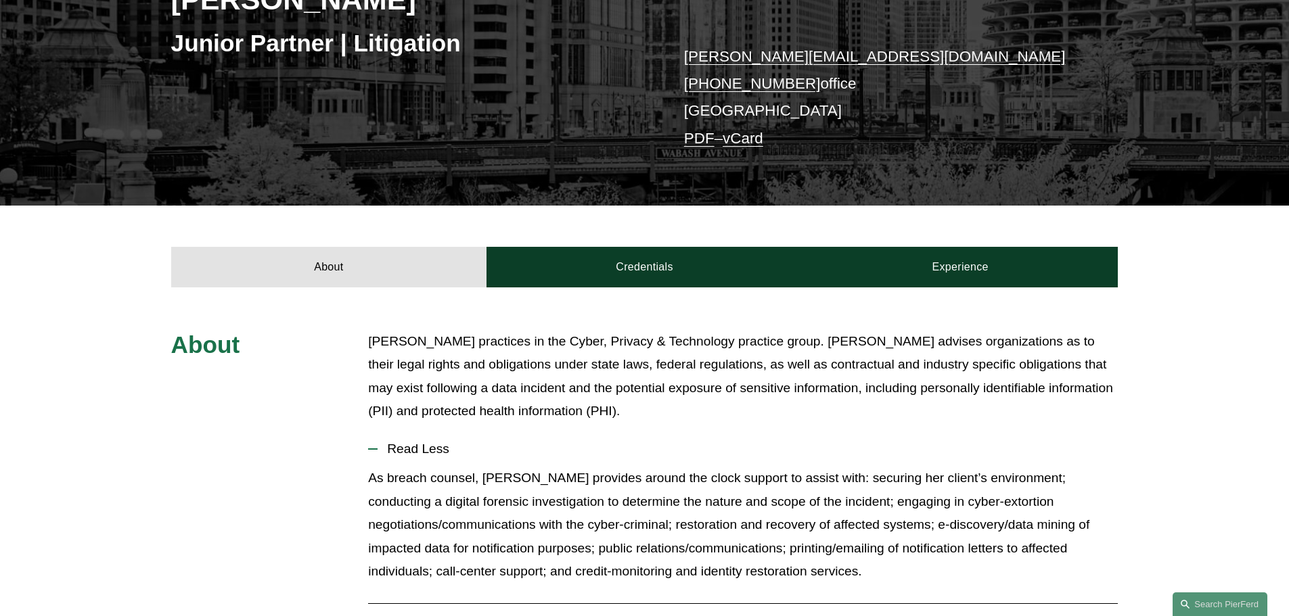
scroll to position [135, 0]
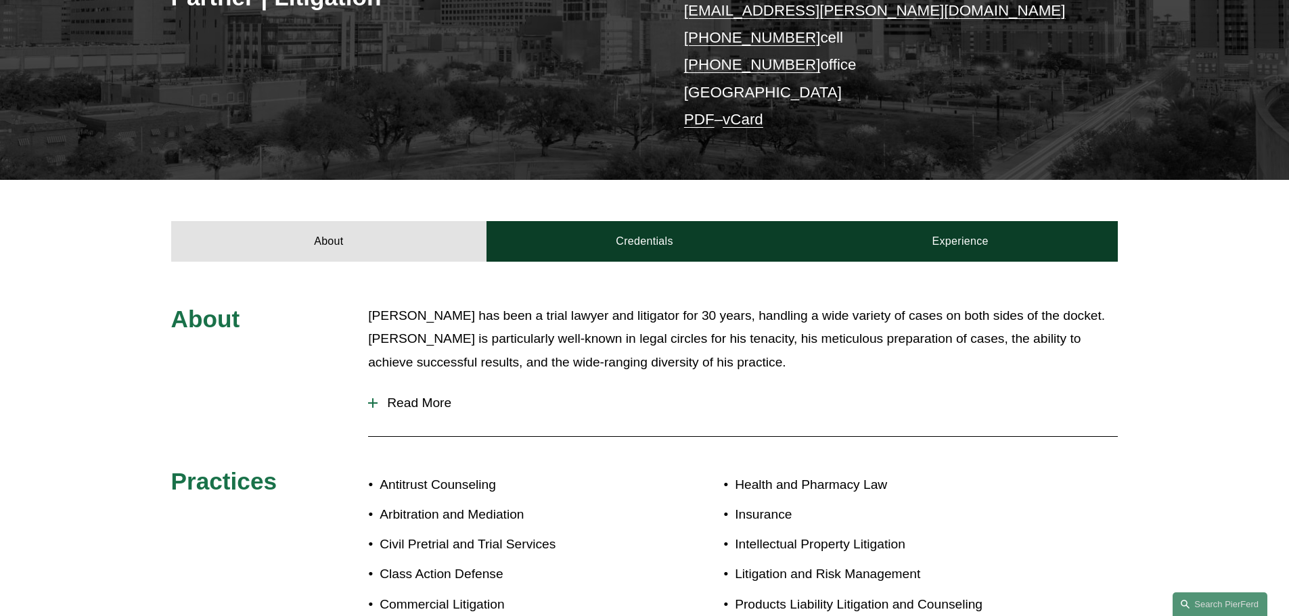
scroll to position [406, 0]
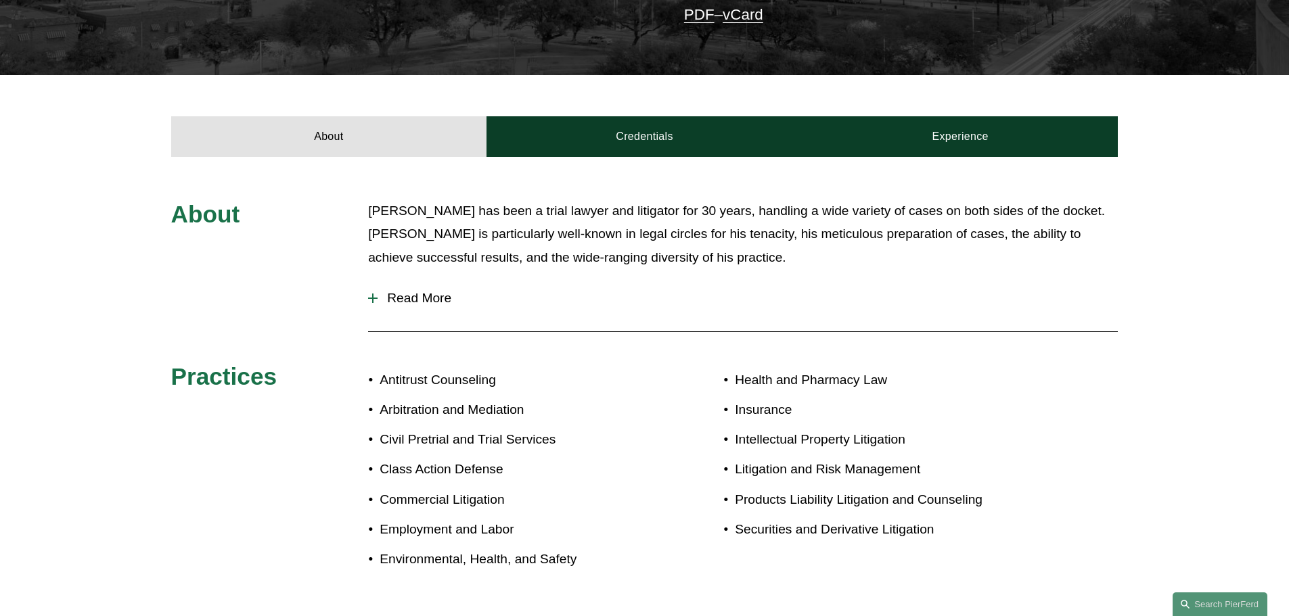
click at [406, 296] on span "Read More" at bounding box center [748, 298] width 740 height 15
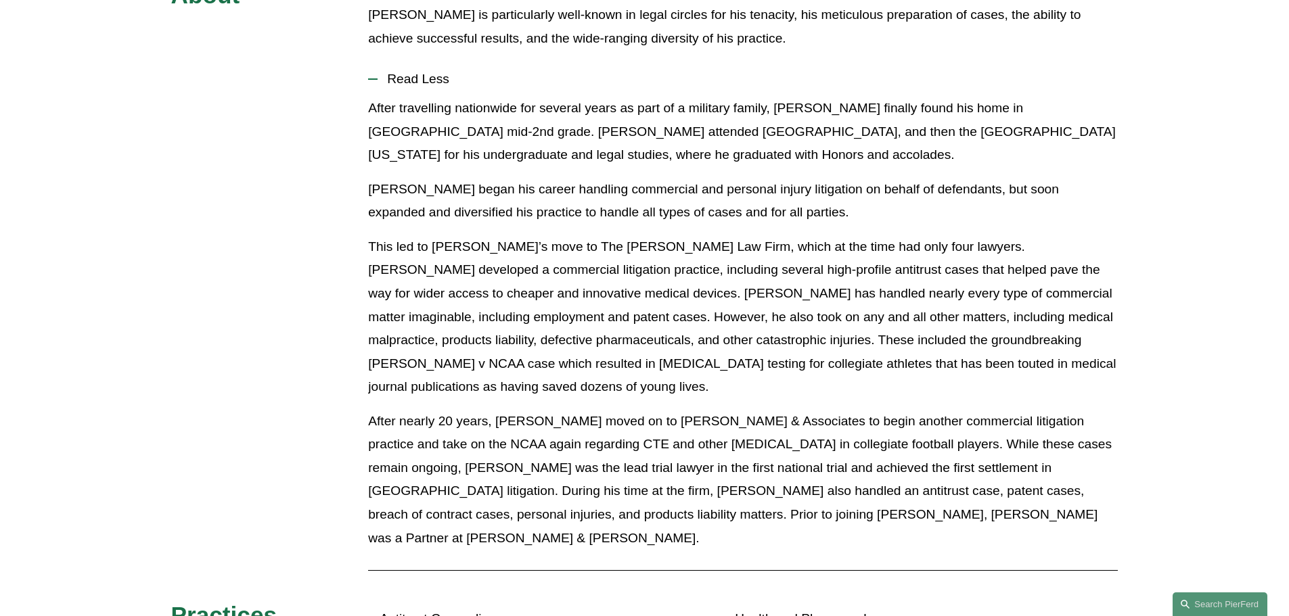
scroll to position [677, 0]
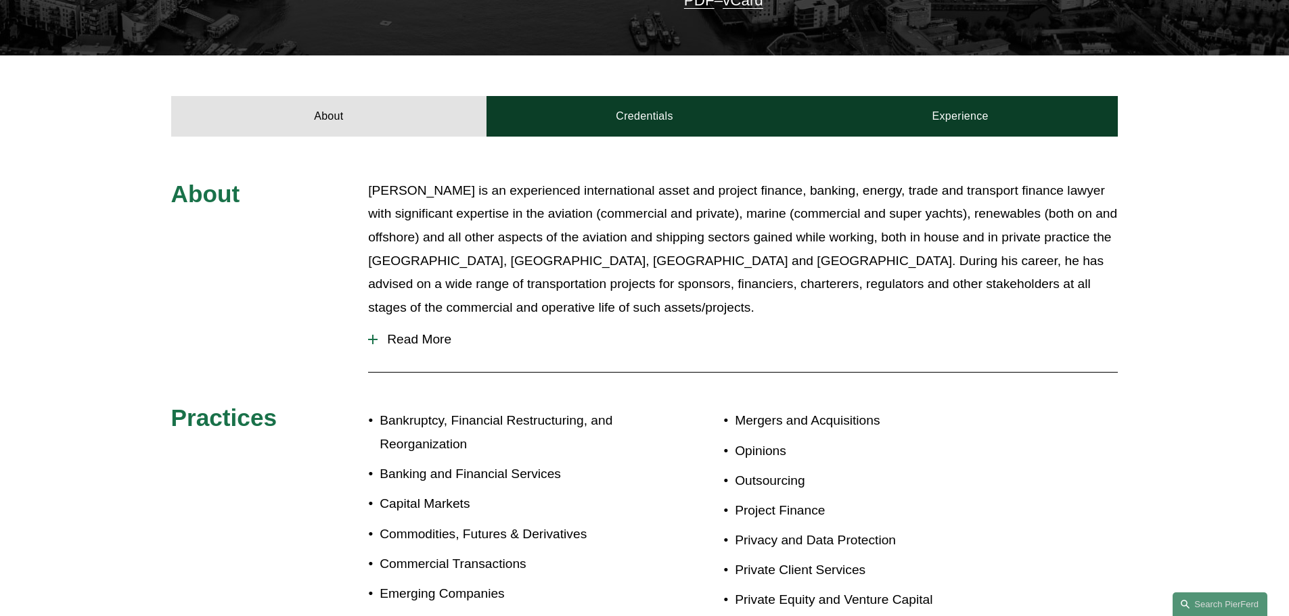
scroll to position [541, 0]
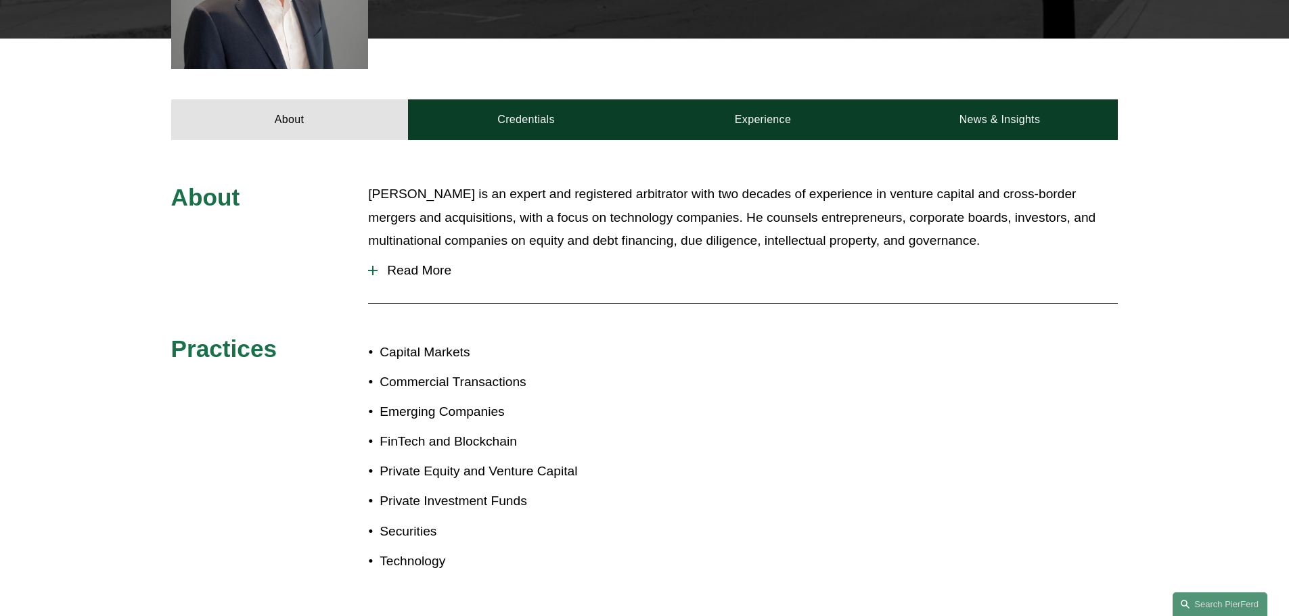
scroll to position [541, 0]
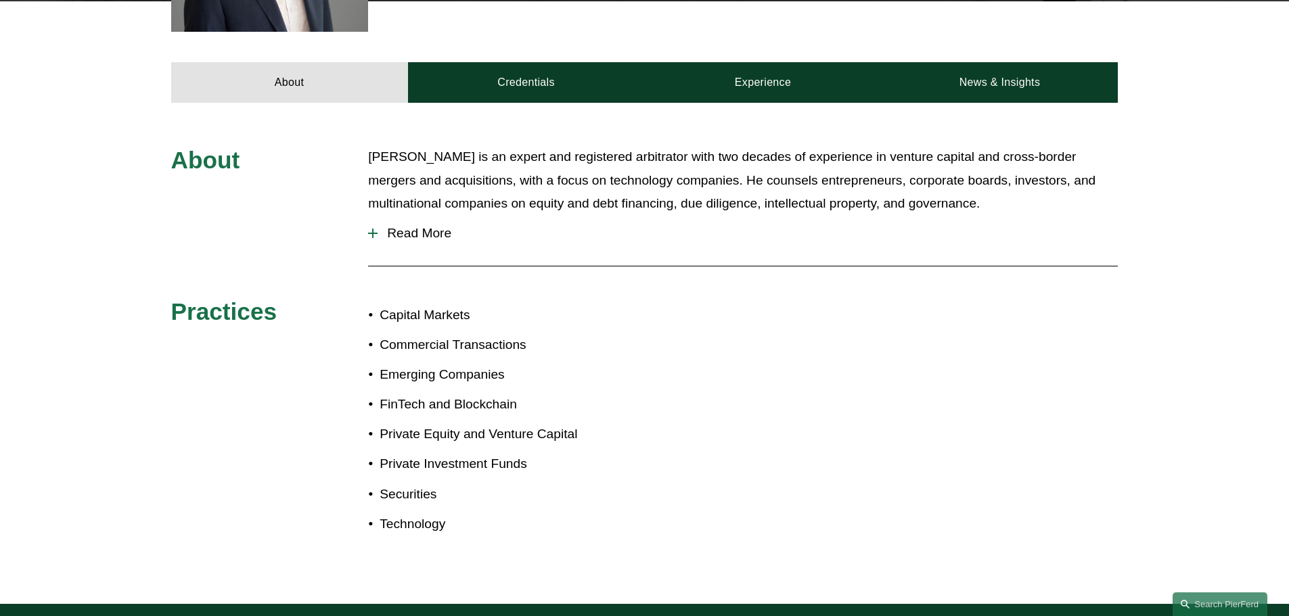
click at [406, 237] on span "Read More" at bounding box center [748, 233] width 740 height 15
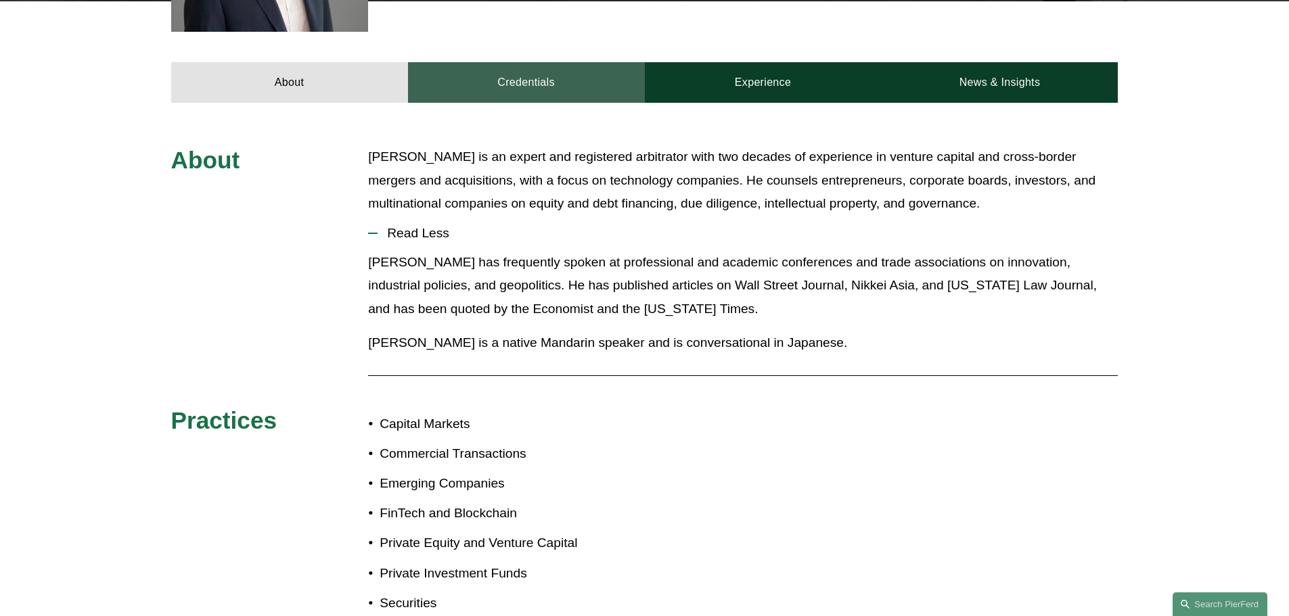
click at [478, 91] on link "Credentials" at bounding box center [526, 82] width 237 height 41
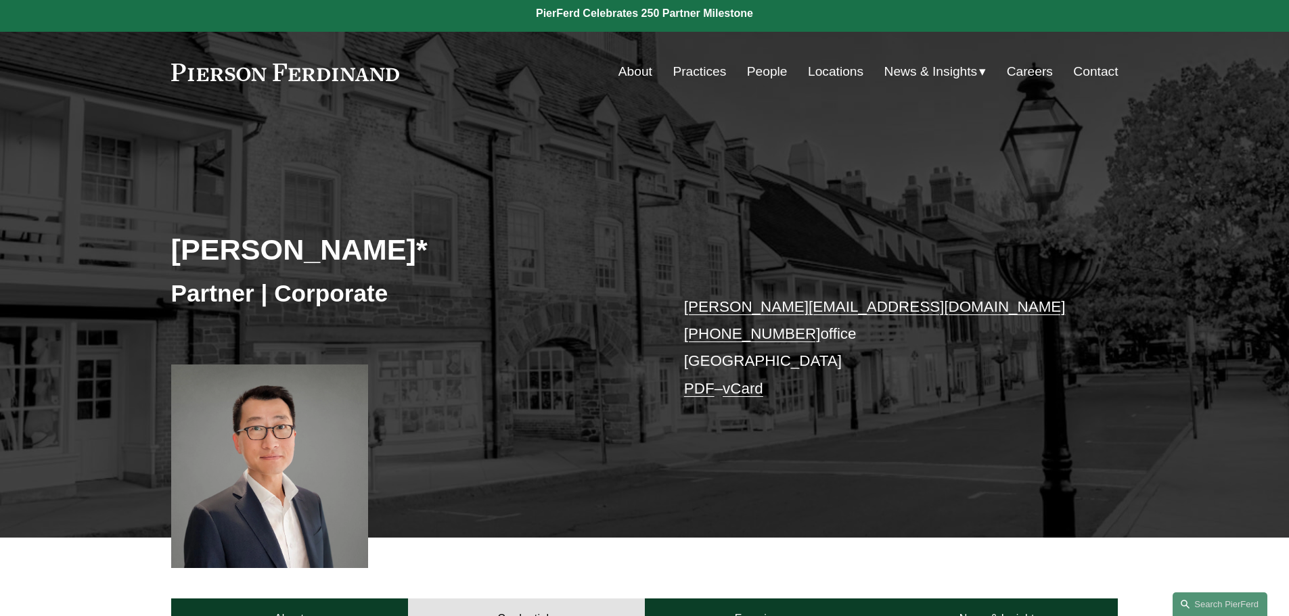
scroll to position [0, 0]
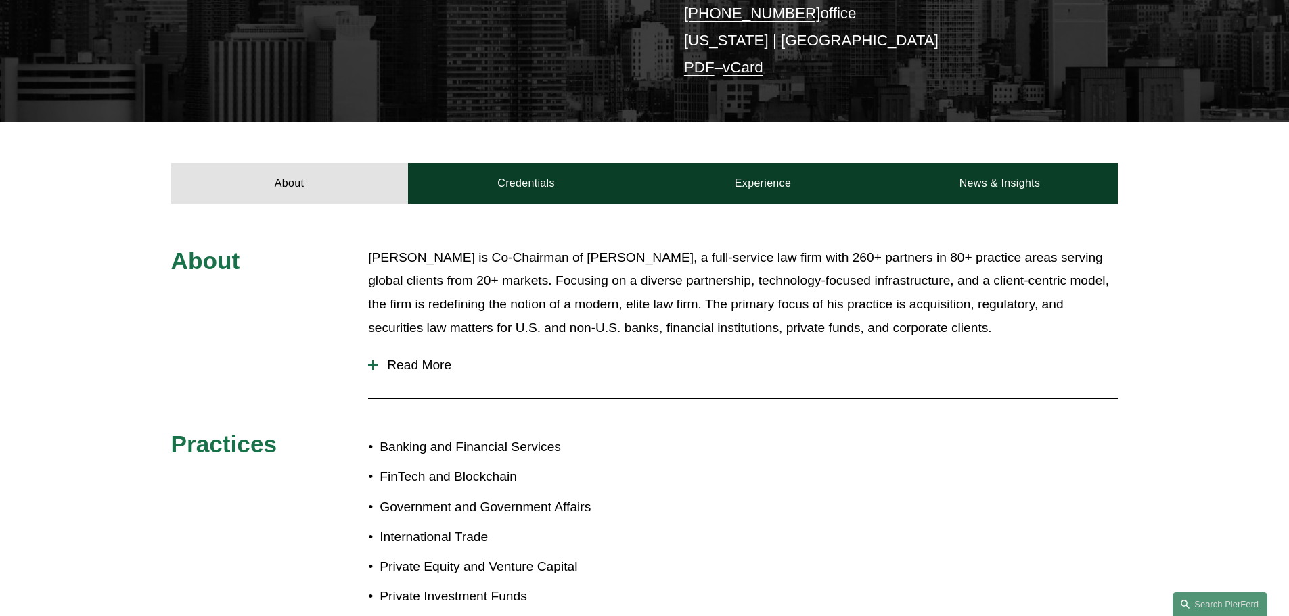
scroll to position [338, 0]
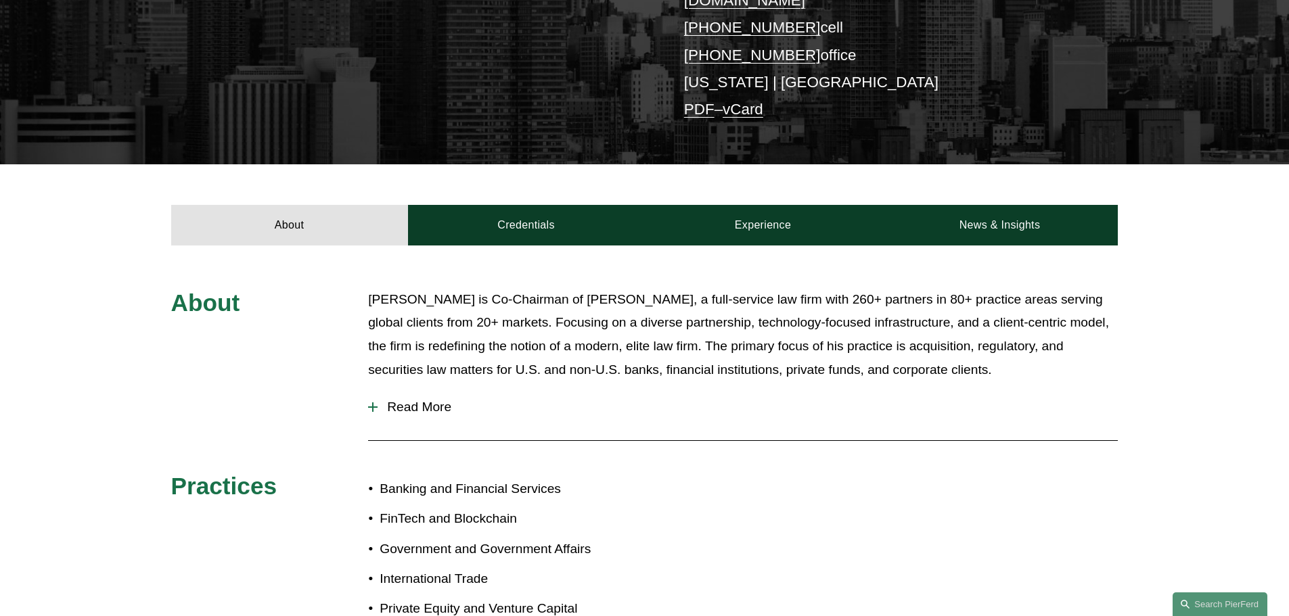
click at [430, 400] on span "Read More" at bounding box center [748, 407] width 740 height 15
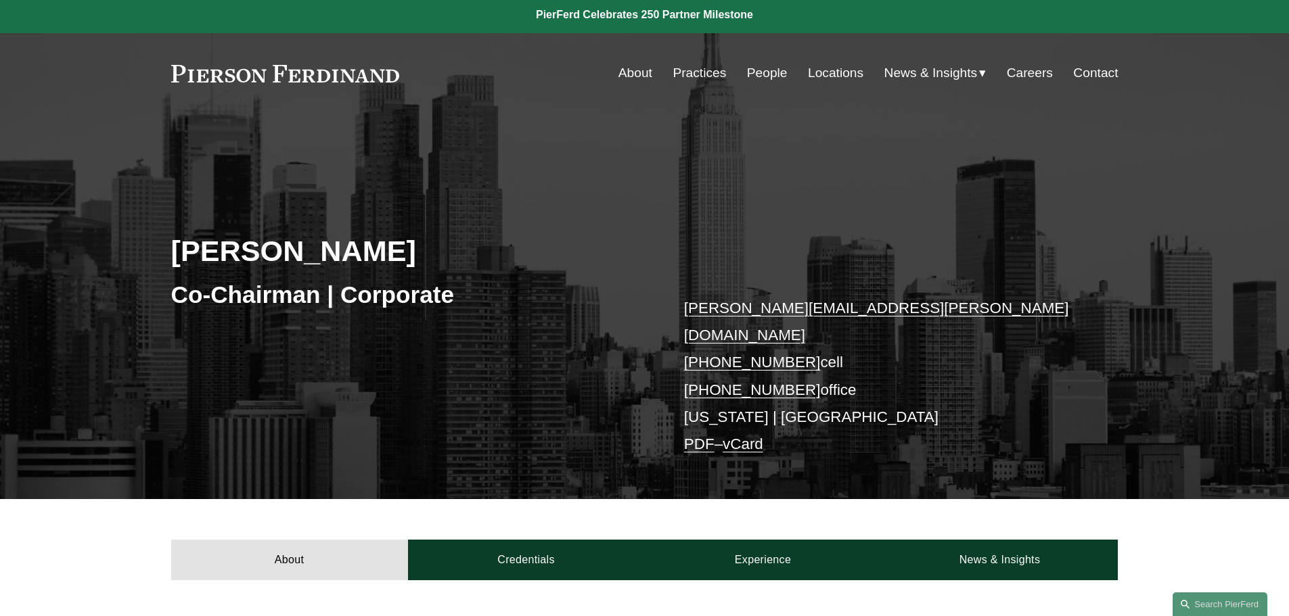
scroll to position [0, 0]
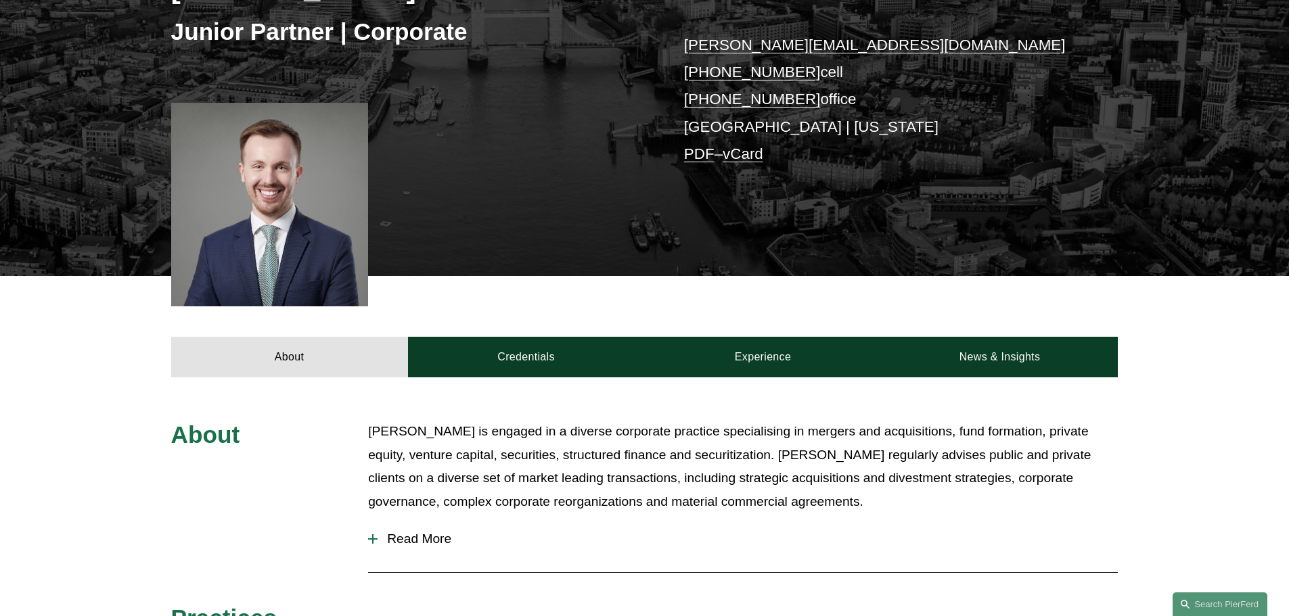
scroll to position [271, 0]
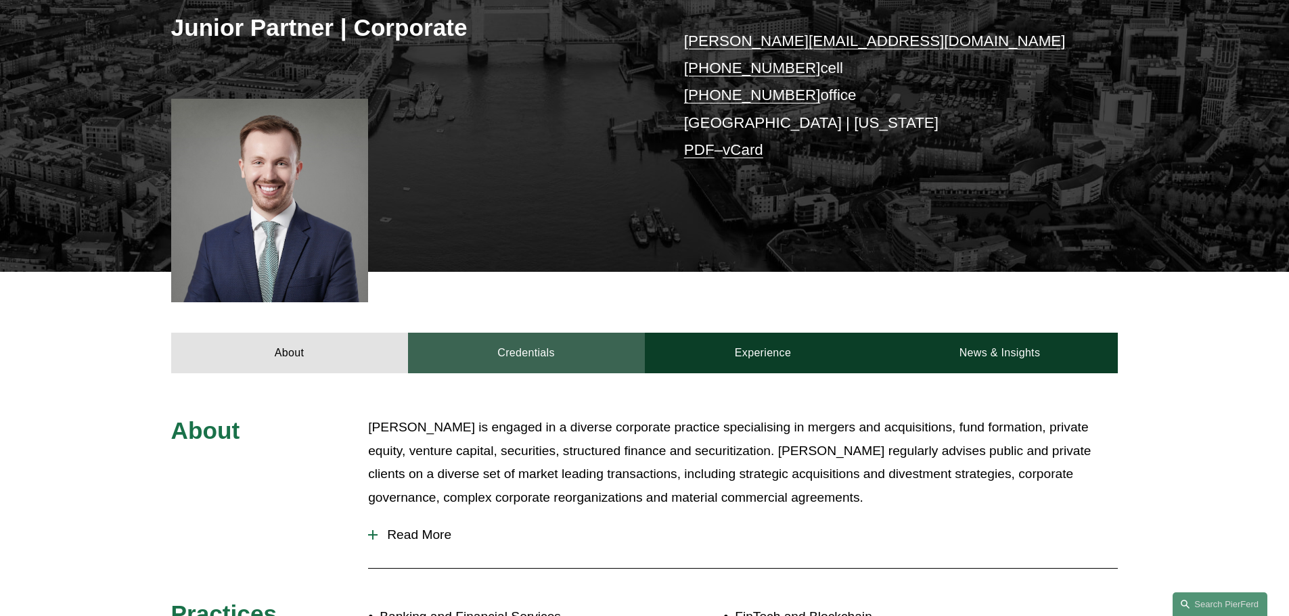
click at [597, 340] on link "Credentials" at bounding box center [526, 353] width 237 height 41
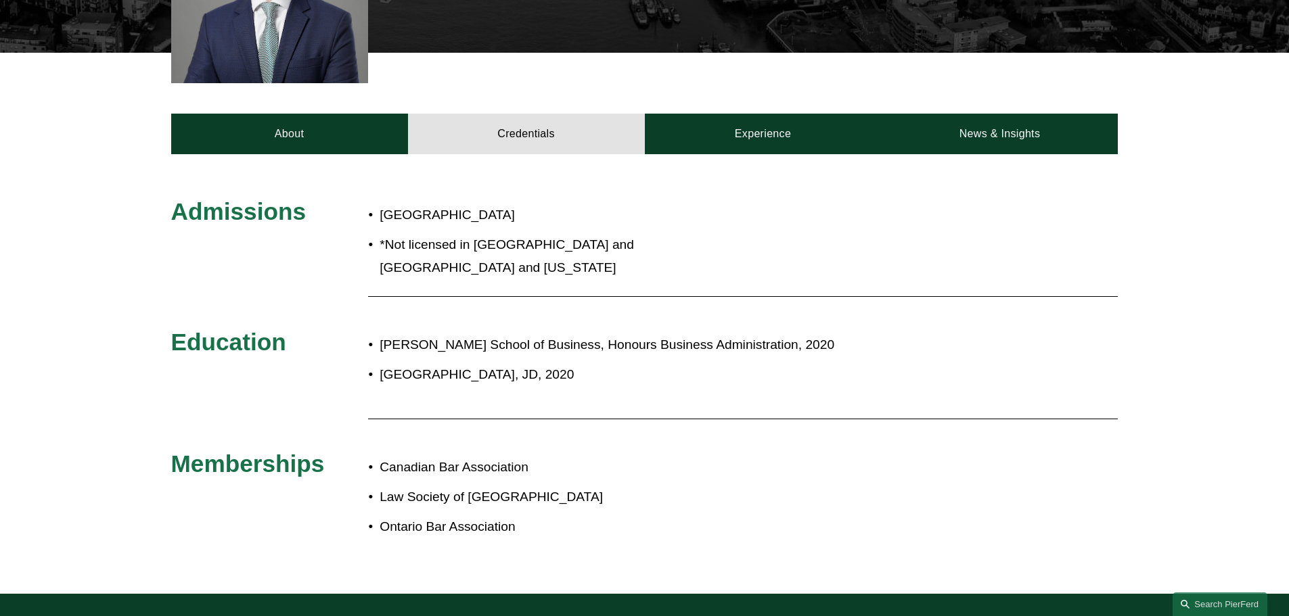
scroll to position [474, 0]
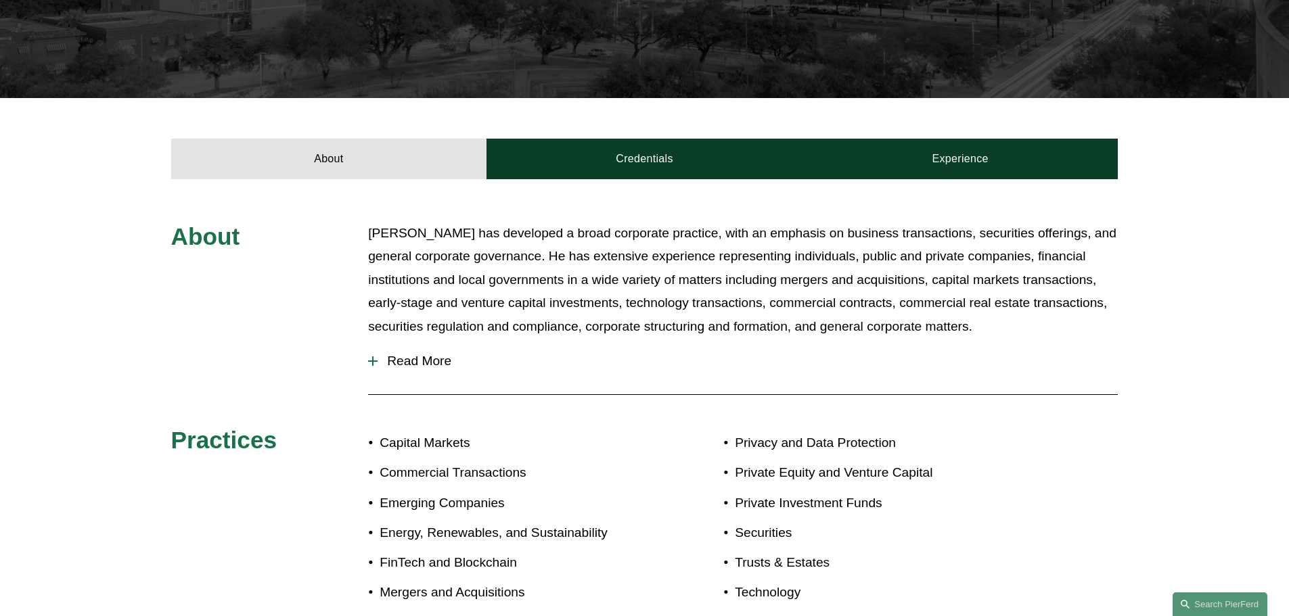
scroll to position [338, 0]
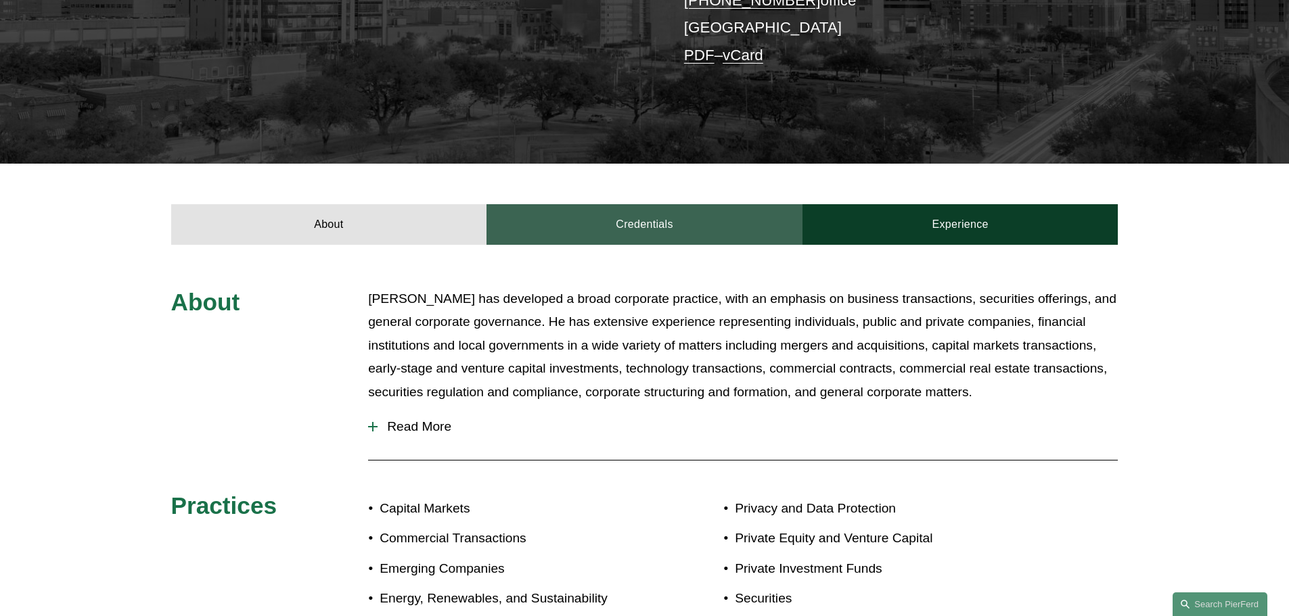
click at [611, 227] on link "Credentials" at bounding box center [644, 224] width 316 height 41
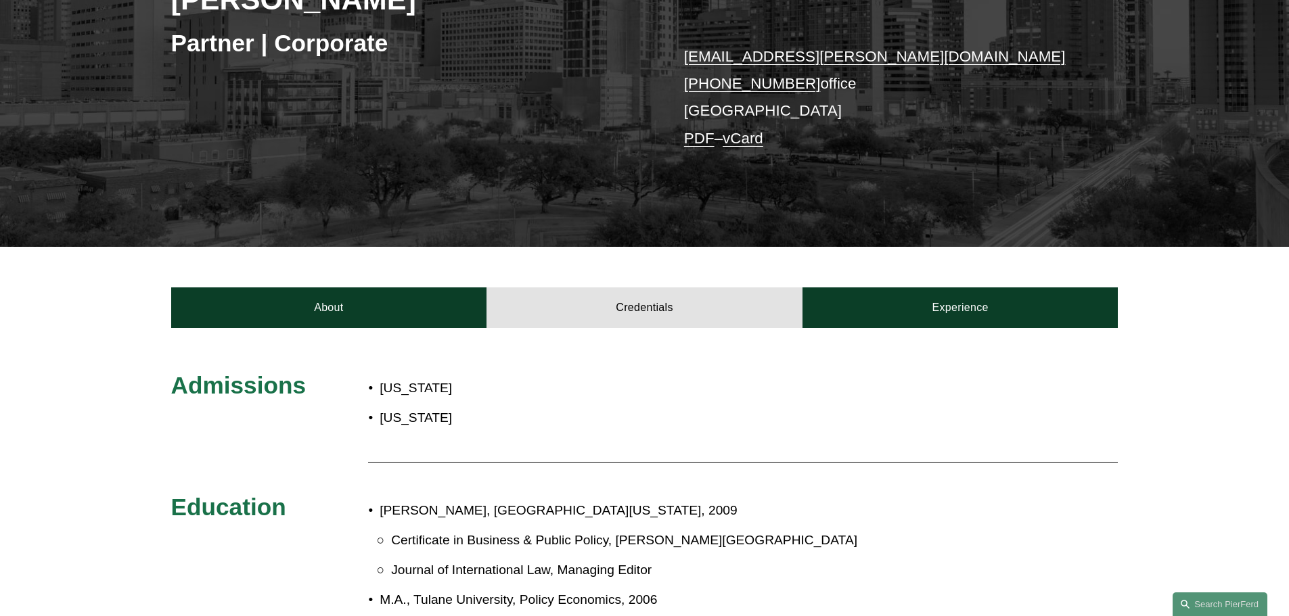
scroll to position [203, 0]
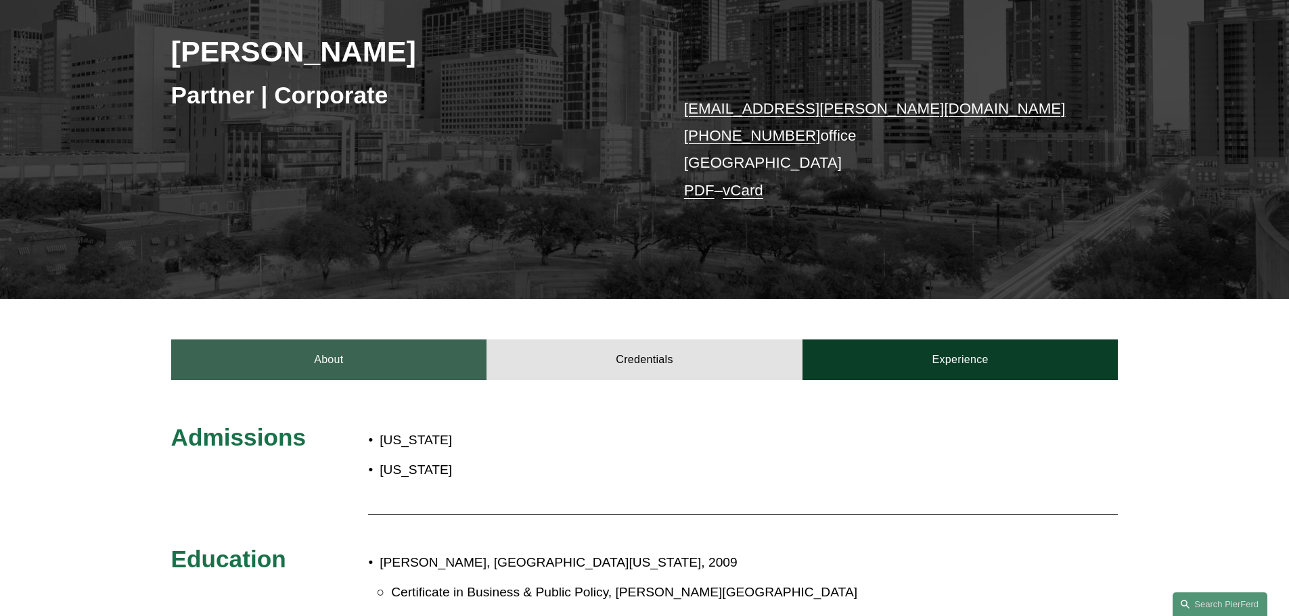
click at [320, 349] on link "About" at bounding box center [329, 360] width 316 height 41
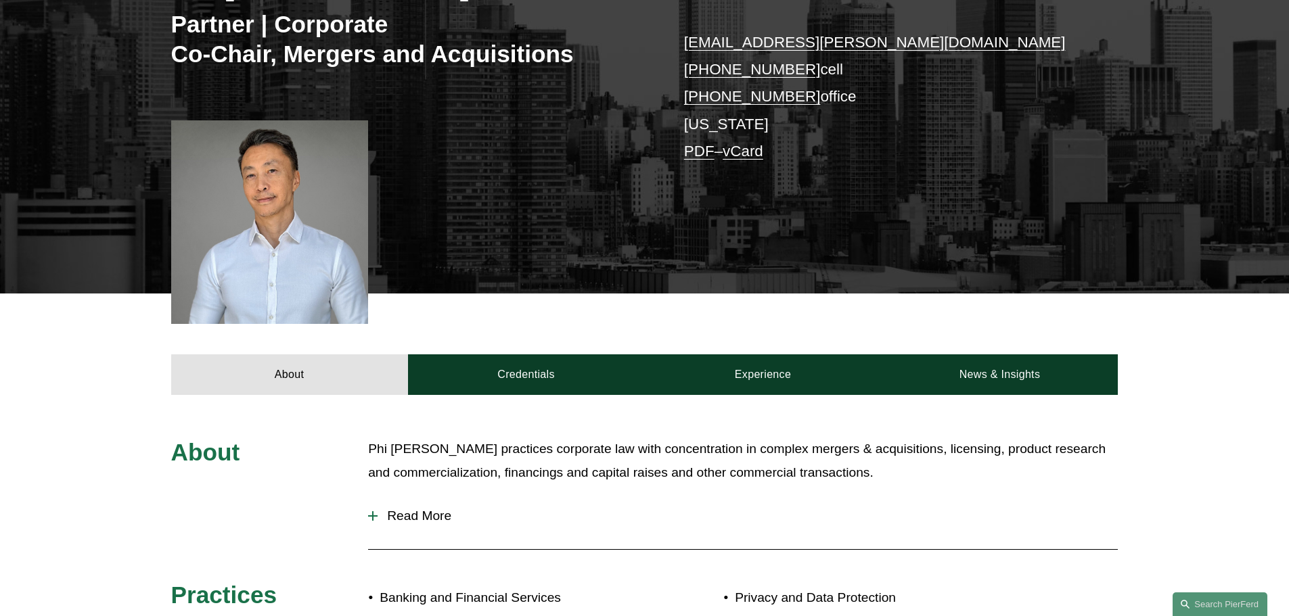
scroll to position [271, 0]
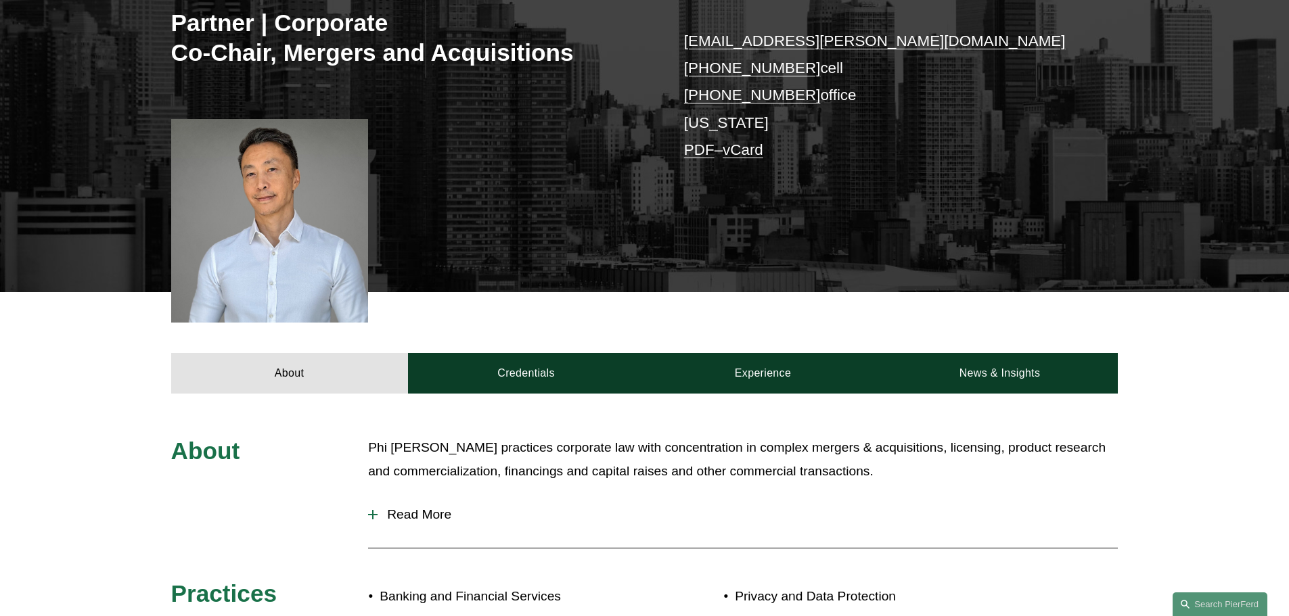
click at [413, 514] on span "Read More" at bounding box center [748, 514] width 740 height 15
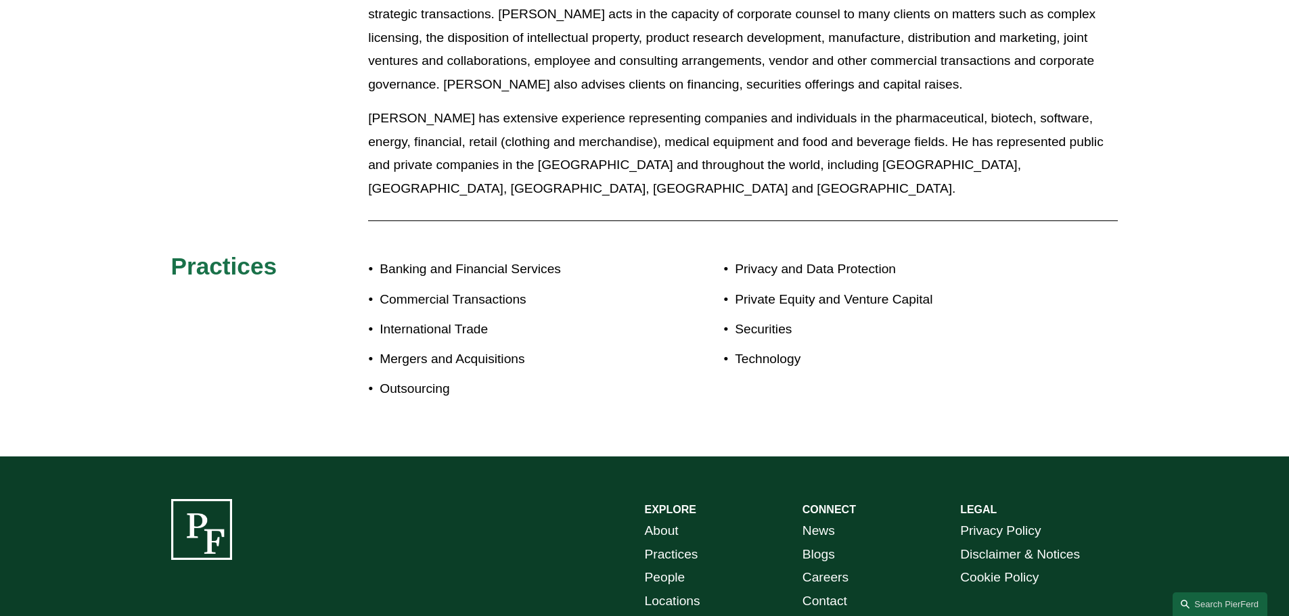
scroll to position [880, 0]
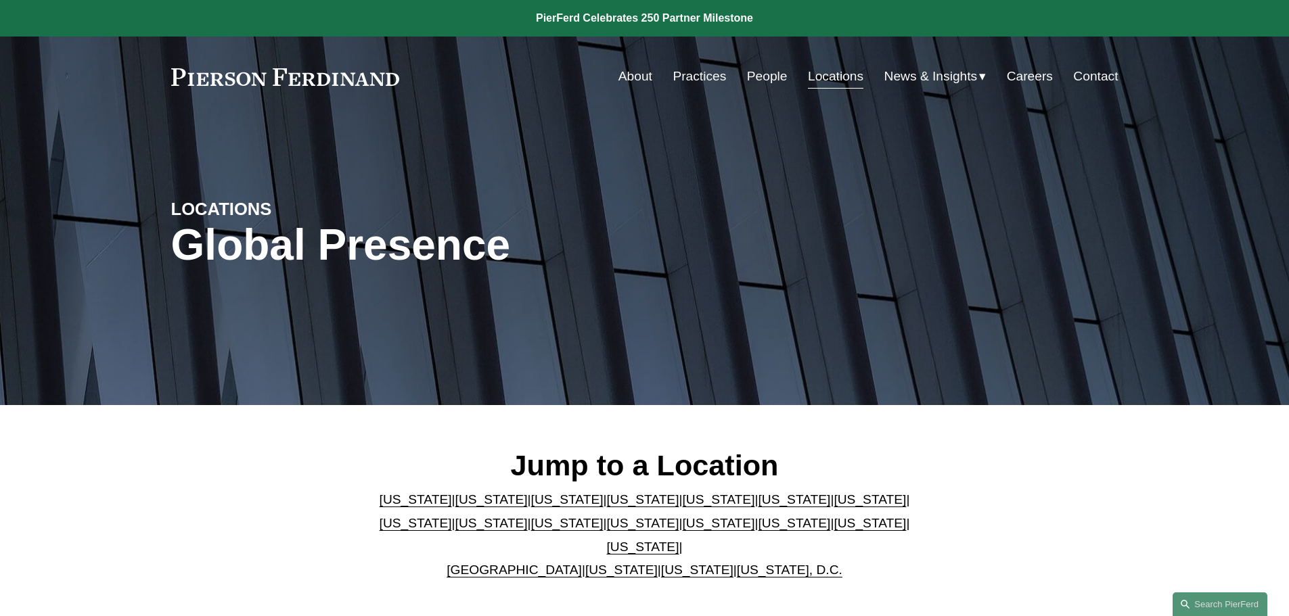
click at [679, 540] on link "[US_STATE]" at bounding box center [643, 547] width 72 height 14
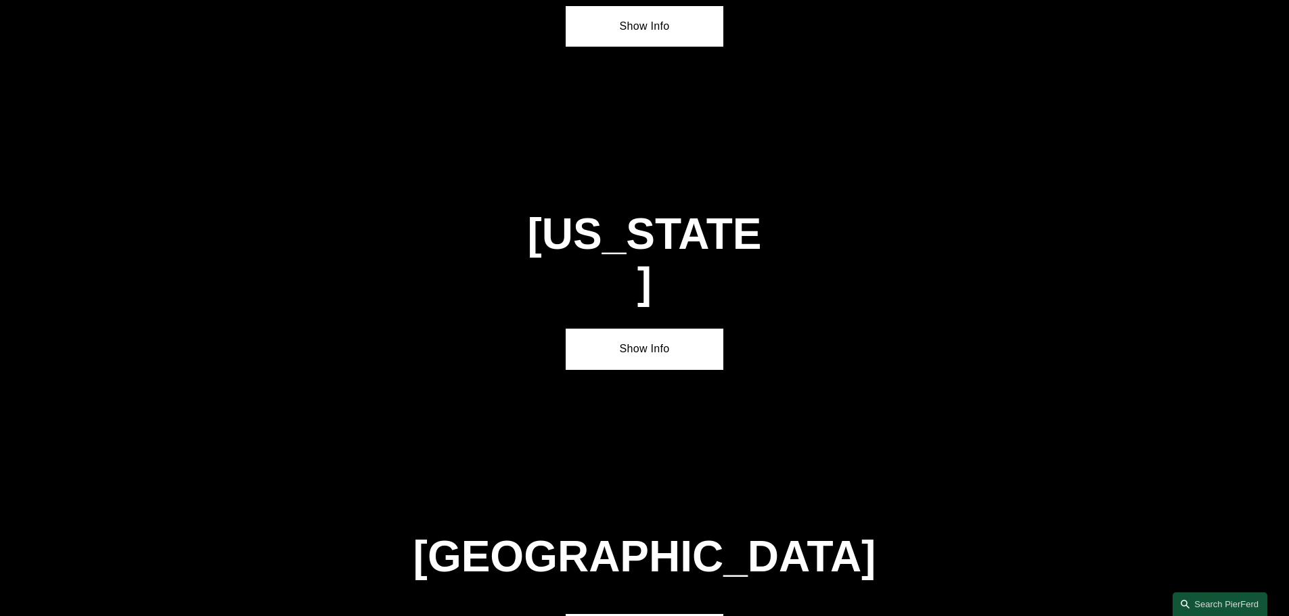
scroll to position [4605, 0]
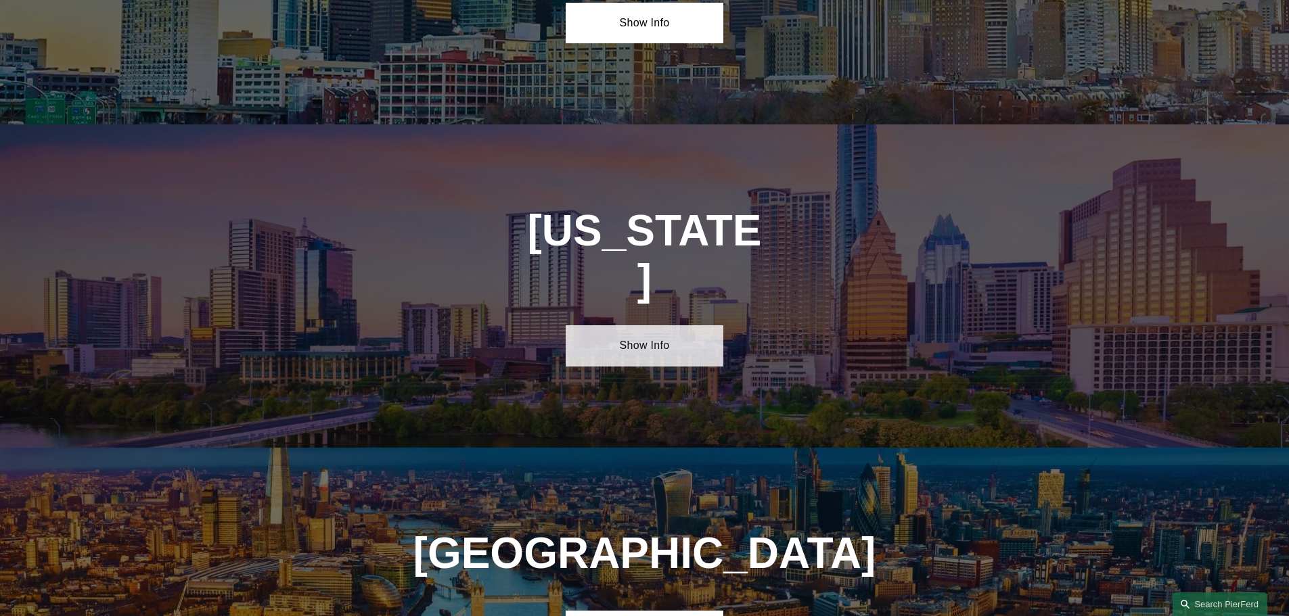
click at [692, 325] on link "Show Info" at bounding box center [645, 345] width 158 height 41
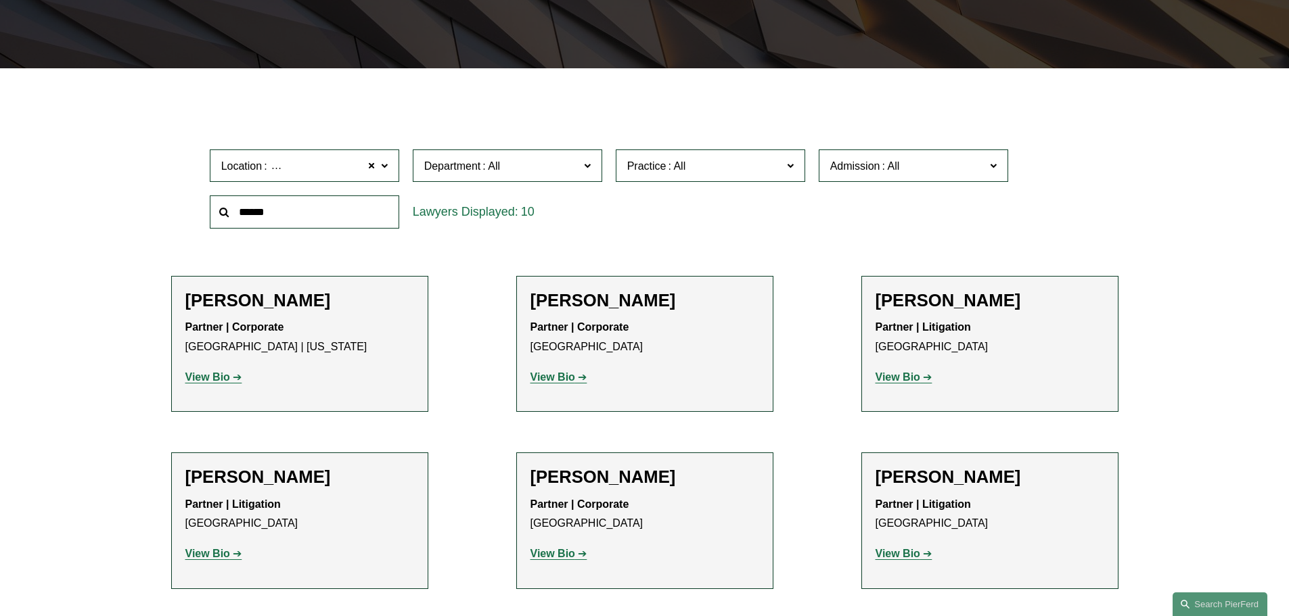
scroll to position [135, 0]
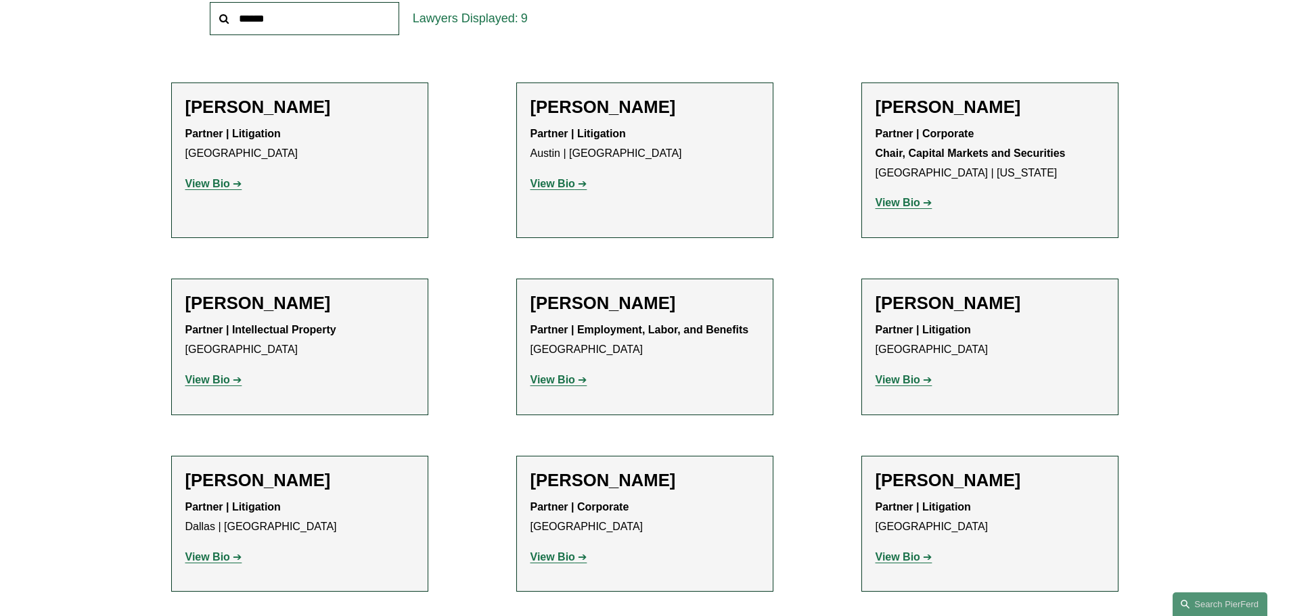
scroll to position [541, 0]
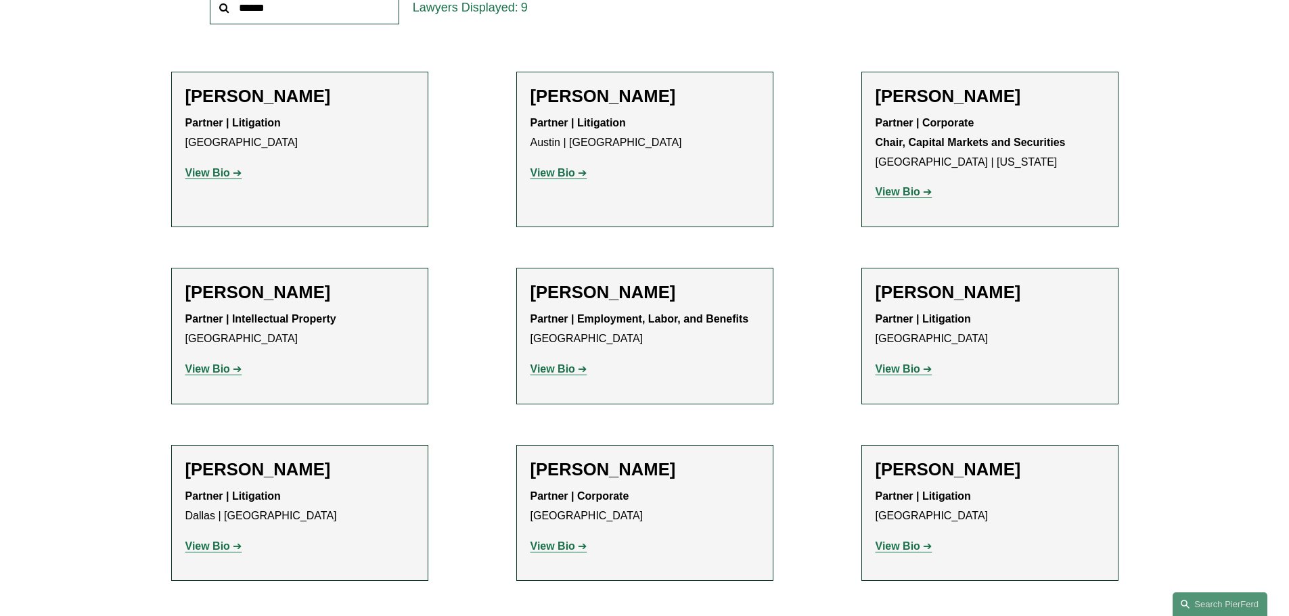
click at [202, 373] on strong "View Bio" at bounding box center [207, 369] width 45 height 12
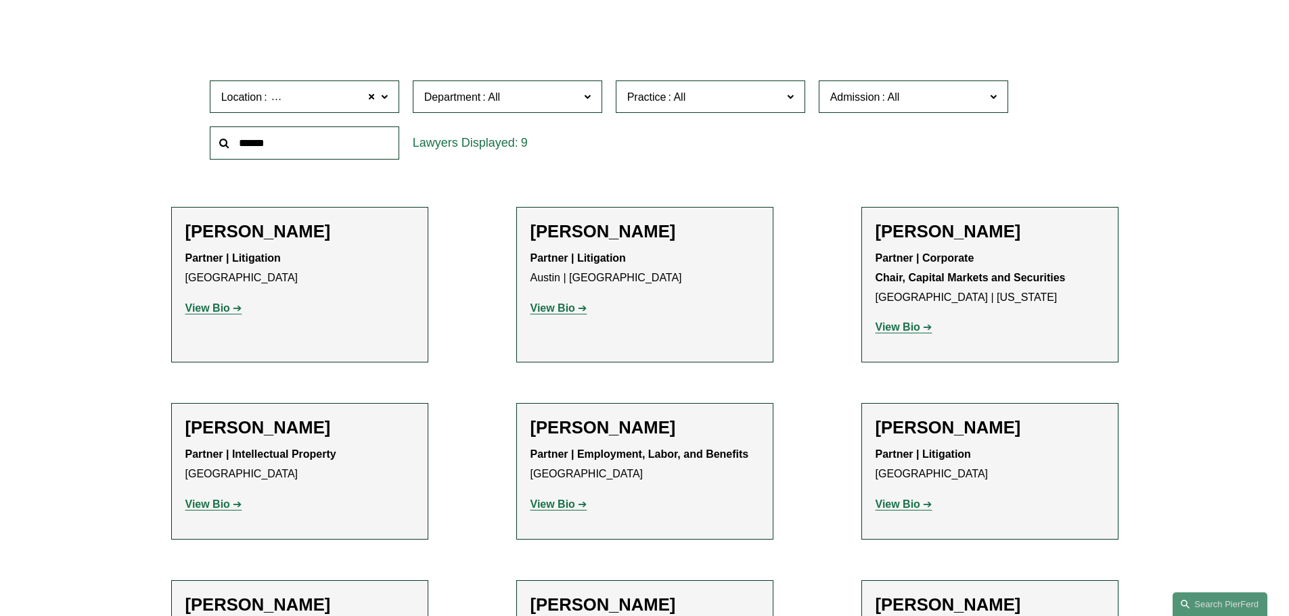
scroll to position [135, 0]
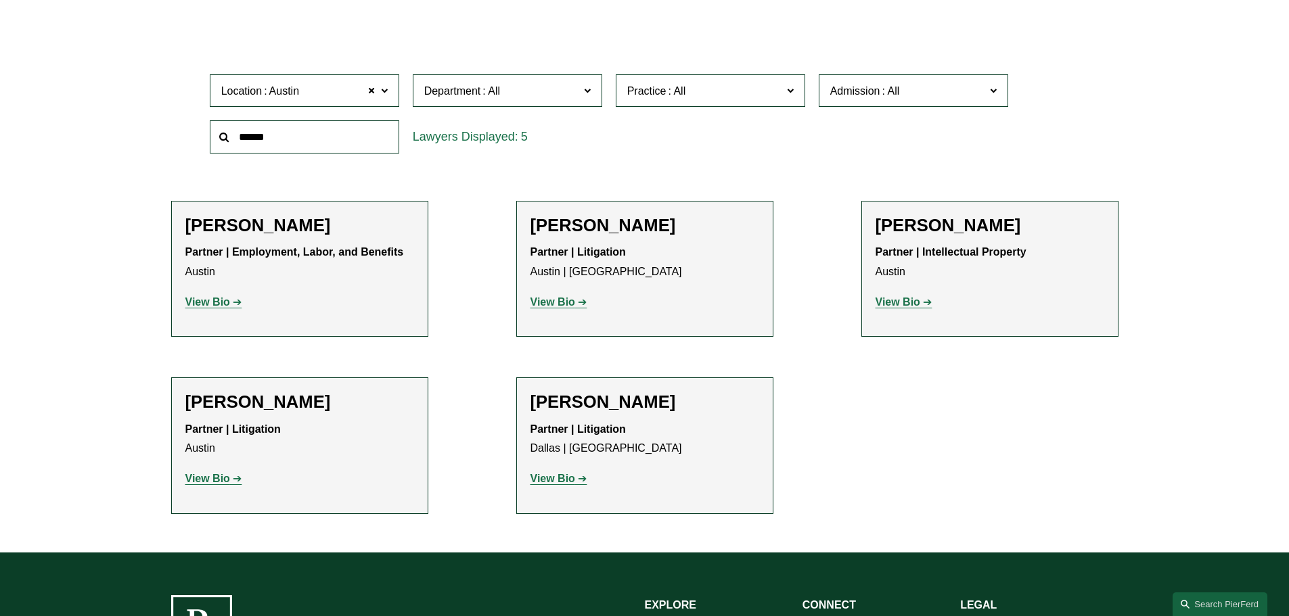
scroll to position [541, 0]
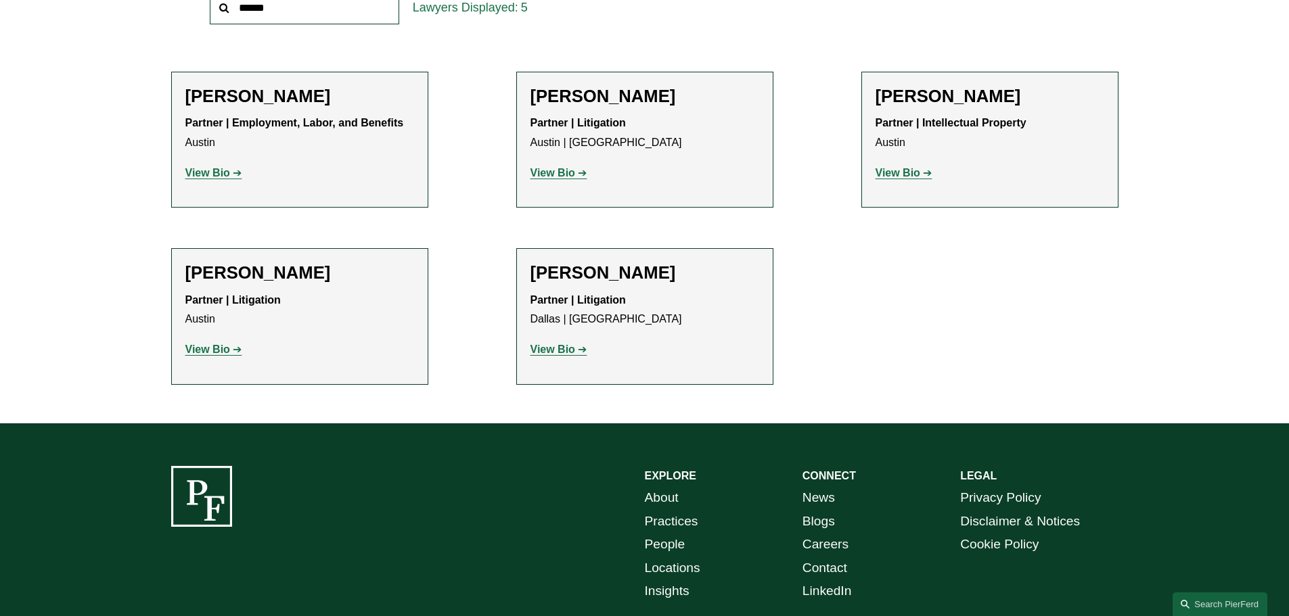
click at [197, 173] on strong "View Bio" at bounding box center [207, 173] width 45 height 12
click at [900, 170] on strong "View Bio" at bounding box center [897, 173] width 45 height 12
click at [212, 351] on strong "View Bio" at bounding box center [207, 350] width 45 height 12
click at [550, 352] on strong "View Bio" at bounding box center [552, 350] width 45 height 12
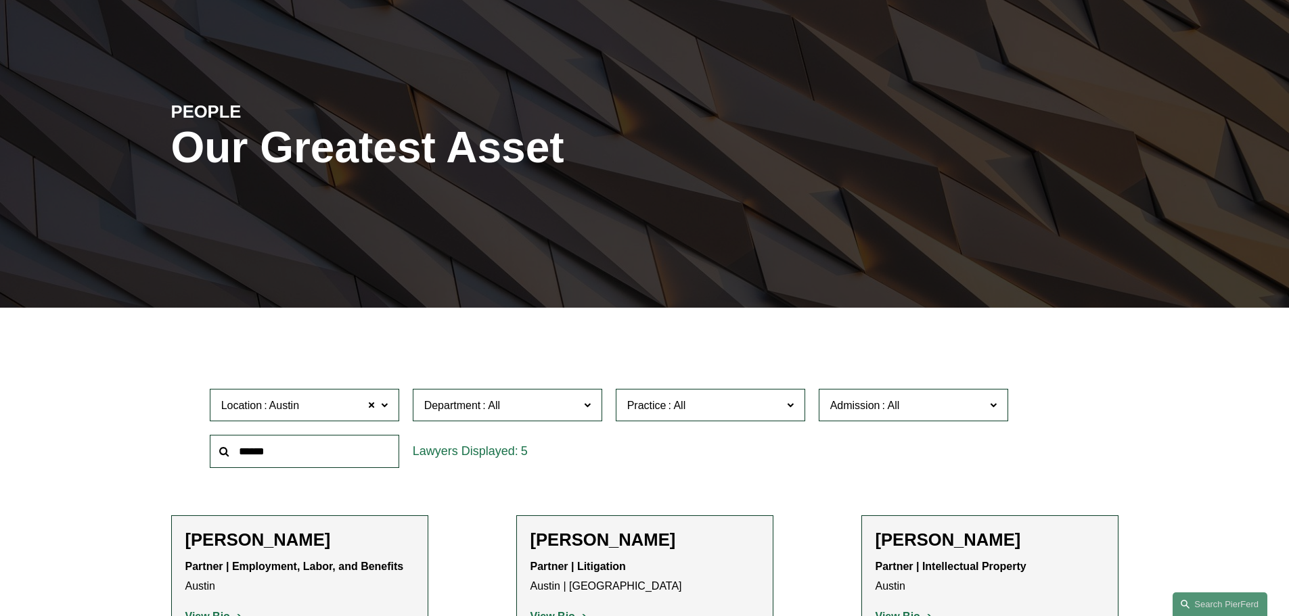
scroll to position [0, 0]
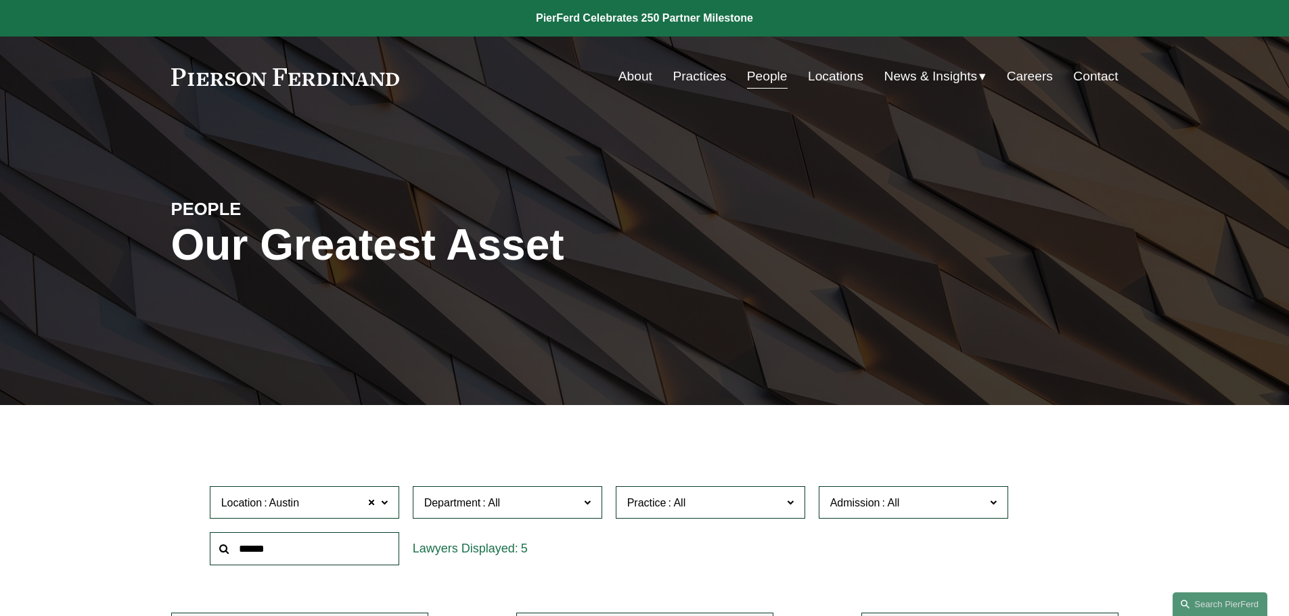
click at [622, 79] on link "About" at bounding box center [635, 77] width 34 height 26
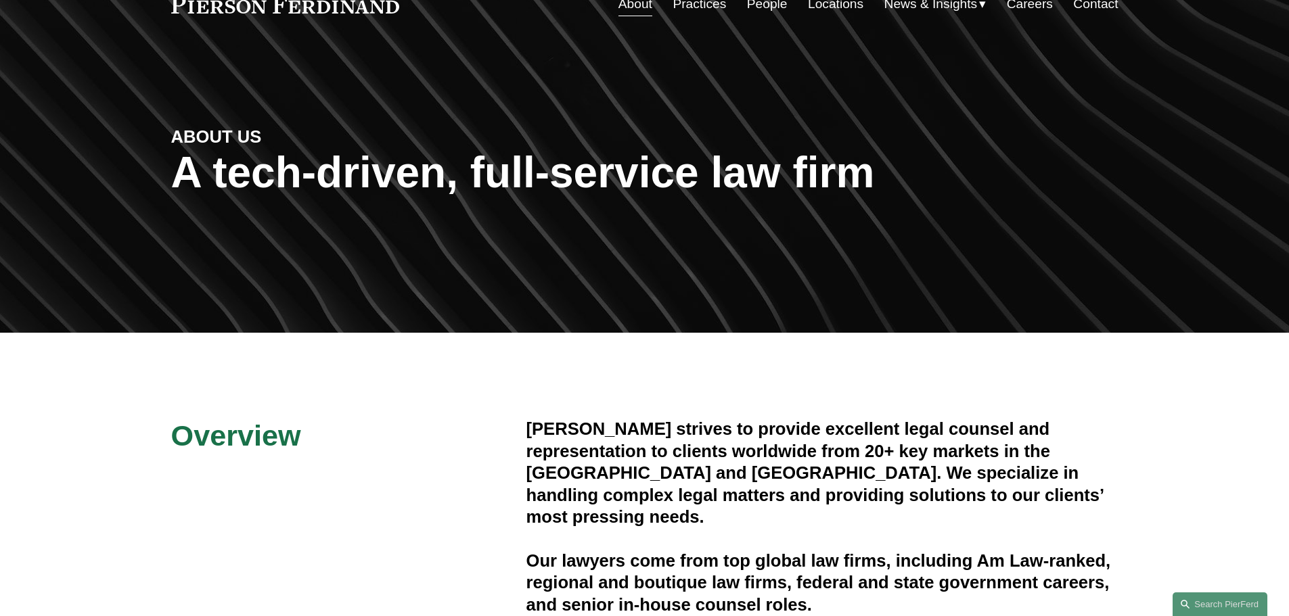
scroll to position [68, 0]
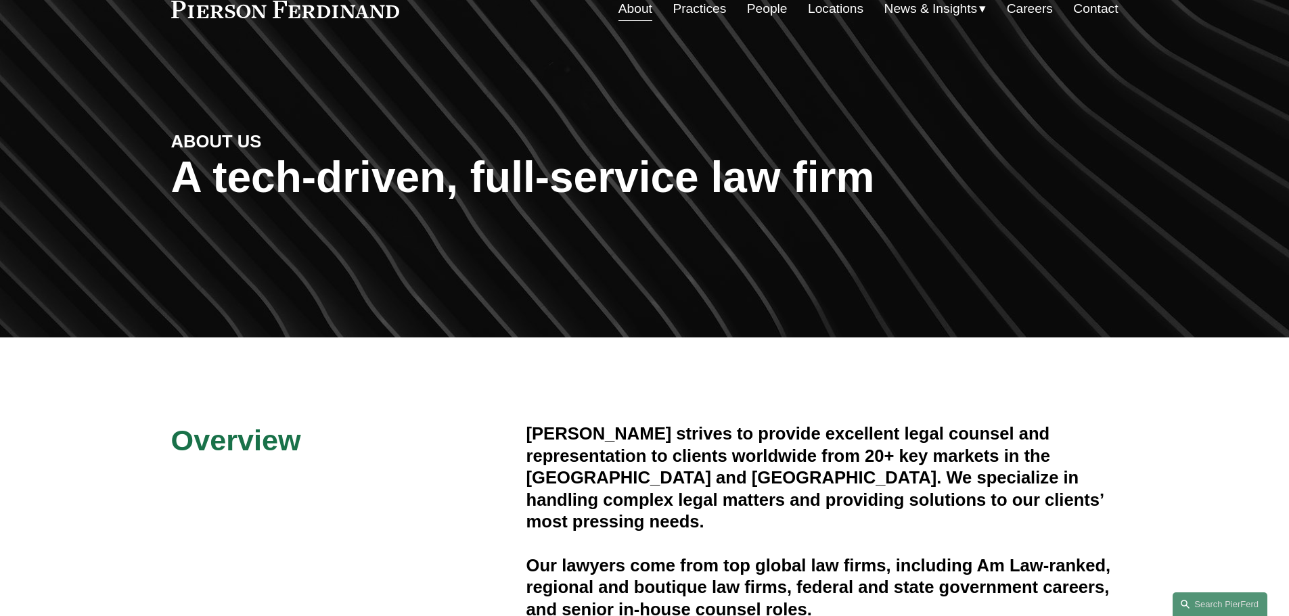
click at [748, 7] on link "People" at bounding box center [767, 9] width 41 height 26
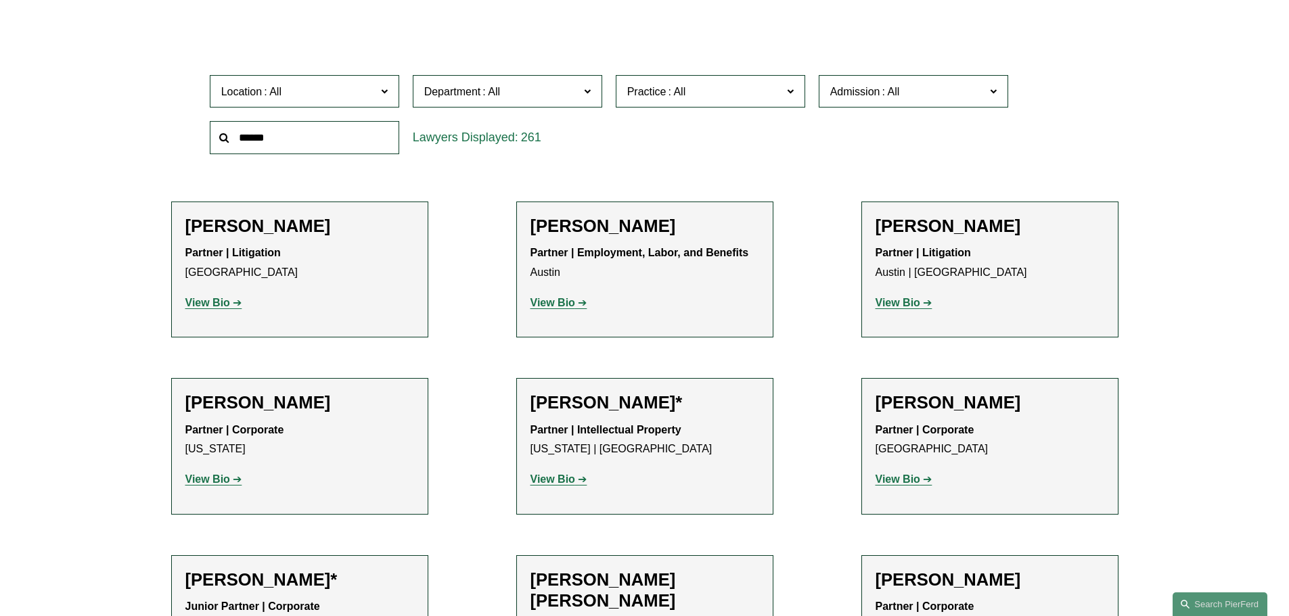
scroll to position [474, 0]
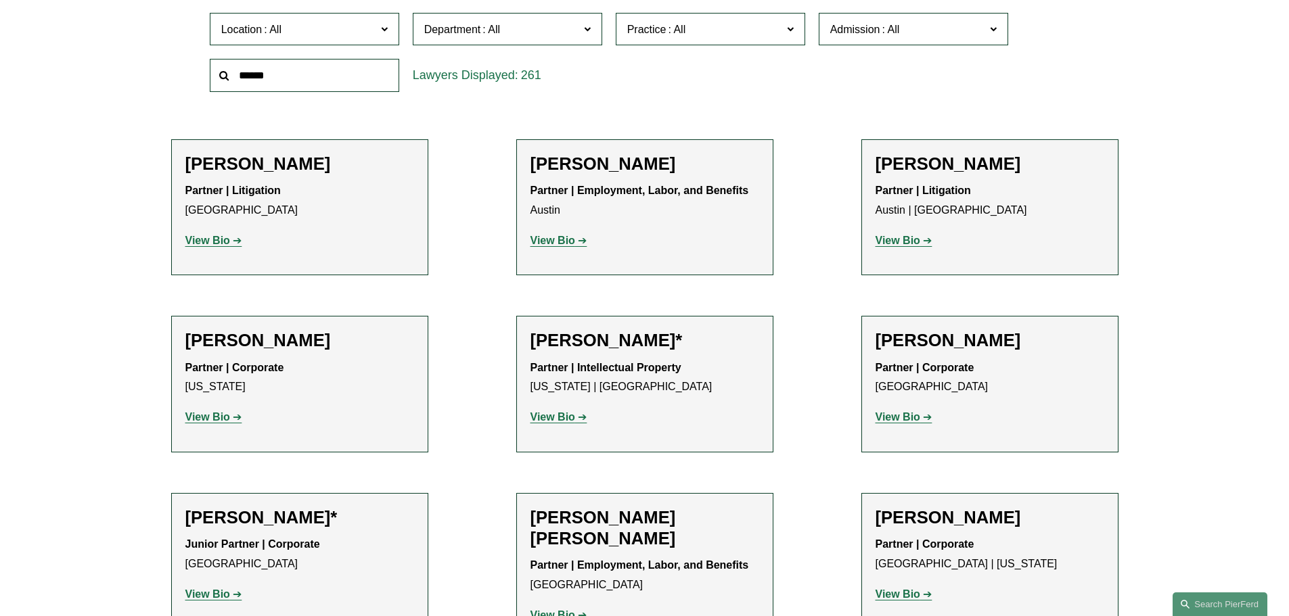
click at [330, 28] on span "Location" at bounding box center [298, 29] width 155 height 18
click at [0, 0] on link "[GEOGRAPHIC_DATA]" at bounding box center [0, 0] width 0 height 0
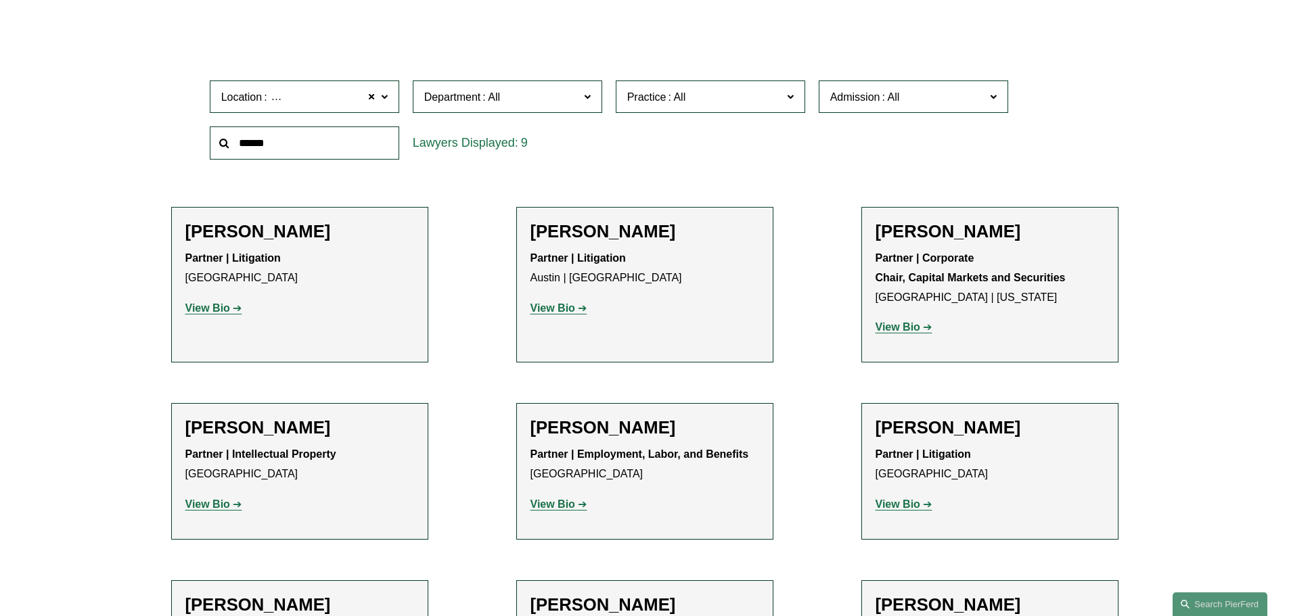
scroll to position [609, 0]
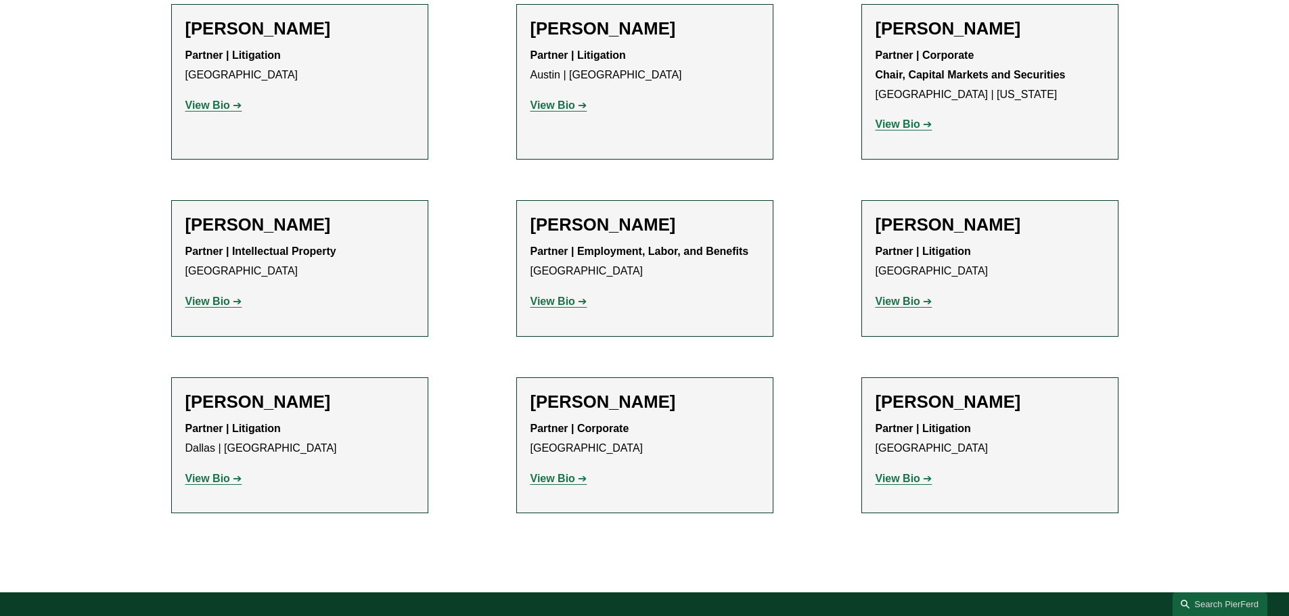
click at [546, 476] on strong "View Bio" at bounding box center [552, 479] width 45 height 12
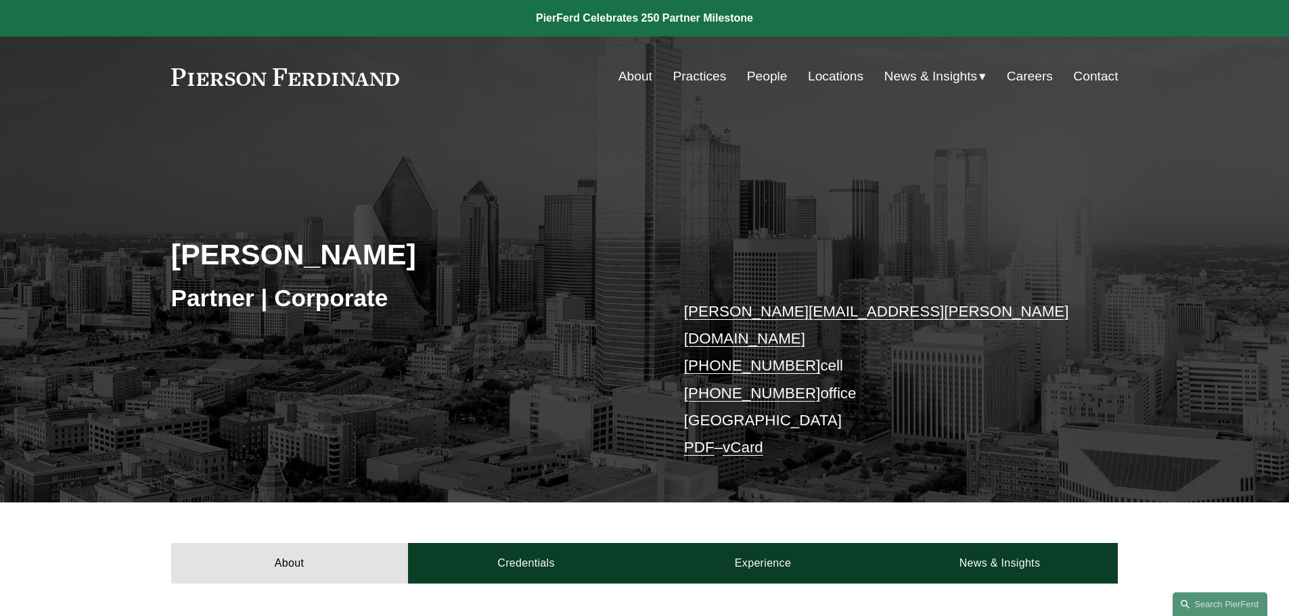
click at [756, 81] on link "People" at bounding box center [767, 77] width 41 height 26
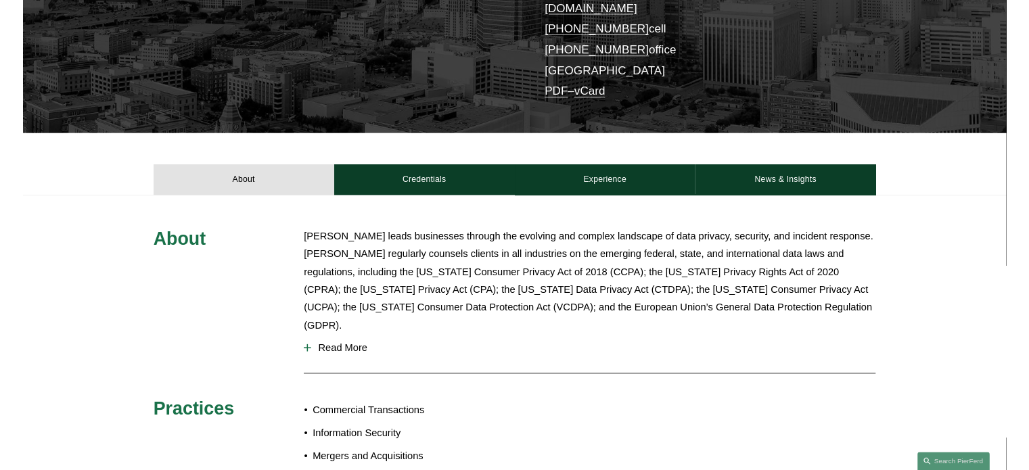
scroll to position [406, 0]
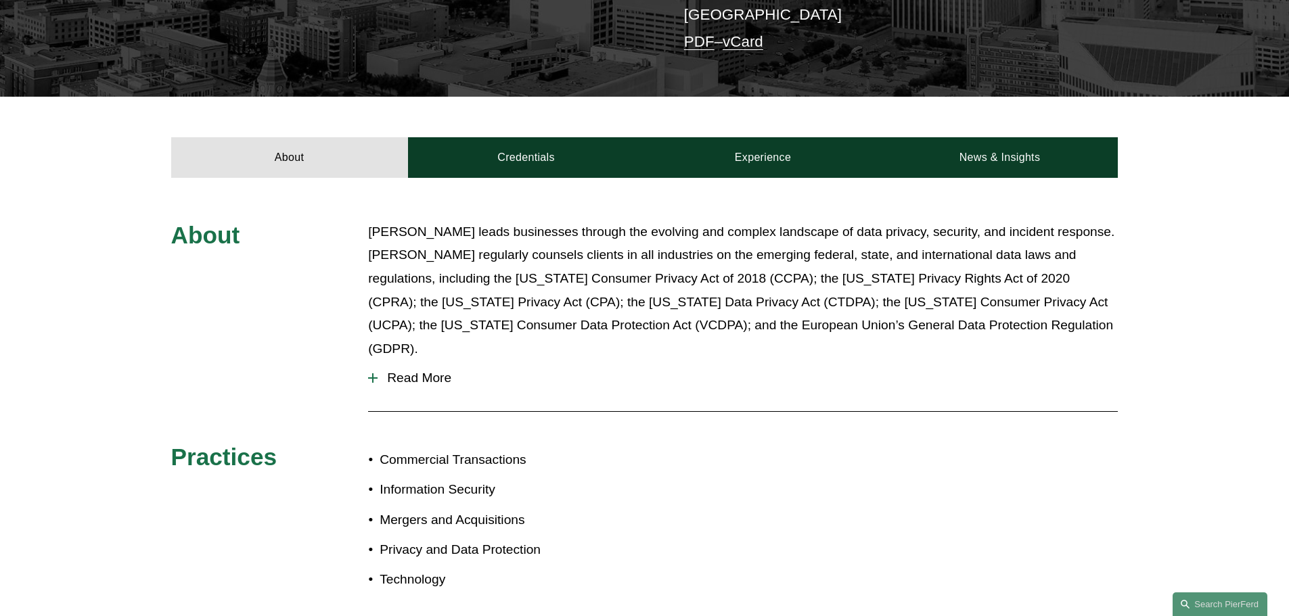
click at [438, 371] on span "Read More" at bounding box center [748, 378] width 740 height 15
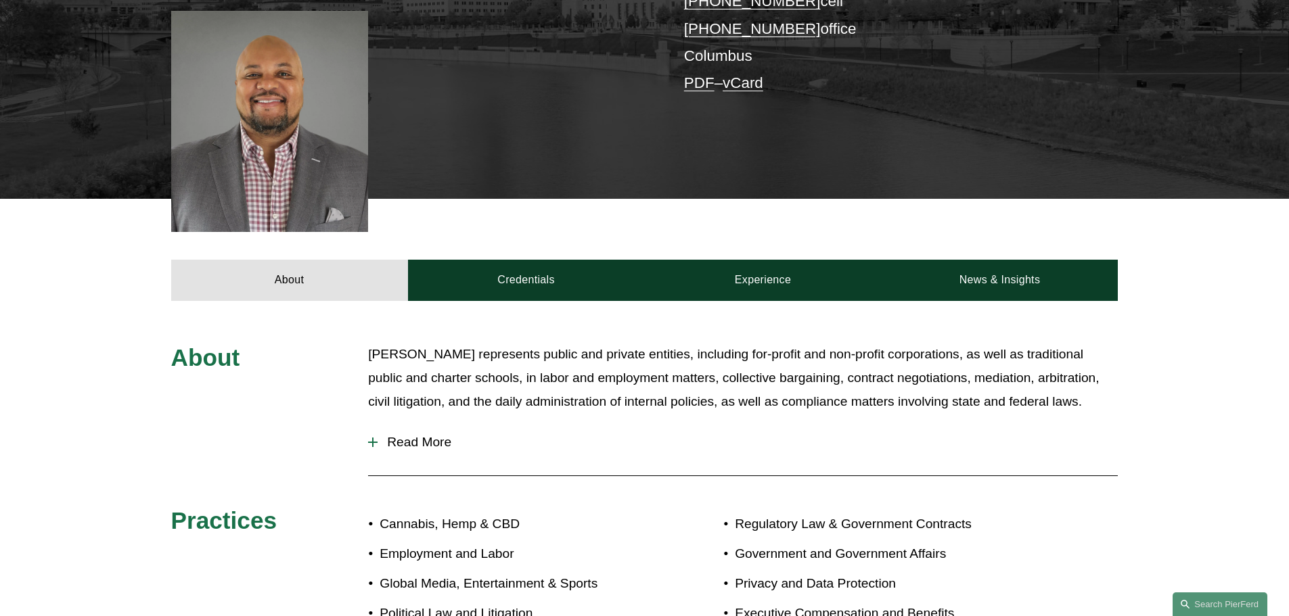
scroll to position [406, 0]
